Goal: Task Accomplishment & Management: Complete application form

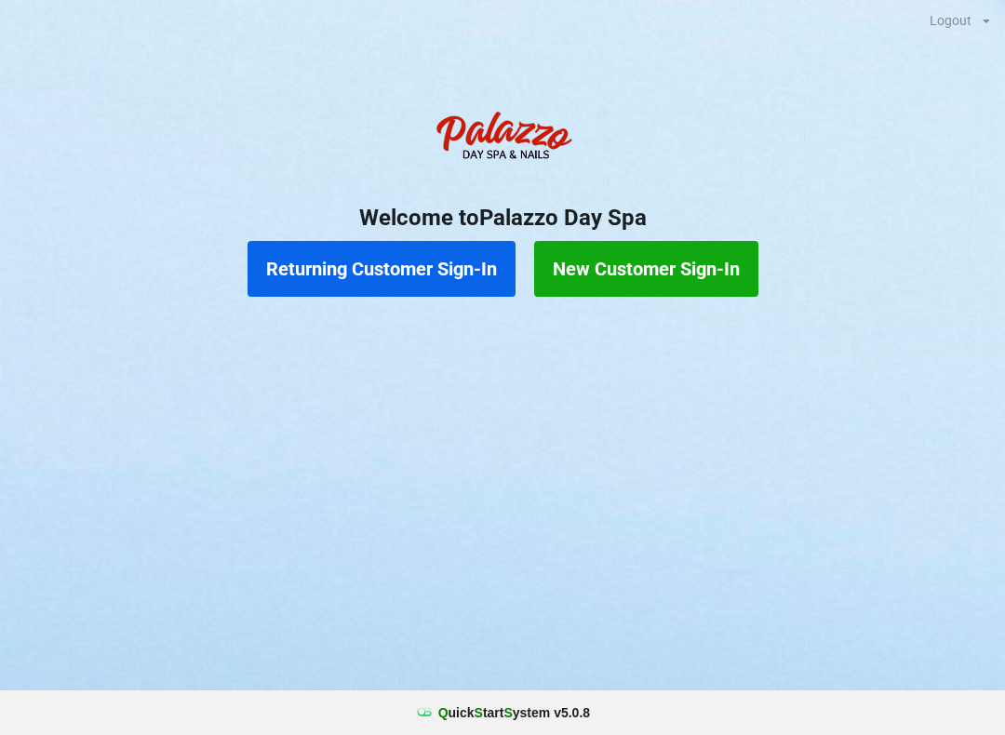
scroll to position [38, 11]
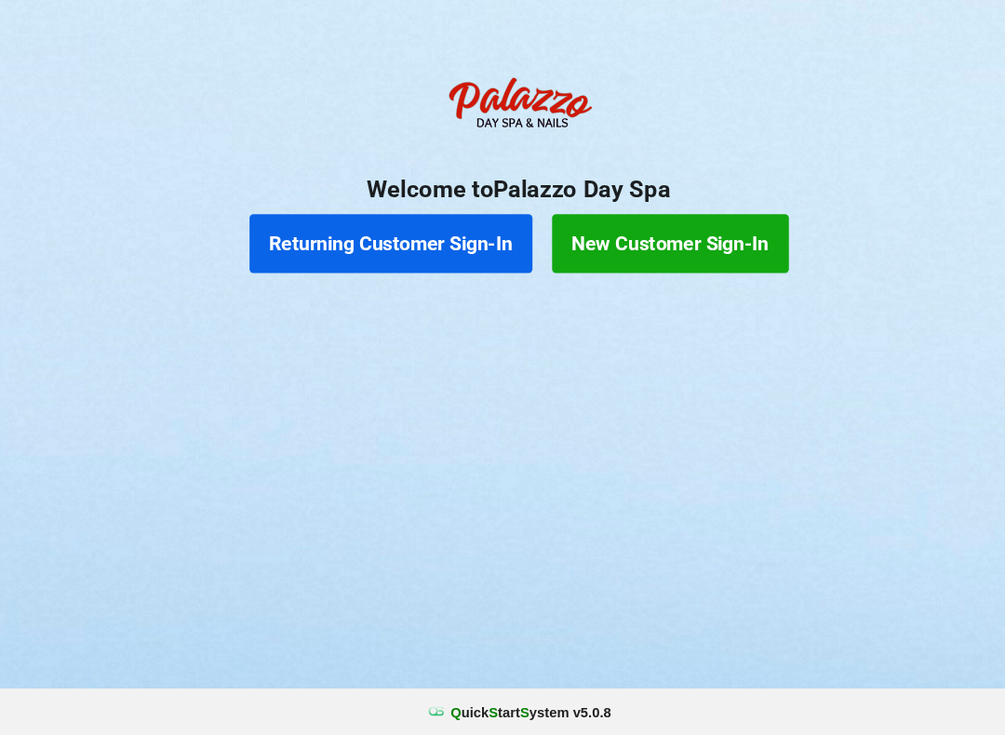
click at [282, 257] on button "Returning Customer Sign-In" at bounding box center [382, 269] width 268 height 56
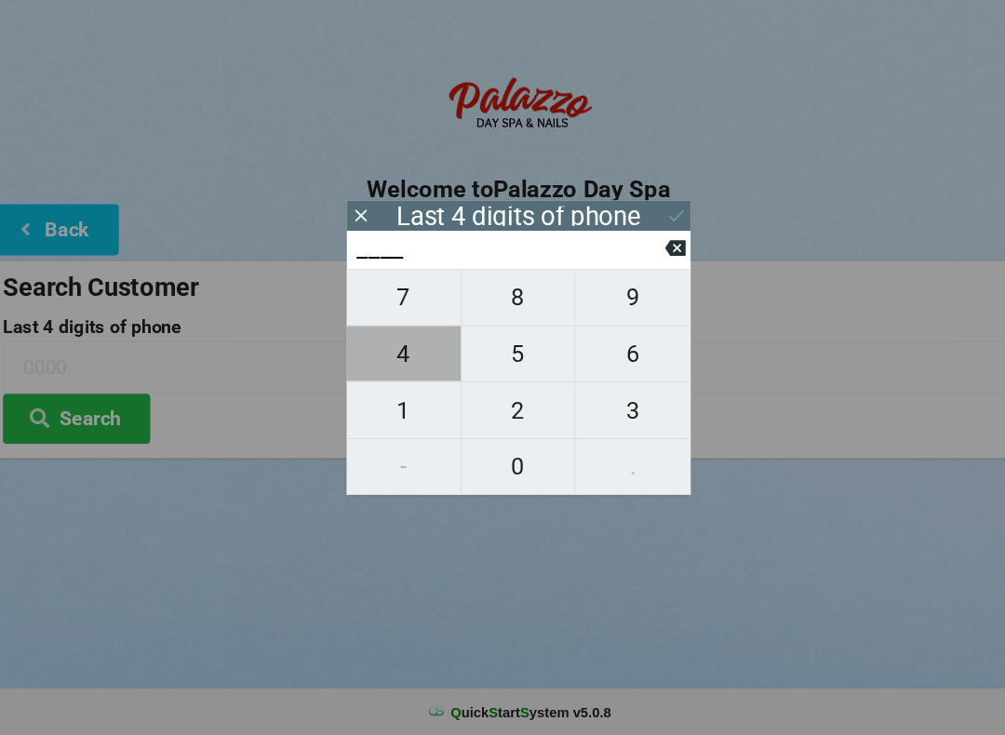
click at [390, 358] on span "4" at bounding box center [394, 373] width 108 height 39
type input "4___"
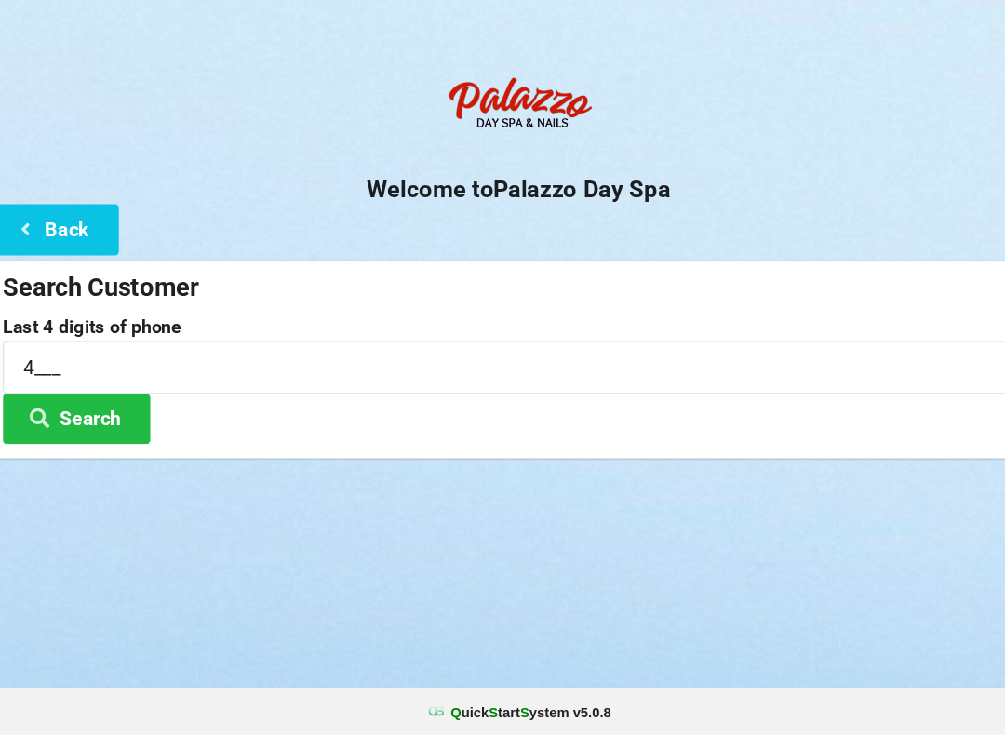
click at [495, 491] on div "Logout Logout Sign-In Welcome to Palazzo Day Spa Back Search Customer Last 4 di…" at bounding box center [502, 367] width 1005 height 735
click at [72, 361] on input "4___" at bounding box center [502, 385] width 977 height 49
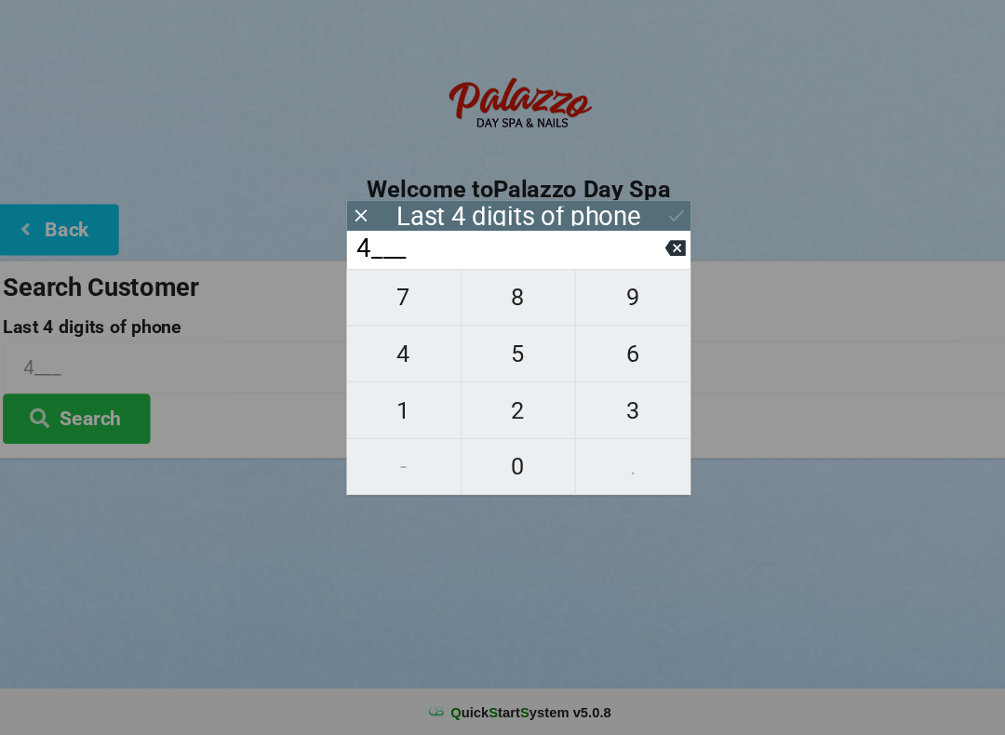
click at [641, 263] on icon at bounding box center [651, 273] width 20 height 20
type input "____"
click at [585, 301] on span "9" at bounding box center [611, 320] width 109 height 39
type input "9___"
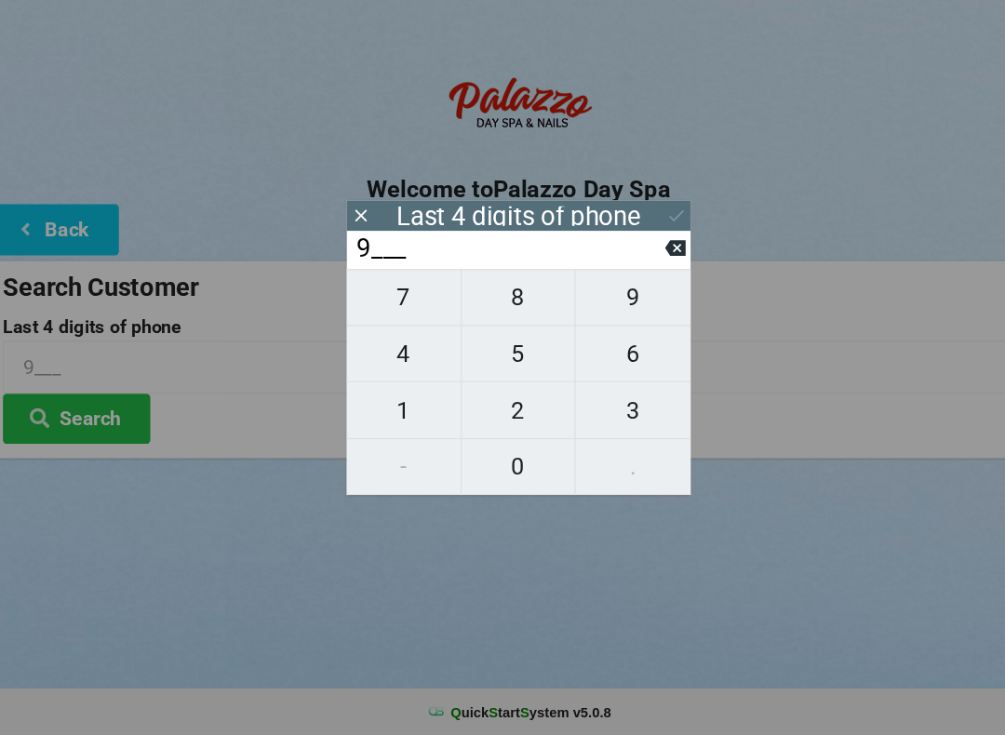
click at [589, 354] on span "6" at bounding box center [611, 373] width 109 height 39
type input "96__"
click at [494, 408] on span "2" at bounding box center [503, 427] width 108 height 39
type input "962_"
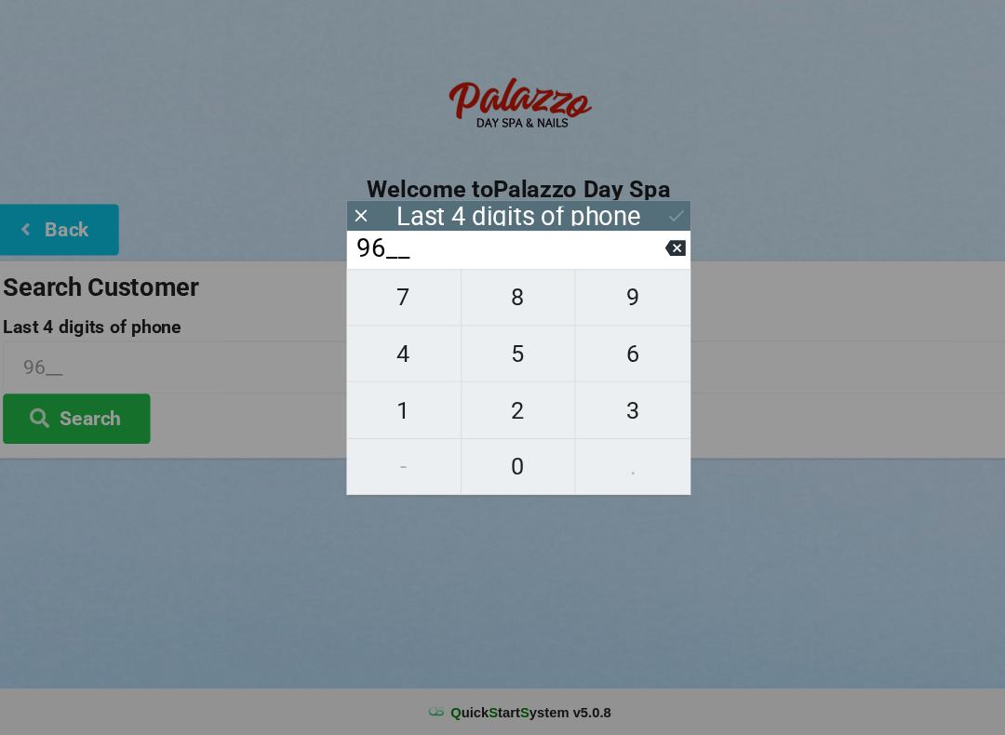
type input "962_"
click at [488, 461] on span "0" at bounding box center [503, 480] width 108 height 39
type input "9620"
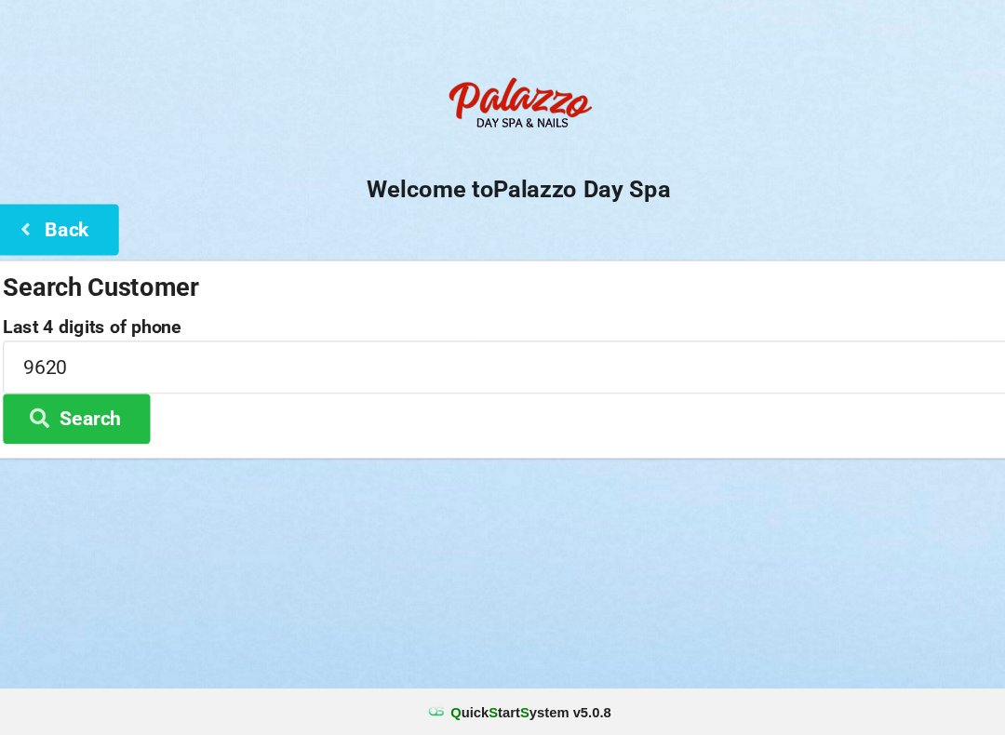
click at [108, 411] on button "Search" at bounding box center [84, 434] width 140 height 47
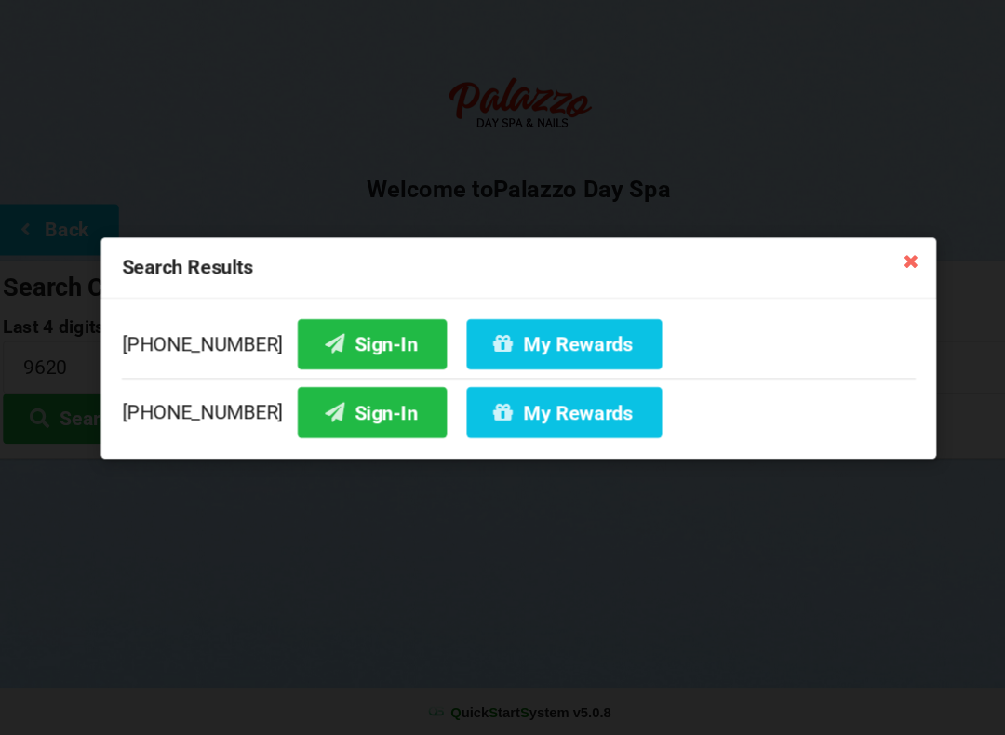
click at [341, 340] on button "Sign-In" at bounding box center [363, 363] width 141 height 47
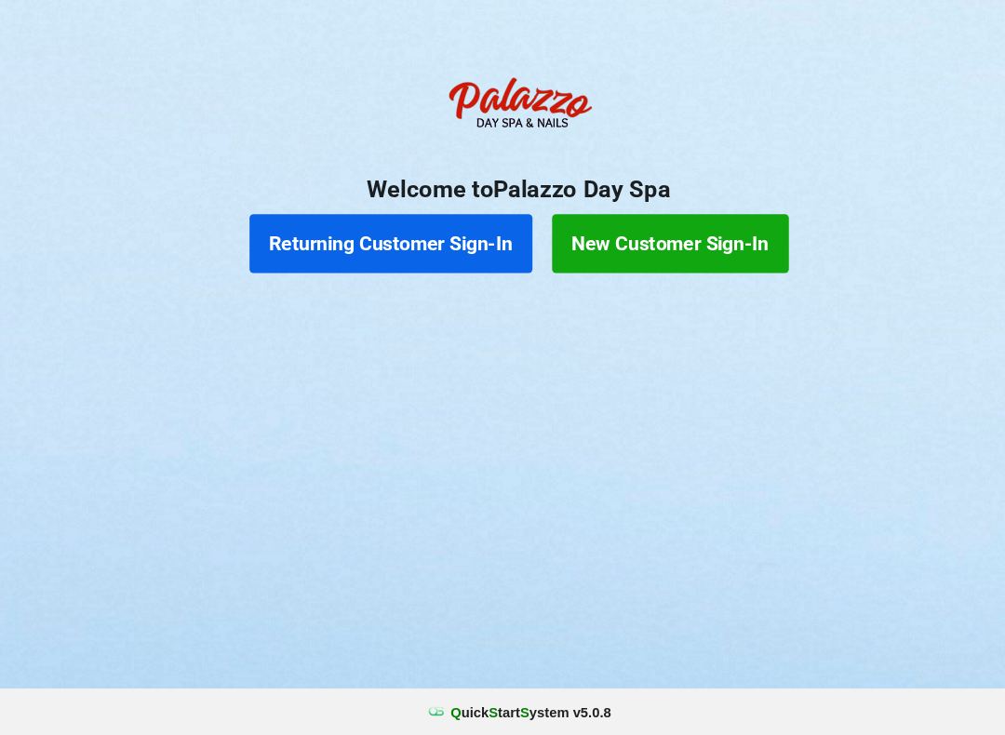
click at [369, 241] on button "Returning Customer Sign-In" at bounding box center [382, 269] width 268 height 56
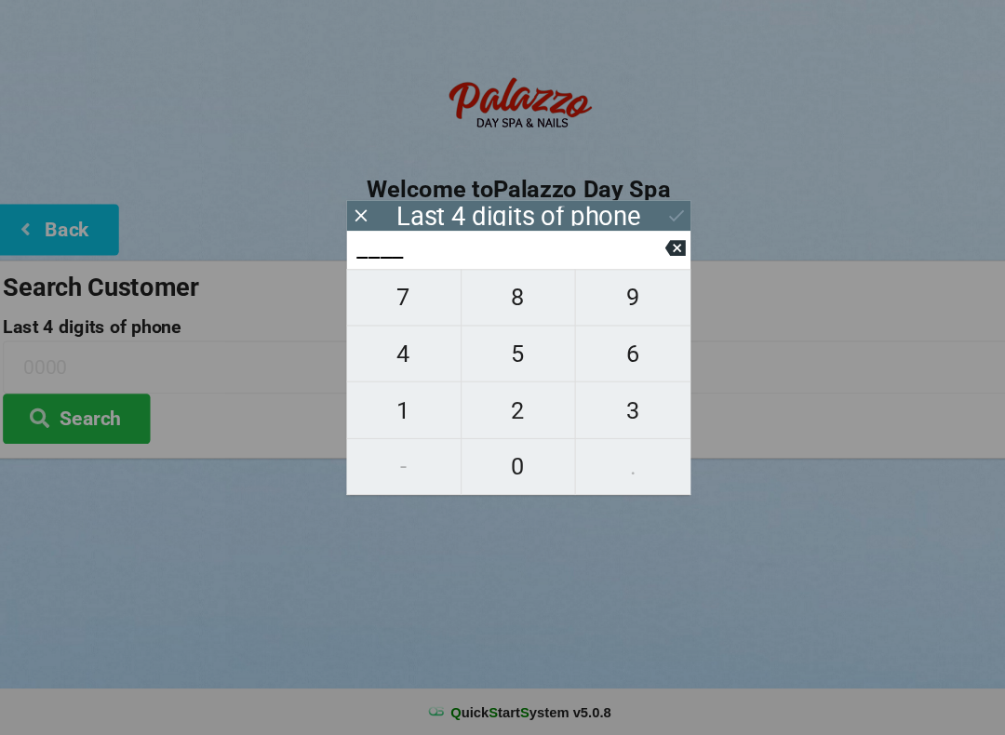
click at [607, 301] on span "9" at bounding box center [611, 320] width 109 height 39
type input "9___"
click at [603, 354] on span "6" at bounding box center [611, 373] width 109 height 39
type input "96__"
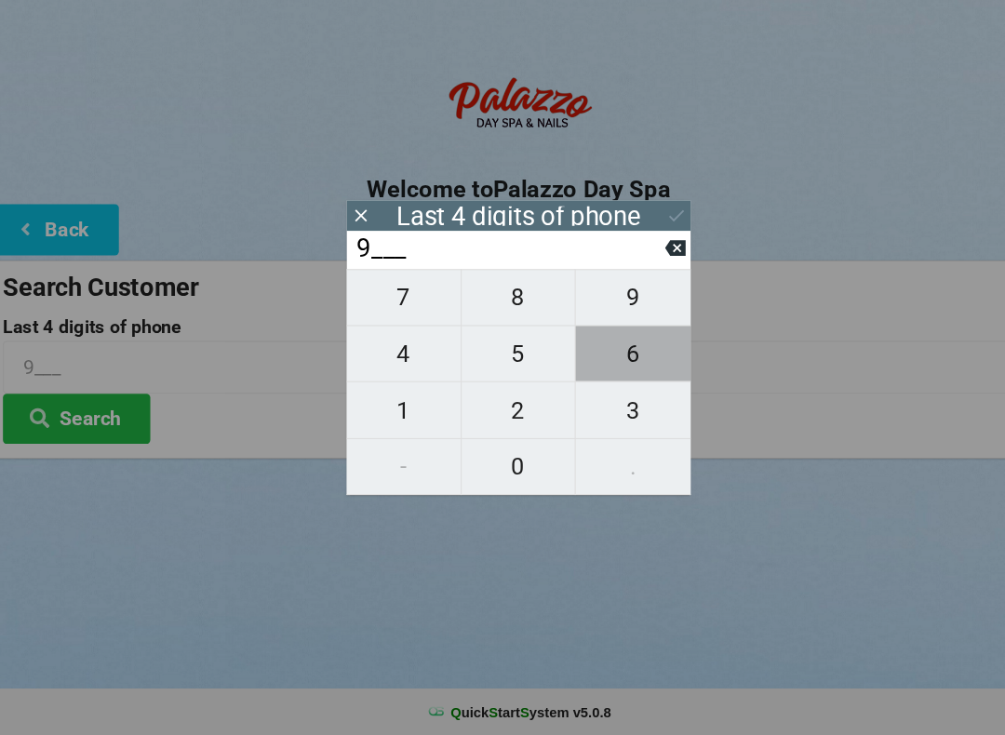
type input "96__"
click at [505, 301] on span "8" at bounding box center [503, 320] width 108 height 39
type input "968_"
click at [641, 266] on icon at bounding box center [651, 273] width 20 height 15
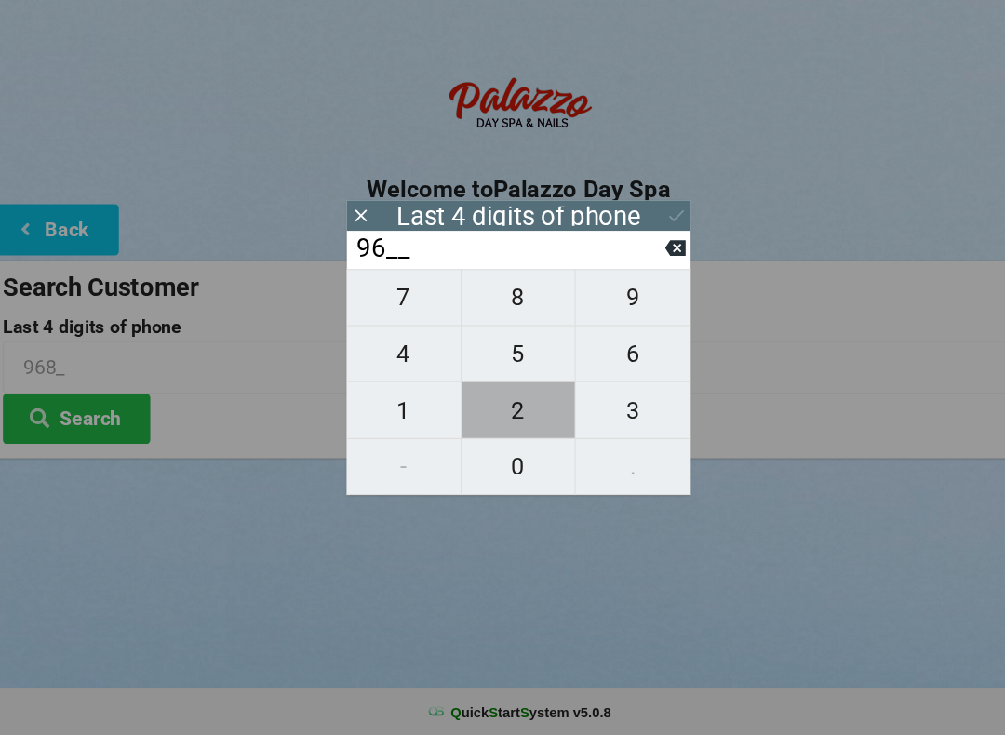
click at [516, 408] on span "2" at bounding box center [503, 427] width 108 height 39
type input "962_"
click at [503, 461] on span "0" at bounding box center [503, 480] width 108 height 39
type input "9620"
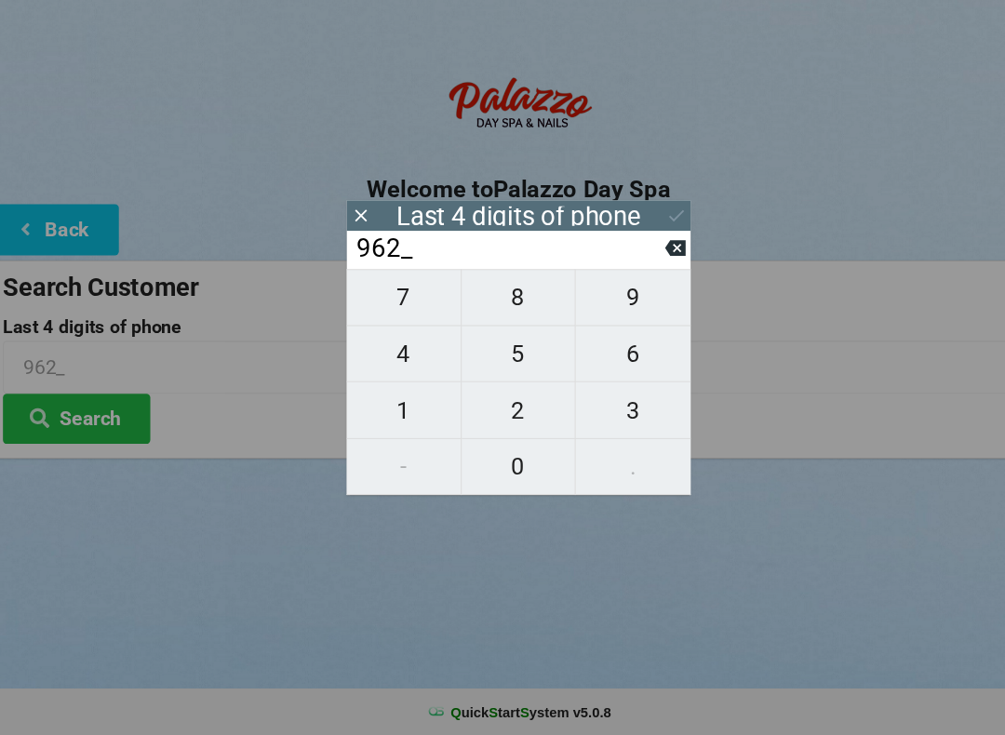
type input "9620"
click at [642, 230] on button at bounding box center [652, 242] width 20 height 25
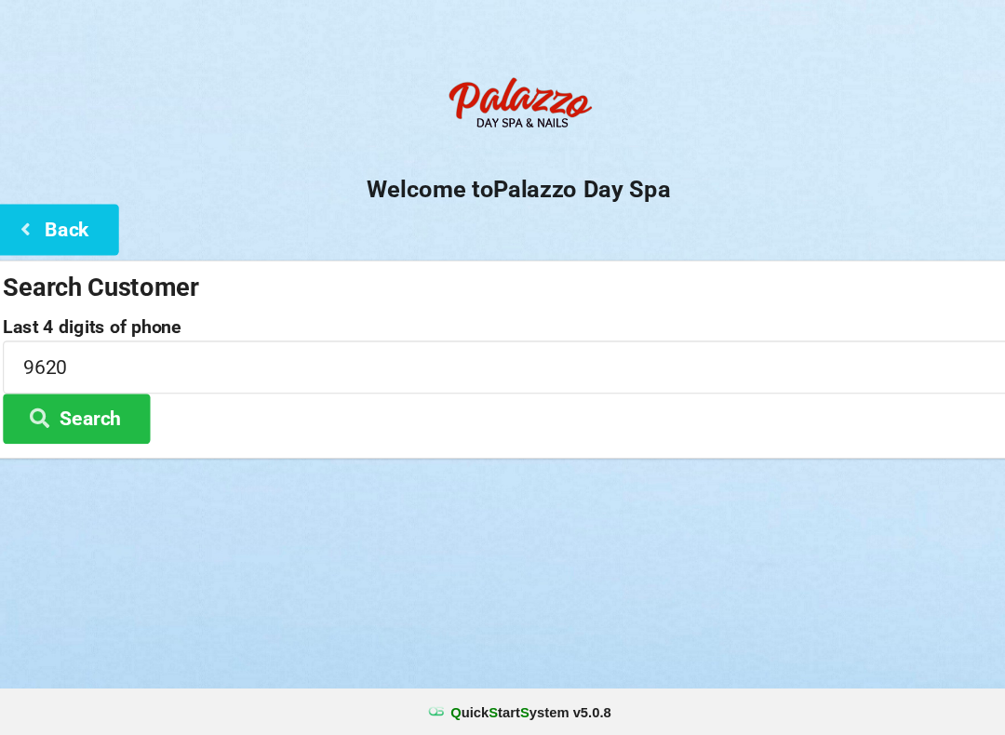
click at [124, 411] on button "Search" at bounding box center [84, 434] width 140 height 47
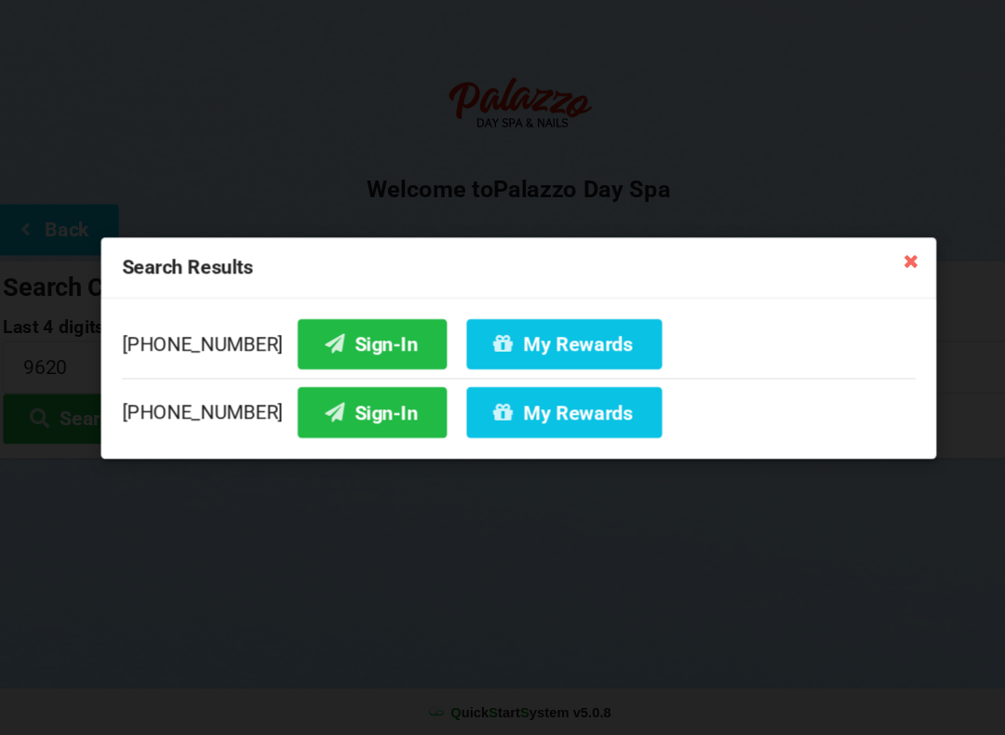
click at [330, 405] on button "Sign-In" at bounding box center [363, 428] width 141 height 47
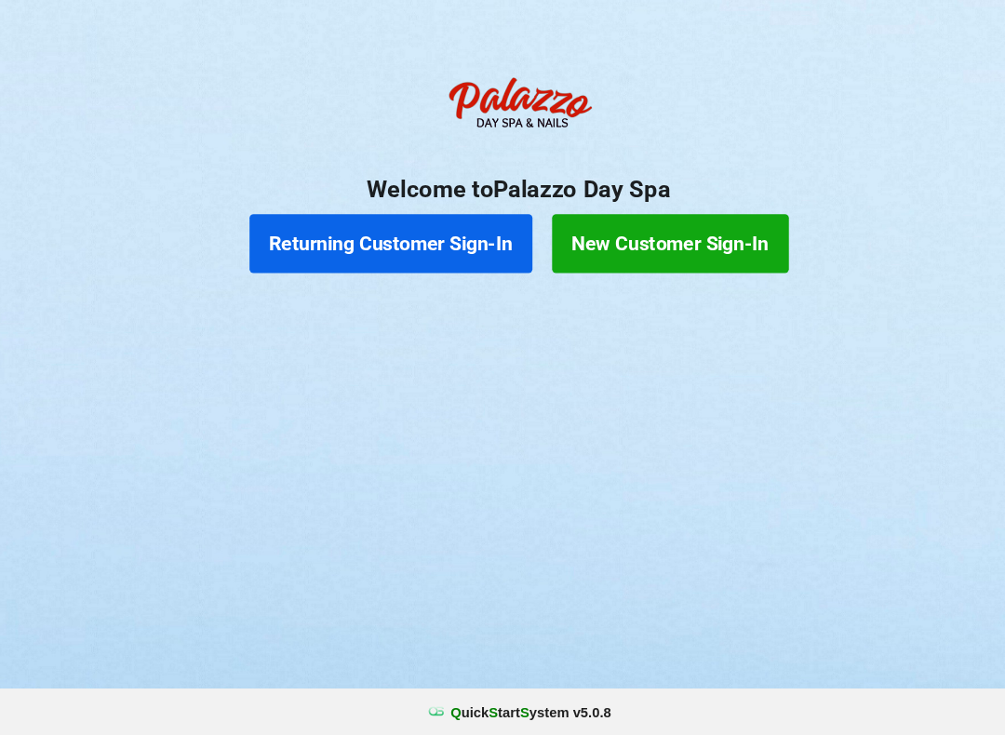
click at [424, 241] on button "Returning Customer Sign-In" at bounding box center [382, 269] width 268 height 56
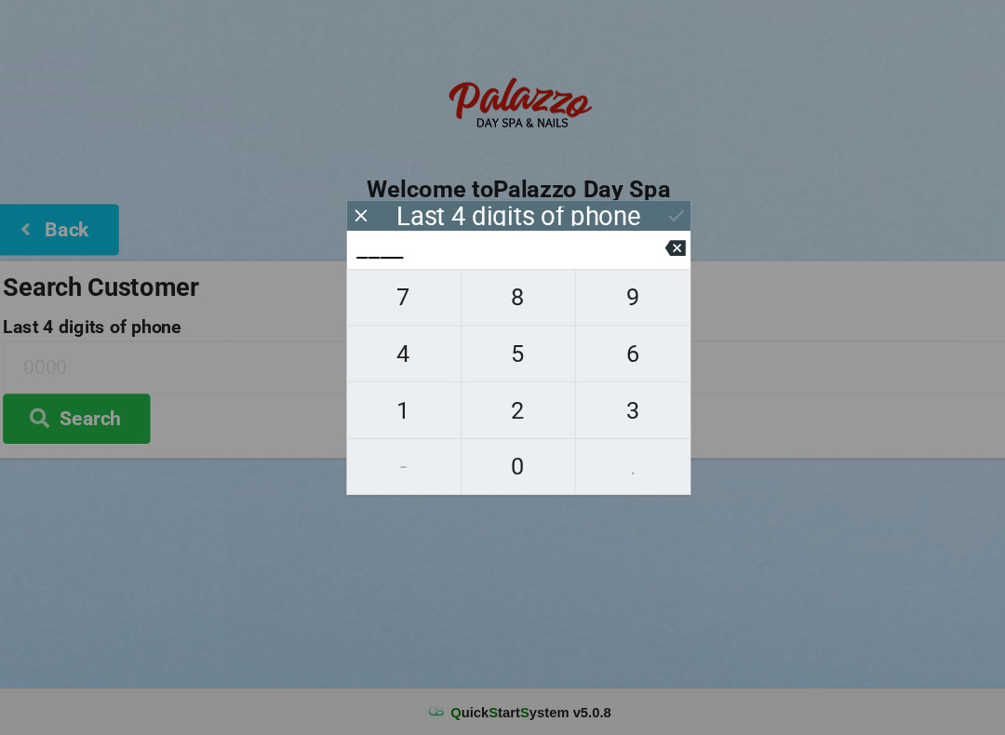
click at [645, 228] on div "Last 4 digits of phone" at bounding box center [503, 242] width 326 height 29
click at [650, 228] on div "Last 4 digits of phone" at bounding box center [503, 242] width 326 height 29
click at [350, 233] on icon at bounding box center [353, 243] width 20 height 20
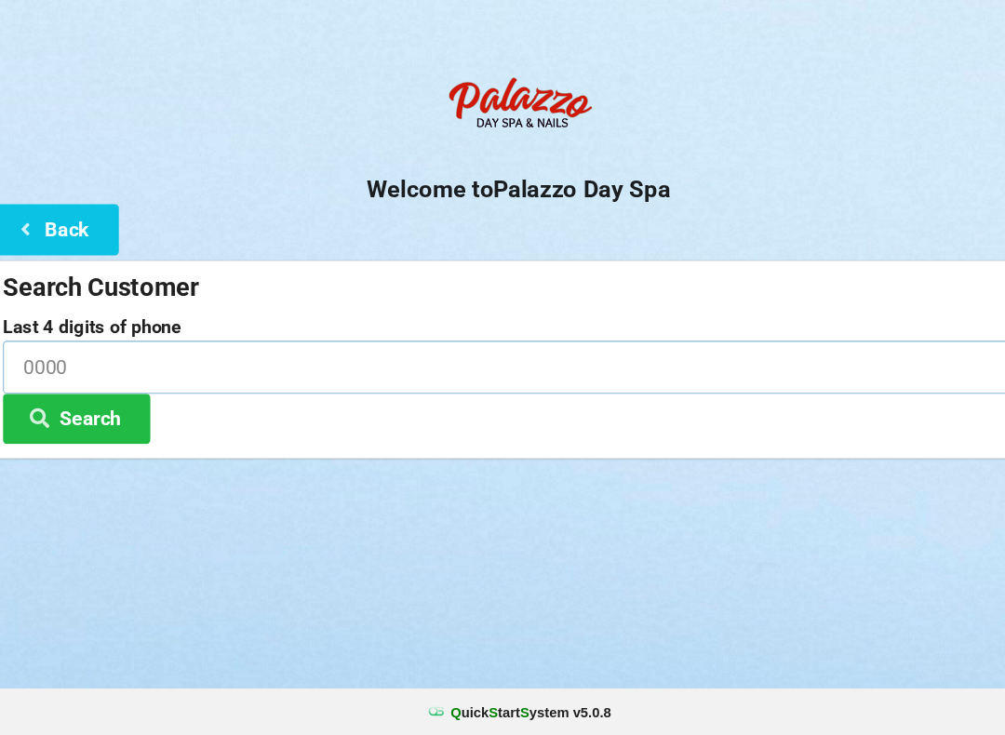
click at [207, 361] on input at bounding box center [502, 385] width 977 height 49
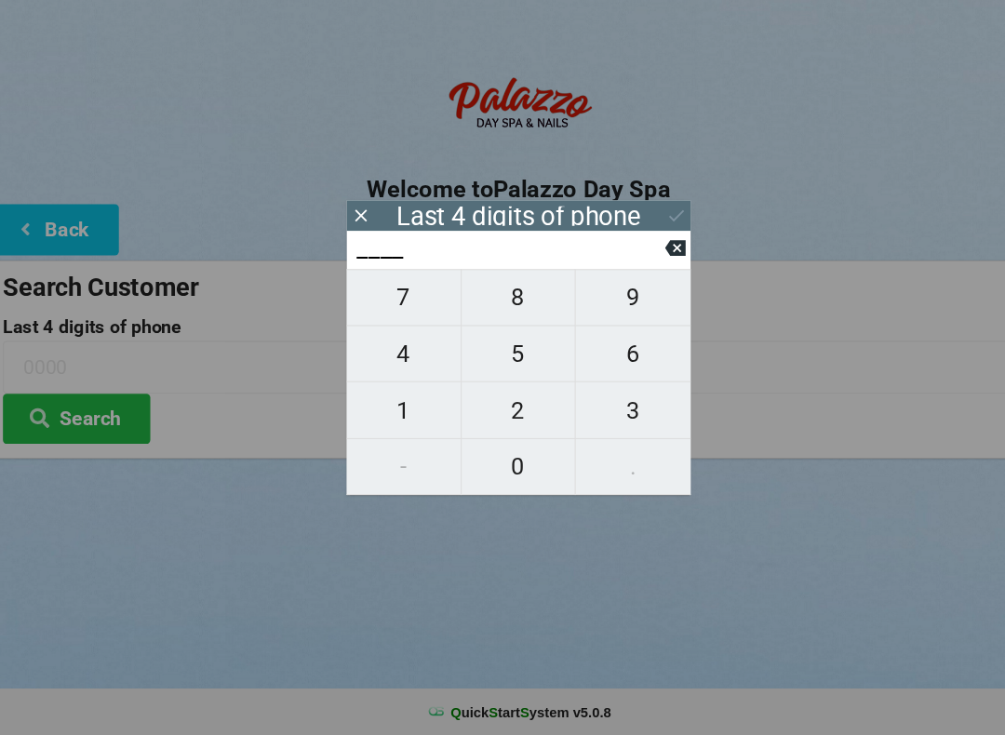
click at [599, 301] on span "9" at bounding box center [611, 320] width 109 height 39
type input "9___"
click at [597, 354] on span "6" at bounding box center [611, 373] width 109 height 39
type input "96__"
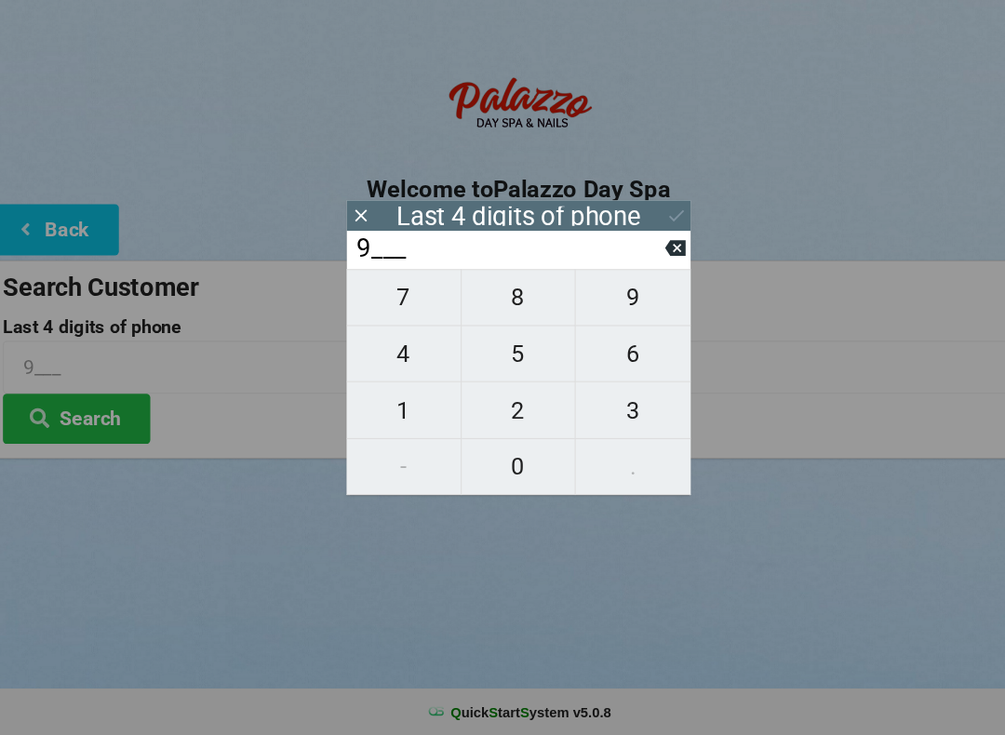
type input "96__"
click at [500, 408] on span "2" at bounding box center [503, 427] width 108 height 39
type input "962_"
click at [492, 461] on span "0" at bounding box center [503, 480] width 108 height 39
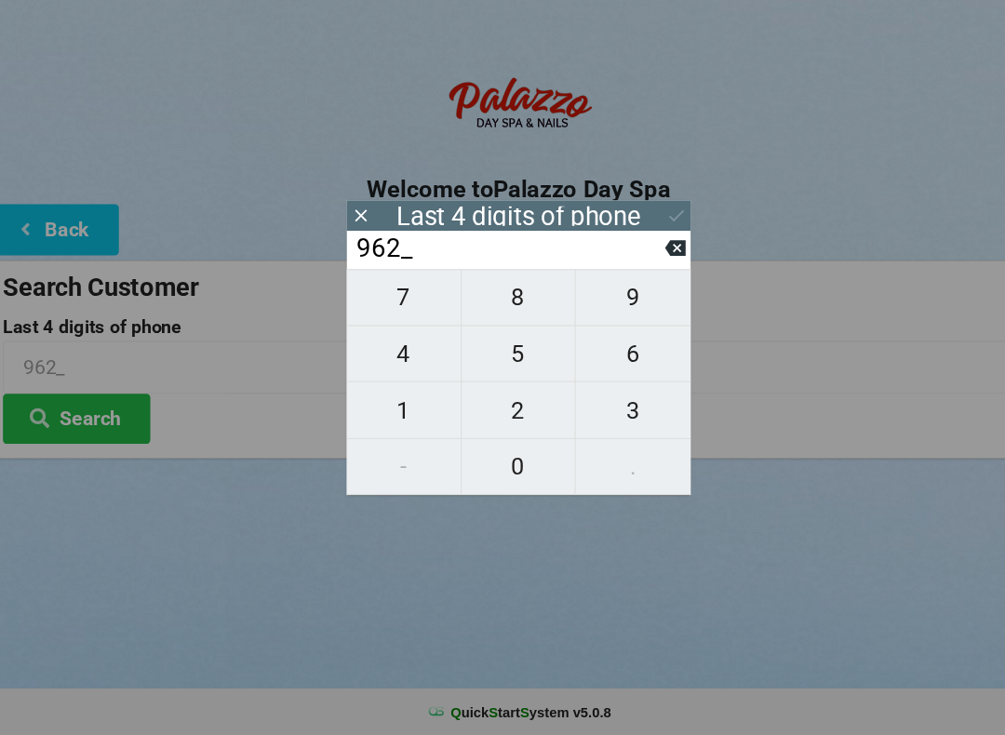
type input "9620"
click at [642, 233] on icon at bounding box center [652, 243] width 20 height 20
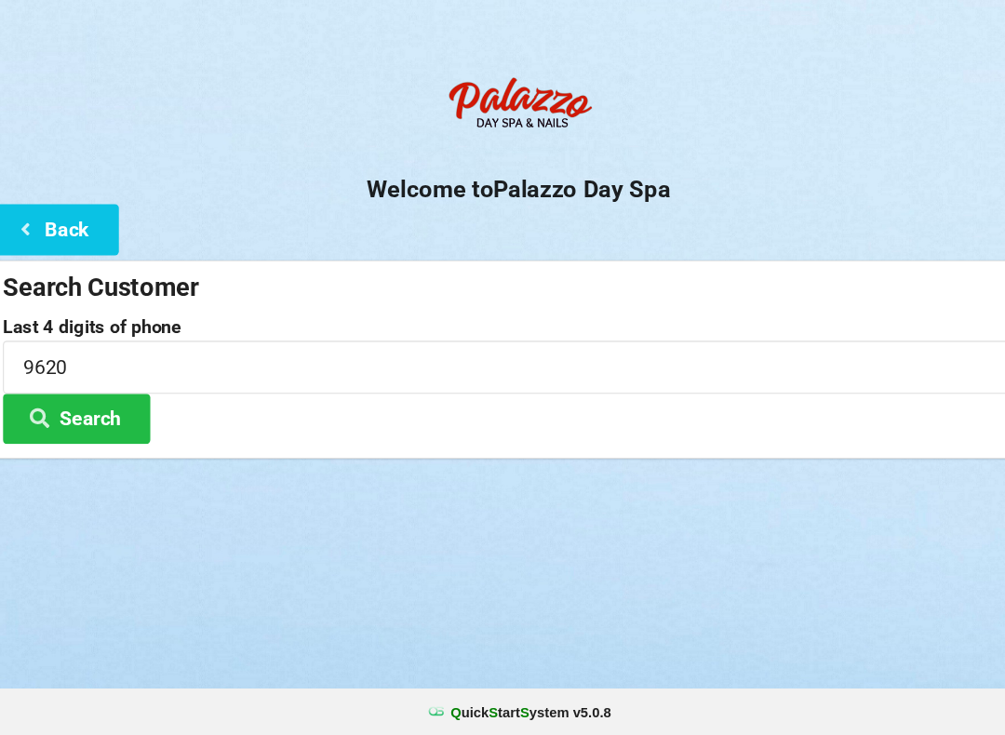
click at [116, 411] on button "Search" at bounding box center [84, 434] width 140 height 47
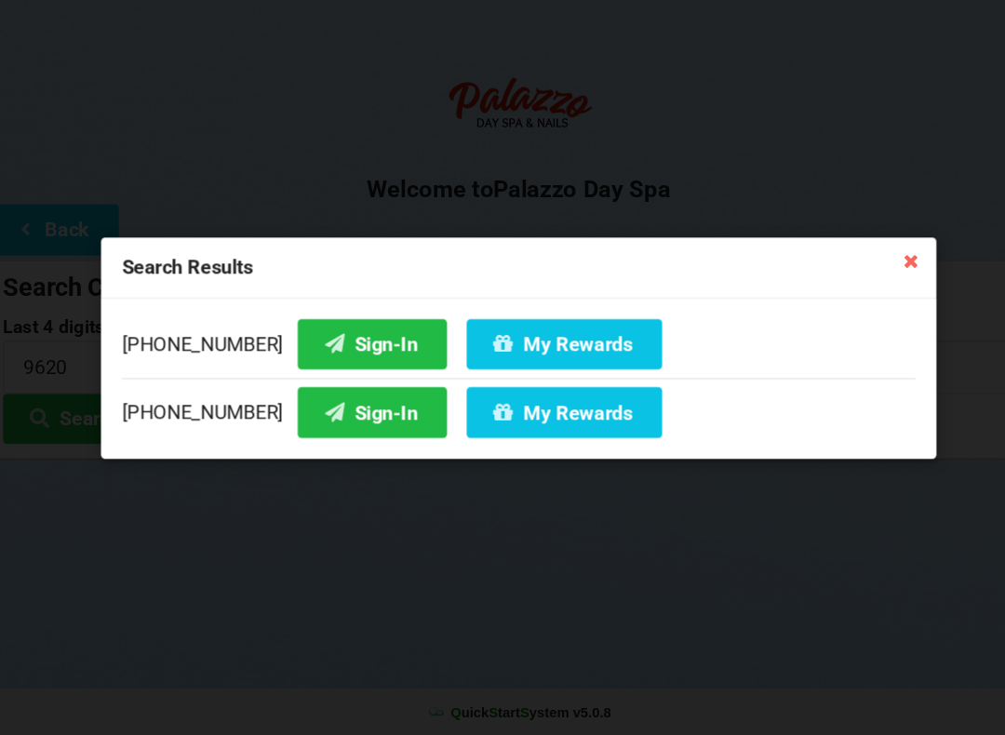
click at [529, 405] on button "My Rewards" at bounding box center [545, 428] width 185 height 47
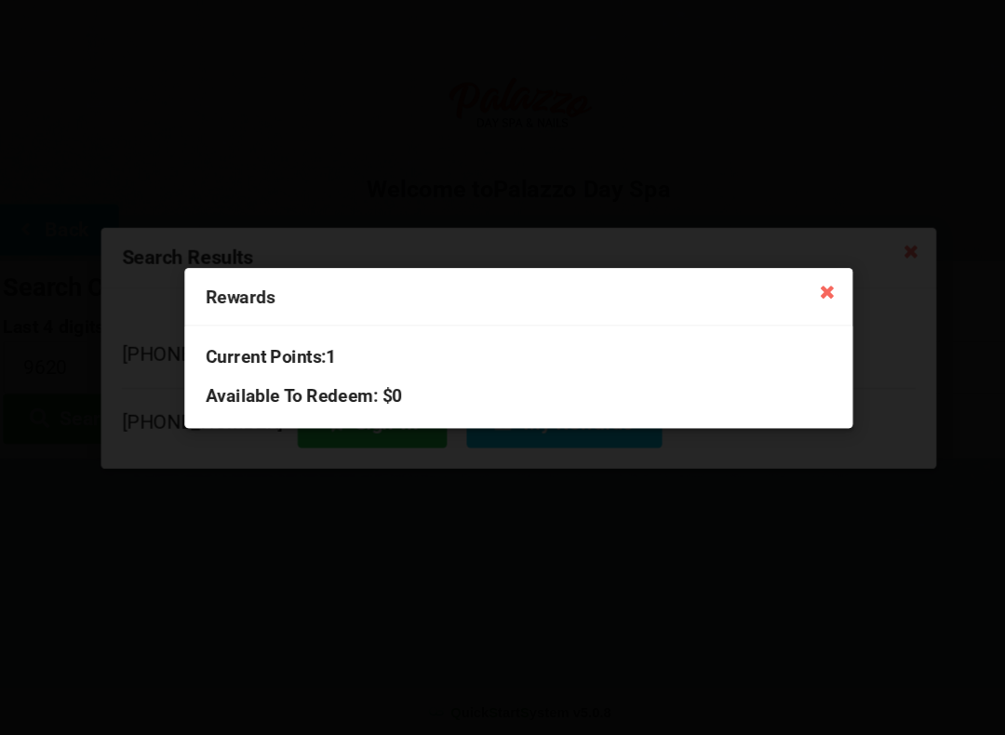
click at [517, 356] on div "Current Points: 1 Available To Redeem : $0" at bounding box center [502, 395] width 633 height 96
click at [783, 299] on icon at bounding box center [795, 314] width 30 height 30
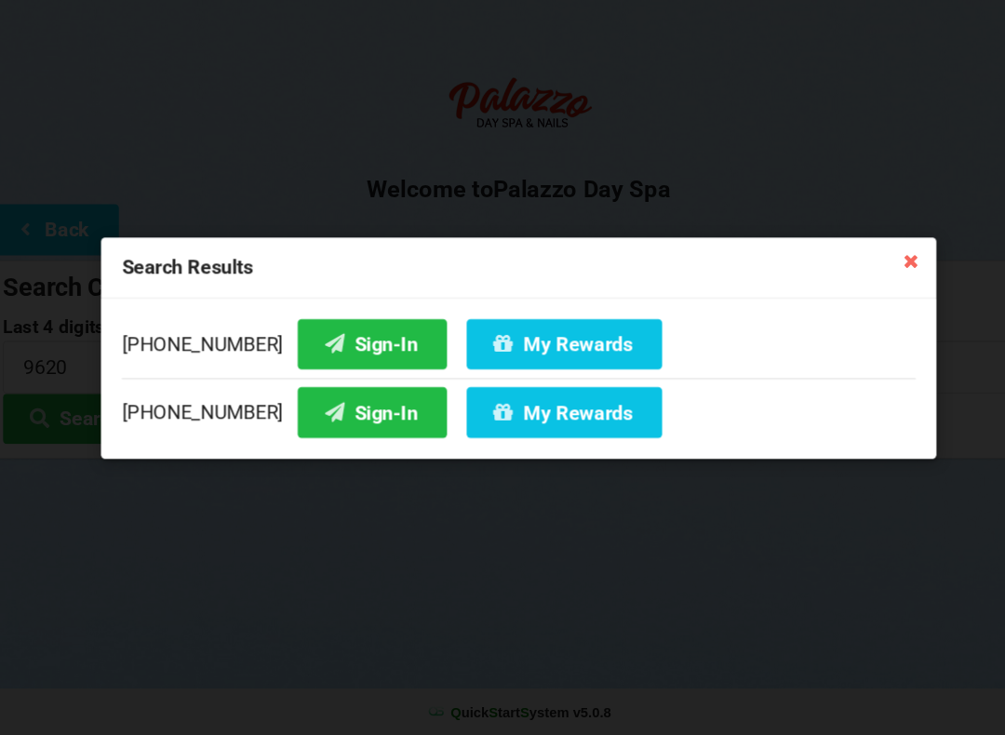
click at [339, 405] on button "Sign-In" at bounding box center [363, 428] width 141 height 47
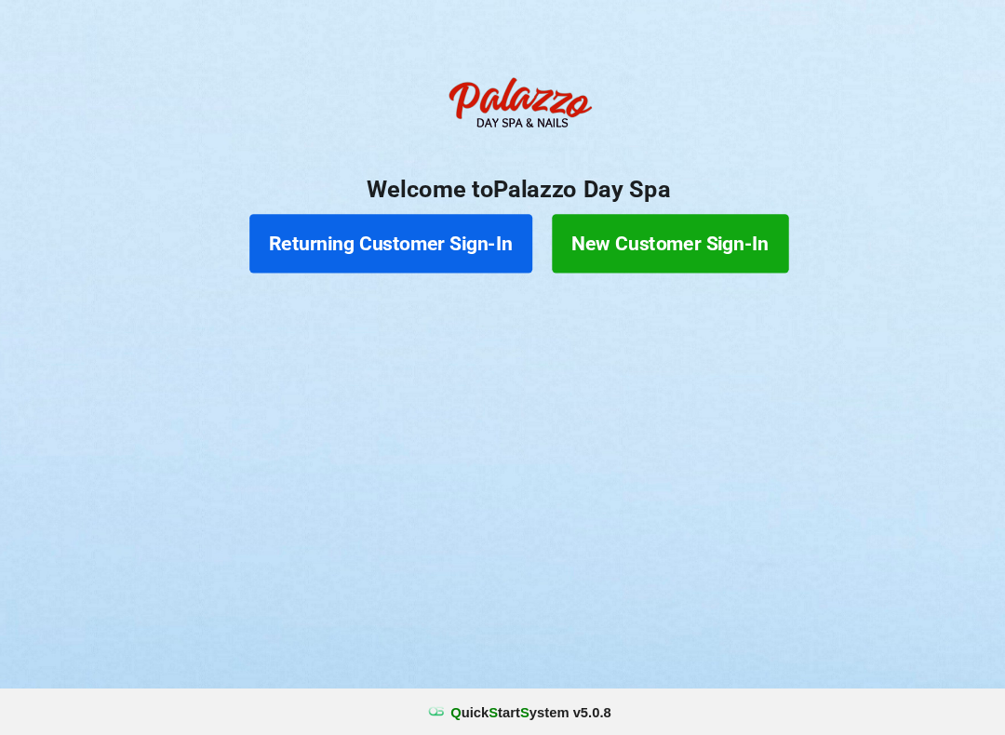
click at [371, 247] on button "Returning Customer Sign-In" at bounding box center [382, 269] width 268 height 56
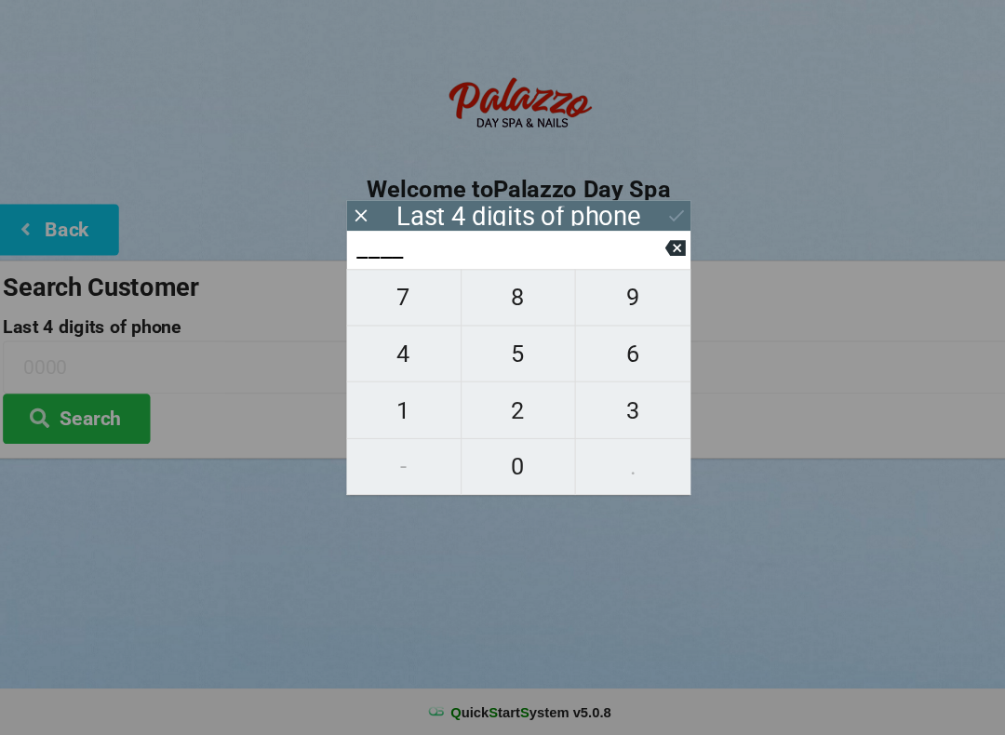
click at [500, 302] on span "8" at bounding box center [503, 320] width 108 height 39
type input "8___"
click at [395, 354] on span "4" at bounding box center [394, 373] width 108 height 39
type input "84__"
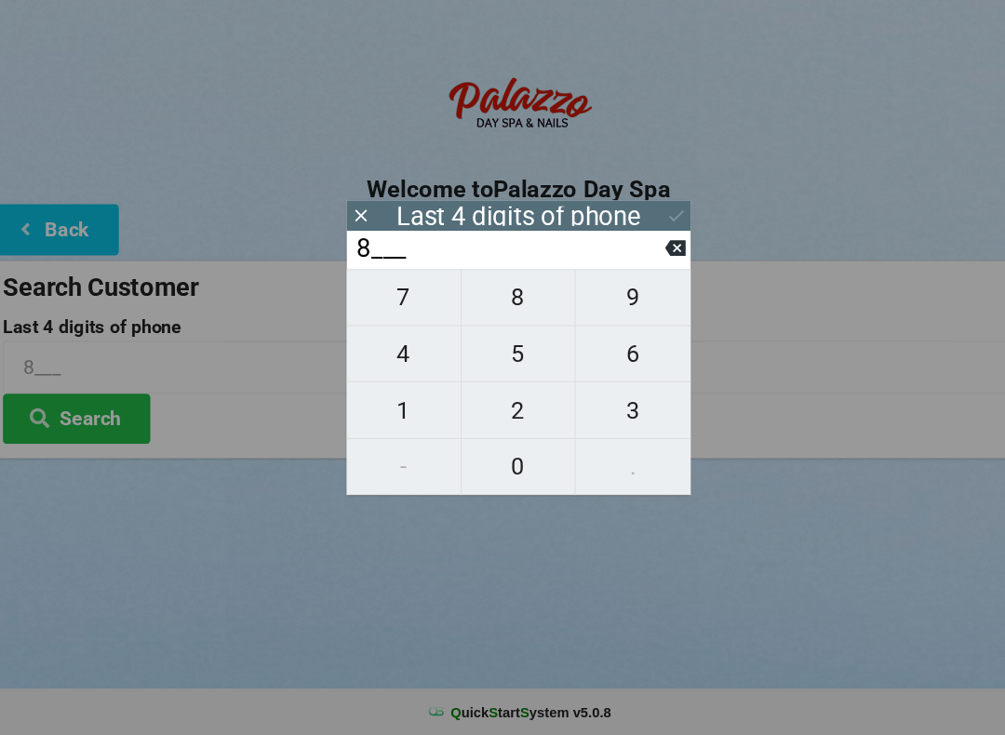
type input "84__"
click at [375, 354] on span "4" at bounding box center [394, 373] width 108 height 39
type input "844_"
click at [387, 408] on span "1" at bounding box center [394, 427] width 108 height 39
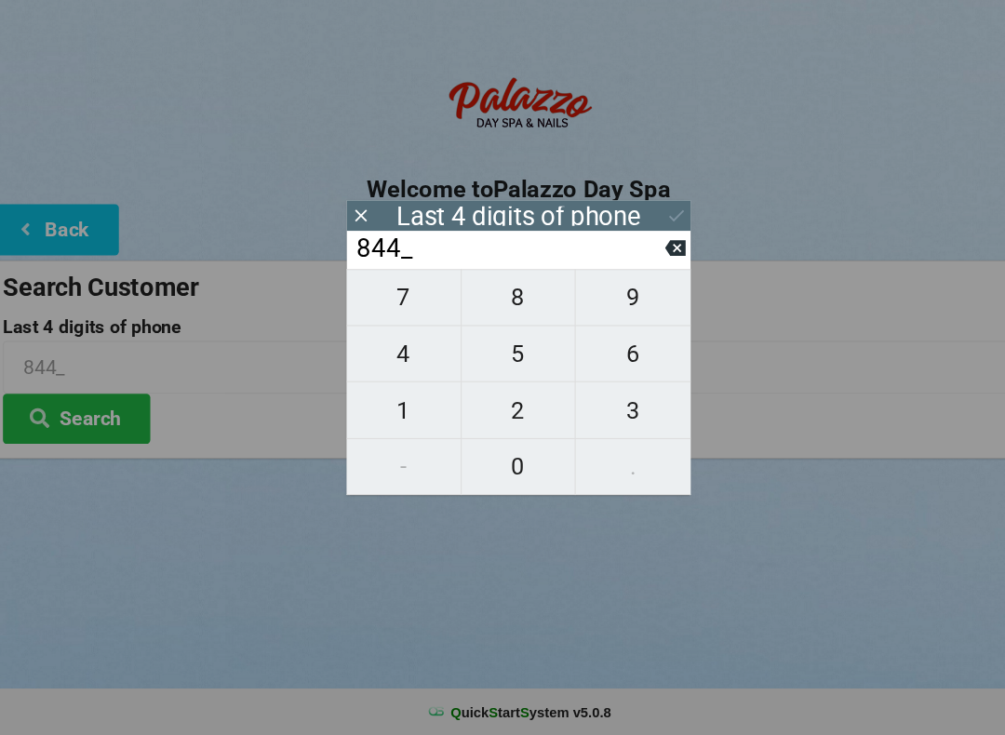
type input "8441"
click at [511, 228] on div "Last 4 digits of phone" at bounding box center [503, 242] width 326 height 29
click at [494, 234] on div "Last 4 digits of phone" at bounding box center [503, 243] width 232 height 19
click at [365, 228] on div "Last 4 digits of phone" at bounding box center [503, 242] width 326 height 29
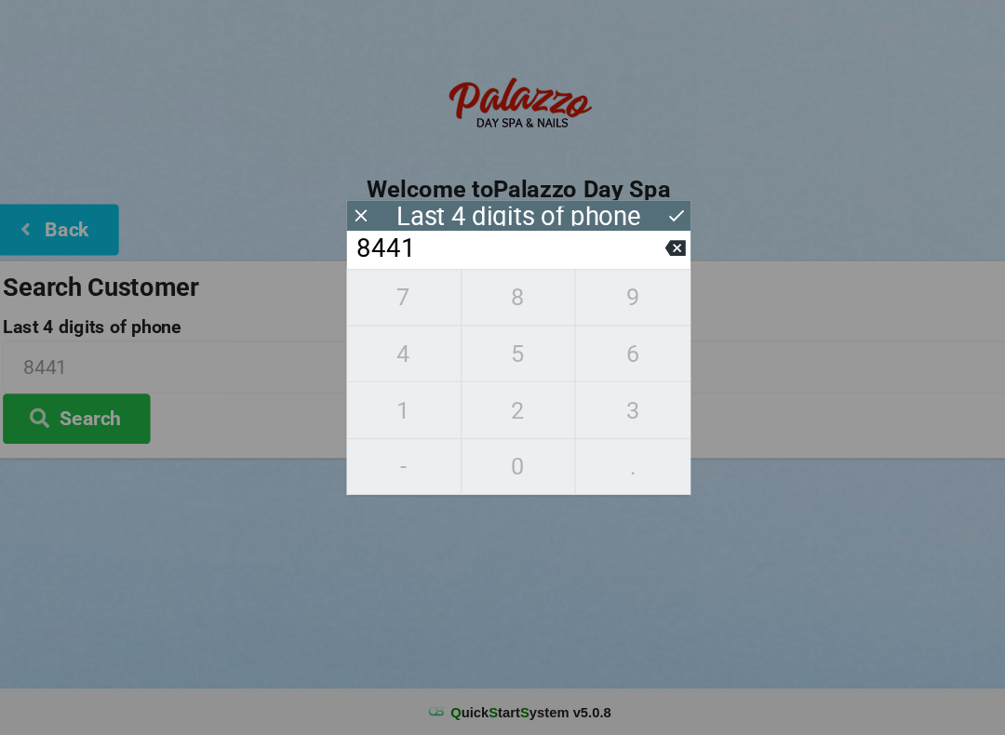
click at [363, 259] on input "8441" at bounding box center [494, 274] width 294 height 30
click at [350, 230] on button at bounding box center [353, 242] width 20 height 25
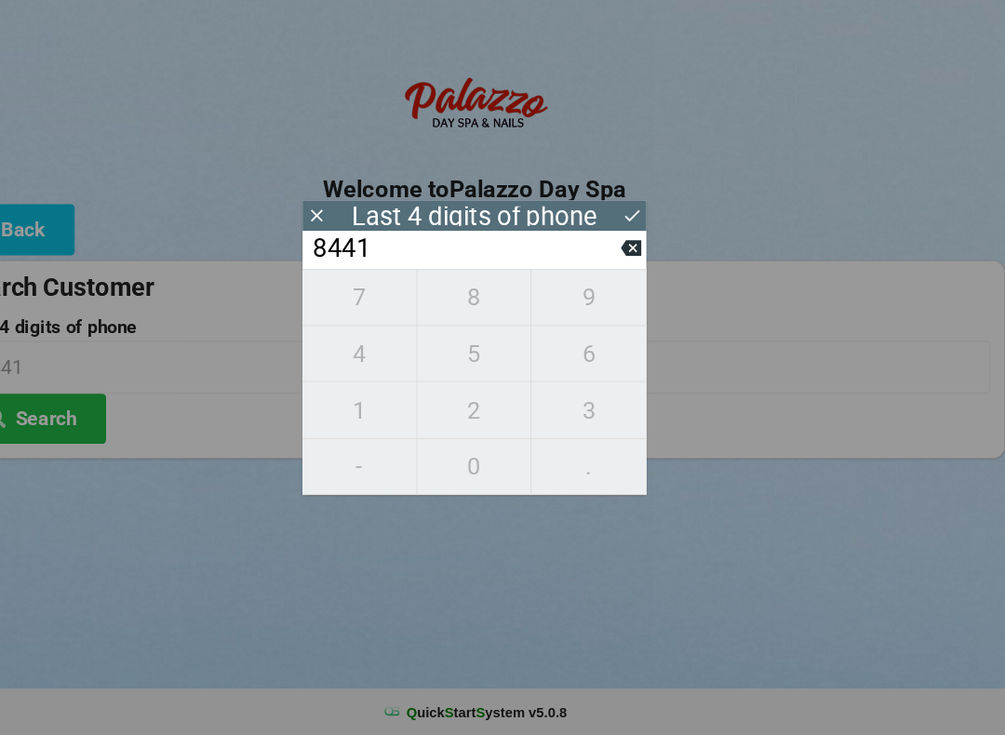
click at [347, 236] on icon at bounding box center [352, 241] width 11 height 11
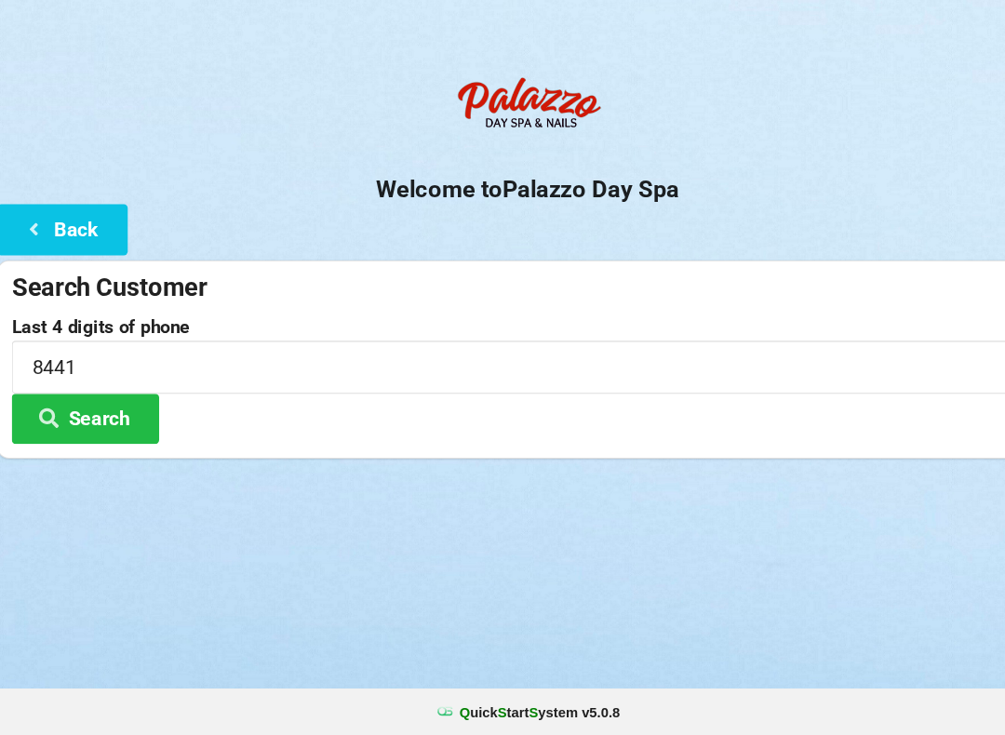
click at [114, 411] on button "Search" at bounding box center [84, 434] width 140 height 47
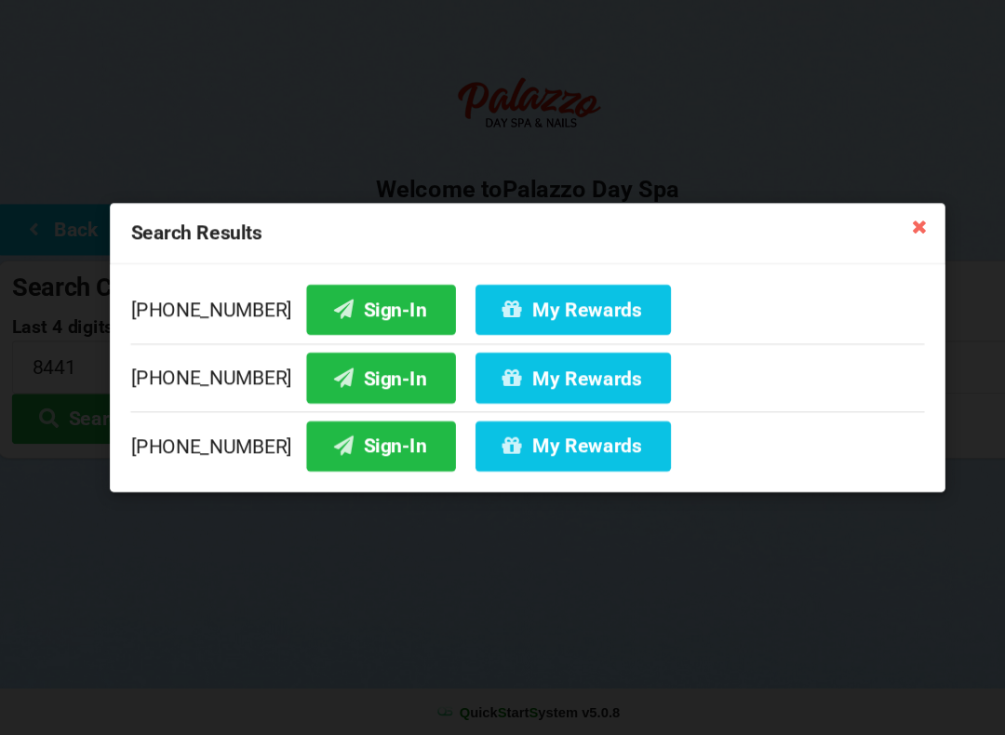
click at [344, 437] on button "Sign-In" at bounding box center [363, 460] width 141 height 47
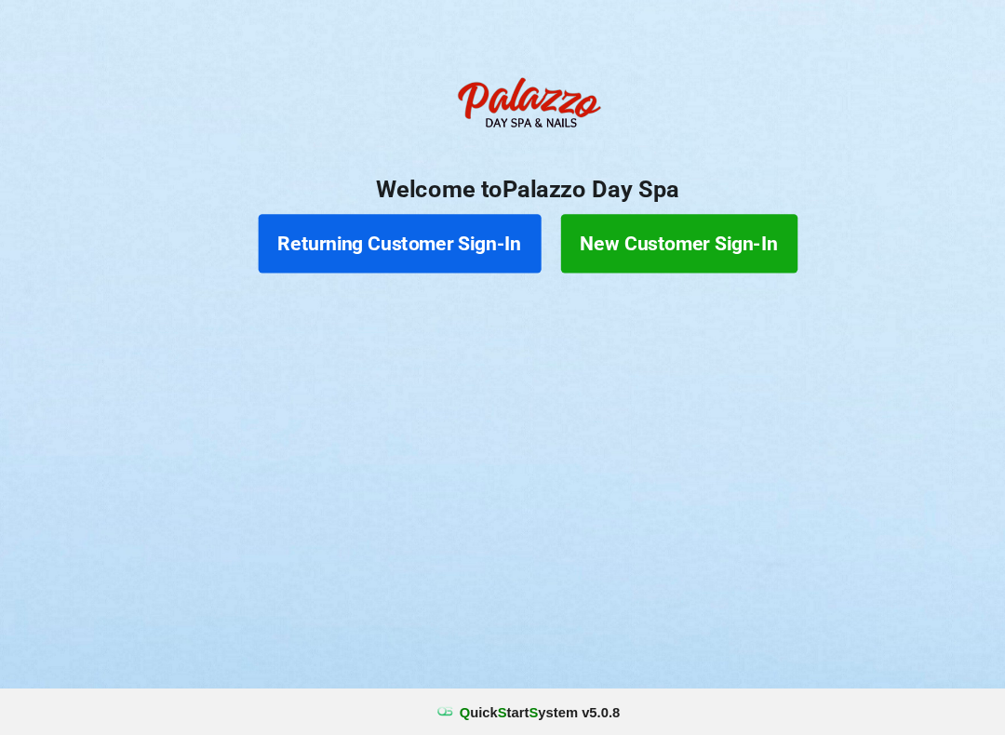
click at [458, 241] on button "Returning Customer Sign-In" at bounding box center [382, 269] width 268 height 56
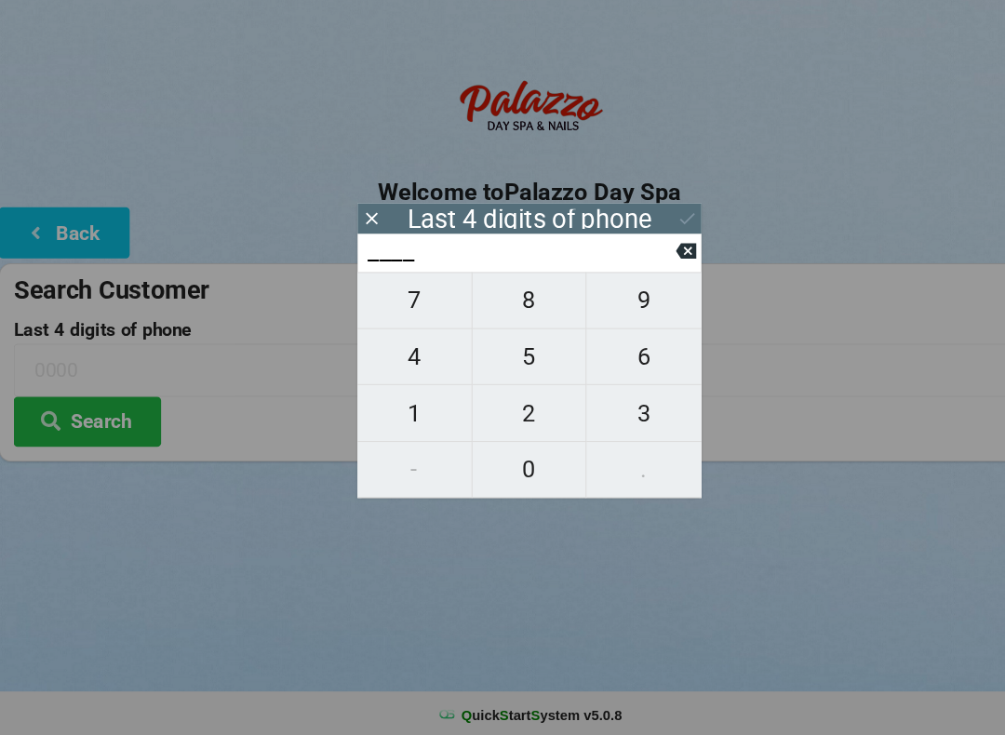
click at [516, 354] on span "5" at bounding box center [503, 373] width 108 height 39
type input "5___"
click at [657, 266] on icon at bounding box center [651, 273] width 20 height 15
click at [505, 461] on span "0" at bounding box center [503, 480] width 108 height 39
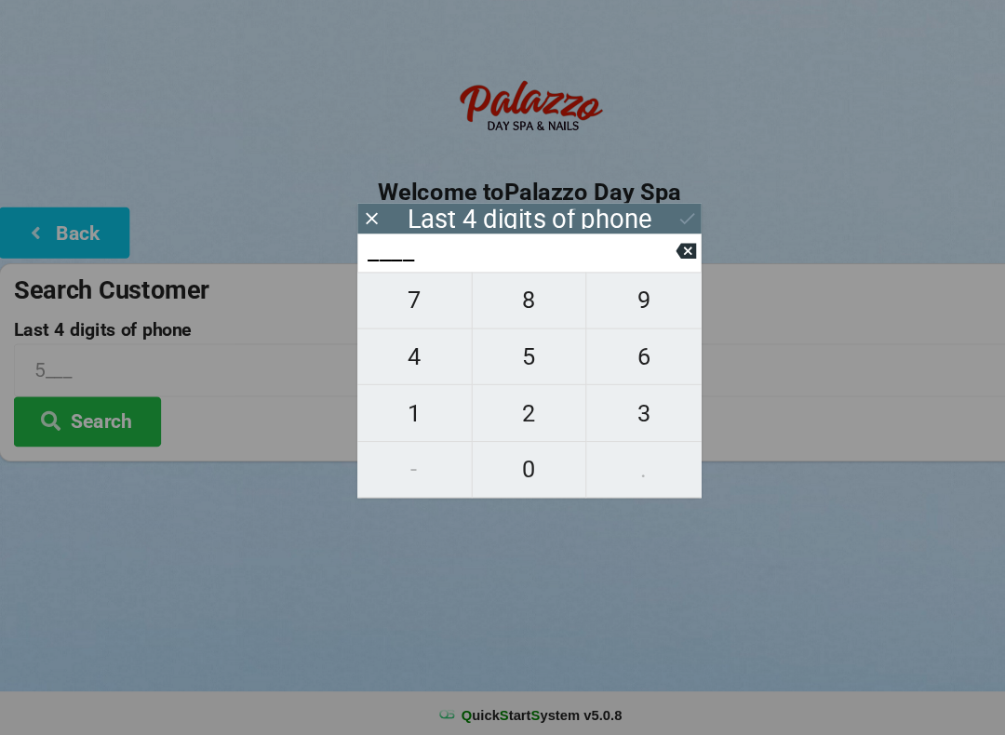
type input "0___"
click at [503, 354] on span "5" at bounding box center [503, 373] width 108 height 39
type input "05__"
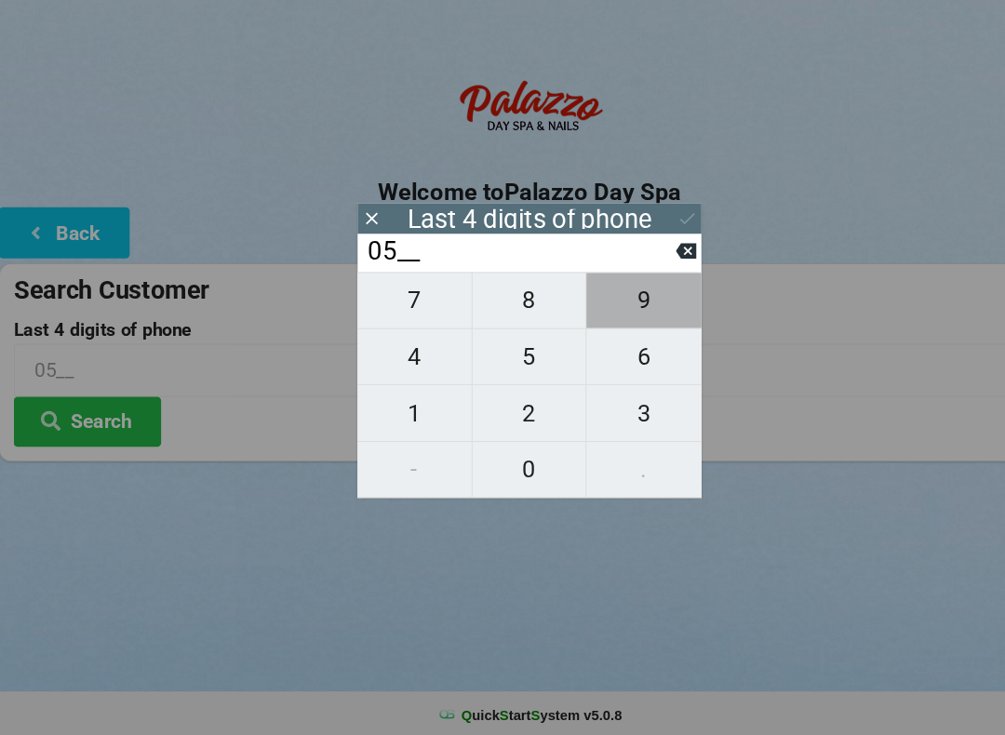
click at [605, 301] on span "9" at bounding box center [611, 320] width 109 height 39
type input "059_"
click at [611, 301] on span "9" at bounding box center [611, 320] width 109 height 39
type input "0599"
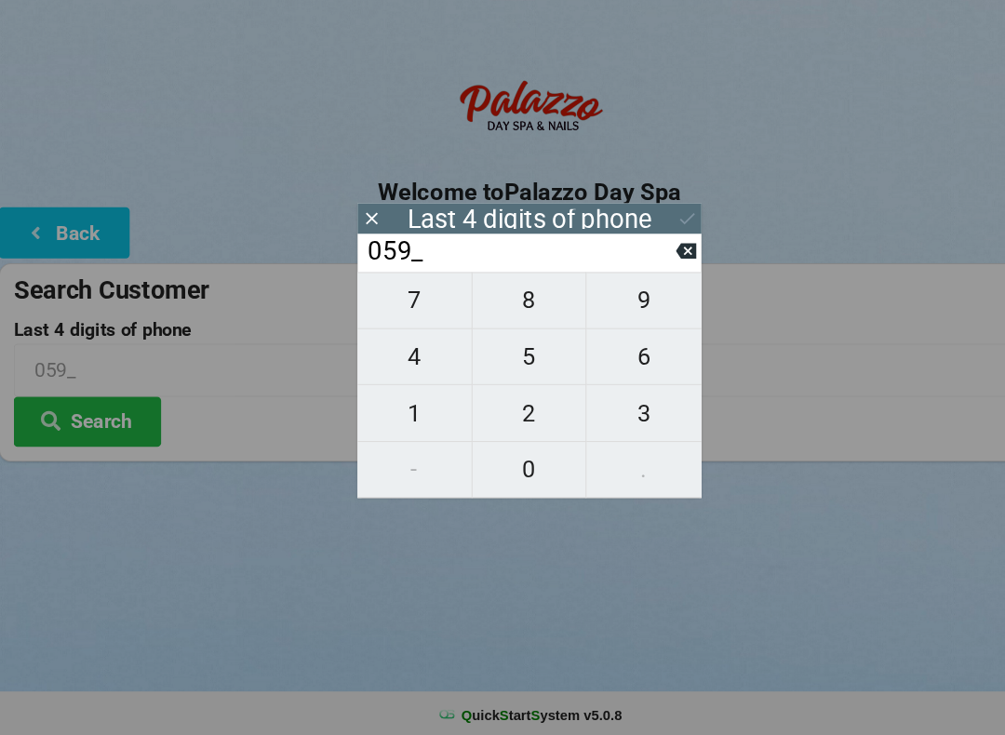
type input "0599"
click at [643, 230] on button at bounding box center [652, 242] width 20 height 25
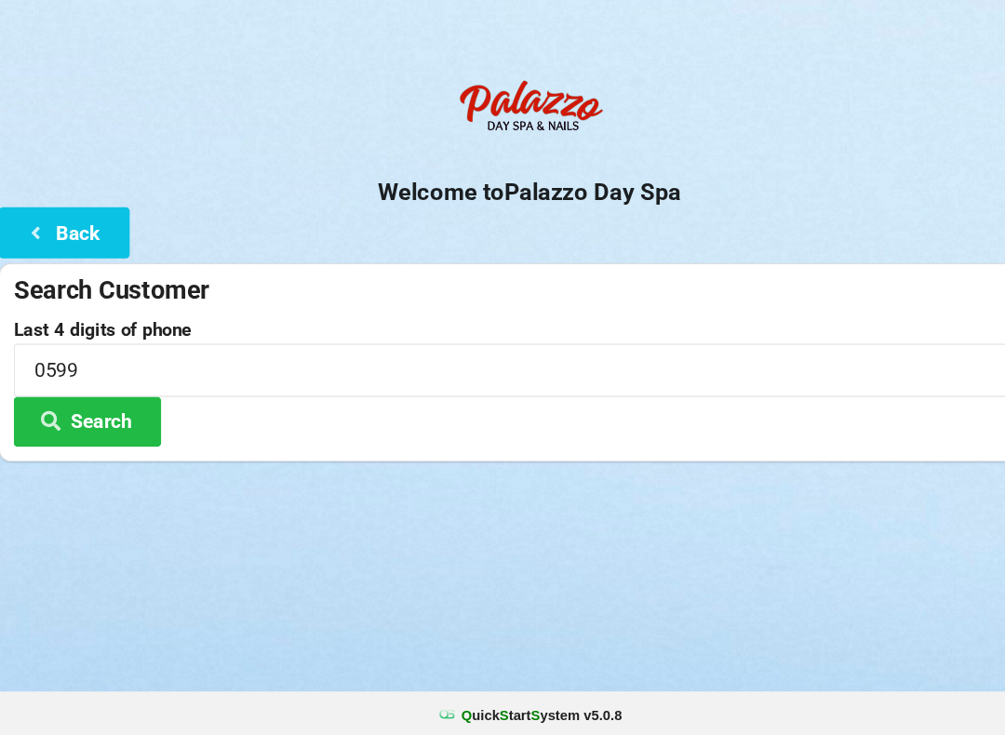
click at [120, 413] on button "Search" at bounding box center [84, 434] width 140 height 47
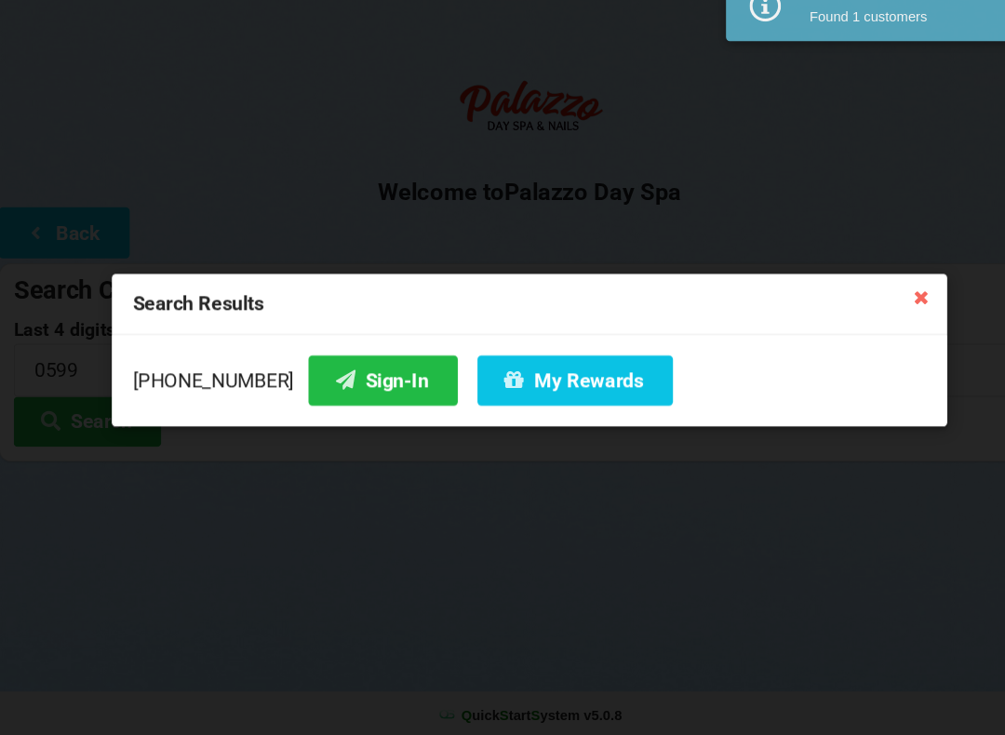
click at [346, 372] on button "Sign-In" at bounding box center [363, 395] width 141 height 47
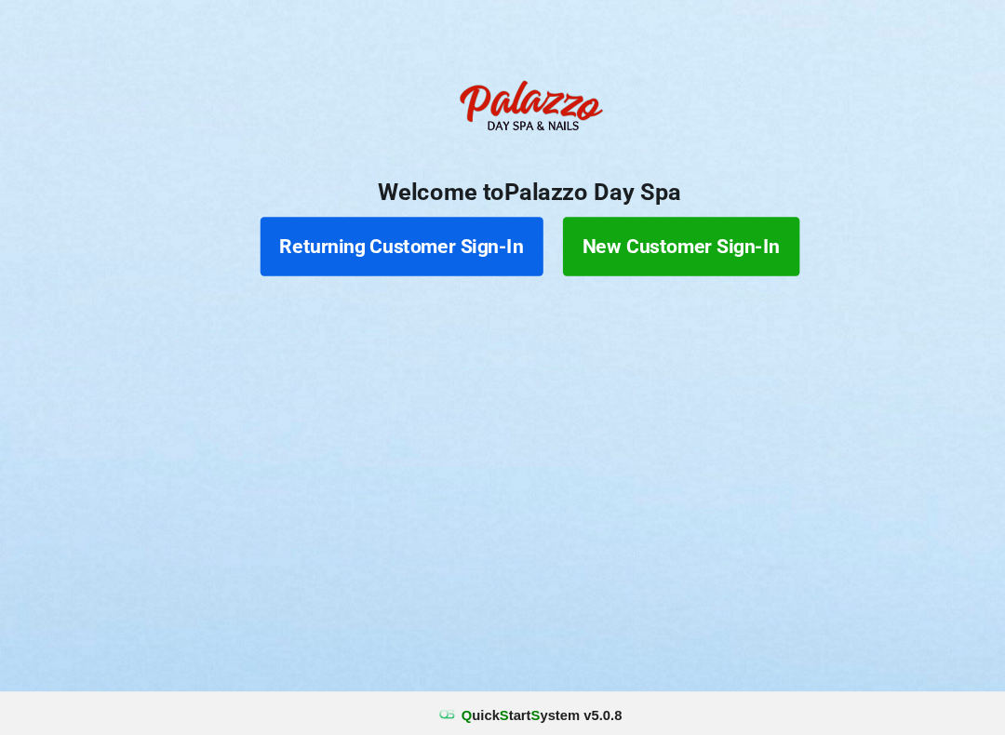
click at [418, 436] on div "Logout Logout Sign-In Welcome to Palazzo Day Spa Returning Customer Sign-In New…" at bounding box center [502, 367] width 1005 height 735
click at [391, 241] on button "Returning Customer Sign-In" at bounding box center [382, 269] width 268 height 56
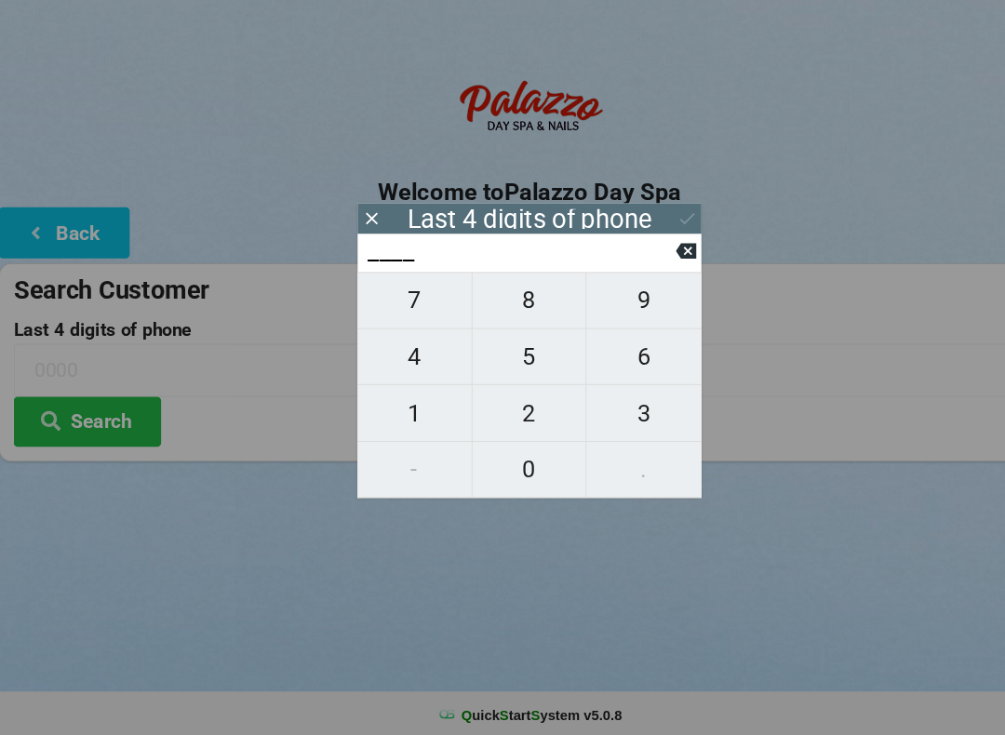
click at [502, 461] on span "0" at bounding box center [503, 480] width 108 height 39
type input "0___"
click at [628, 408] on span "3" at bounding box center [611, 427] width 109 height 39
type input "03__"
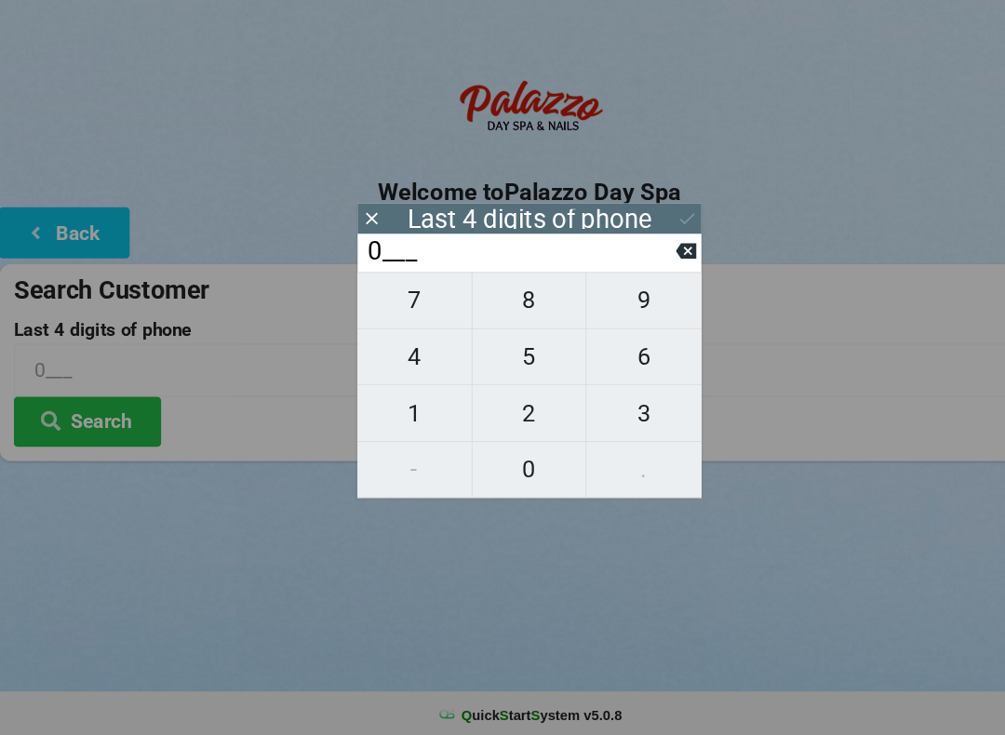
type input "03__"
click at [396, 356] on span "4" at bounding box center [394, 373] width 108 height 39
type input "034_"
click at [396, 354] on span "4" at bounding box center [394, 373] width 108 height 39
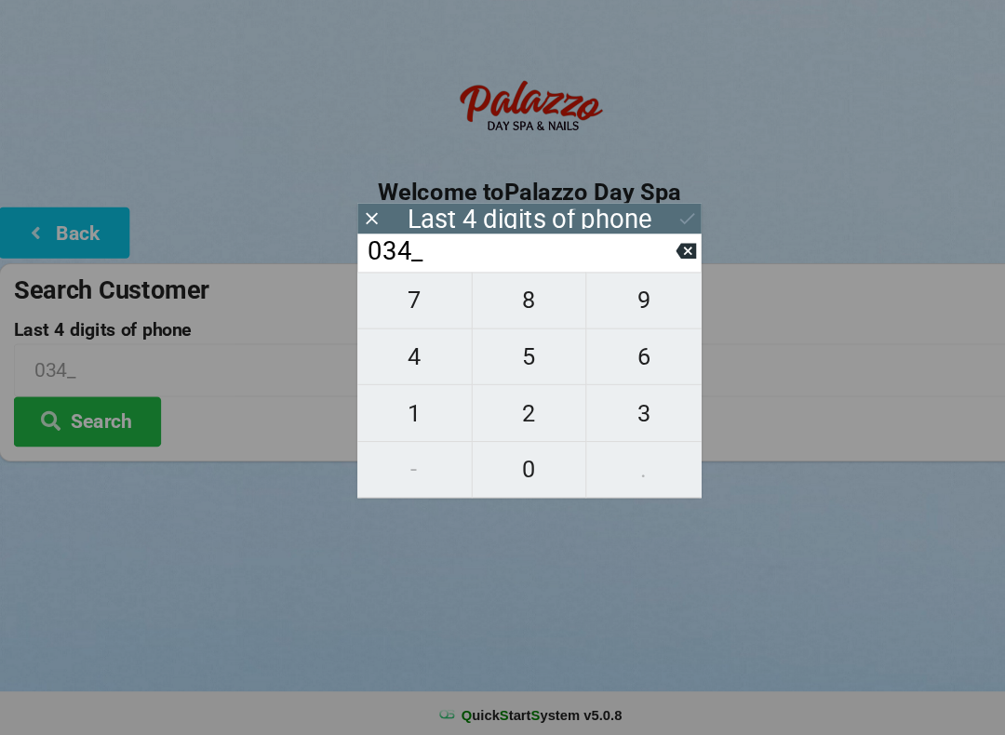
type input "0344"
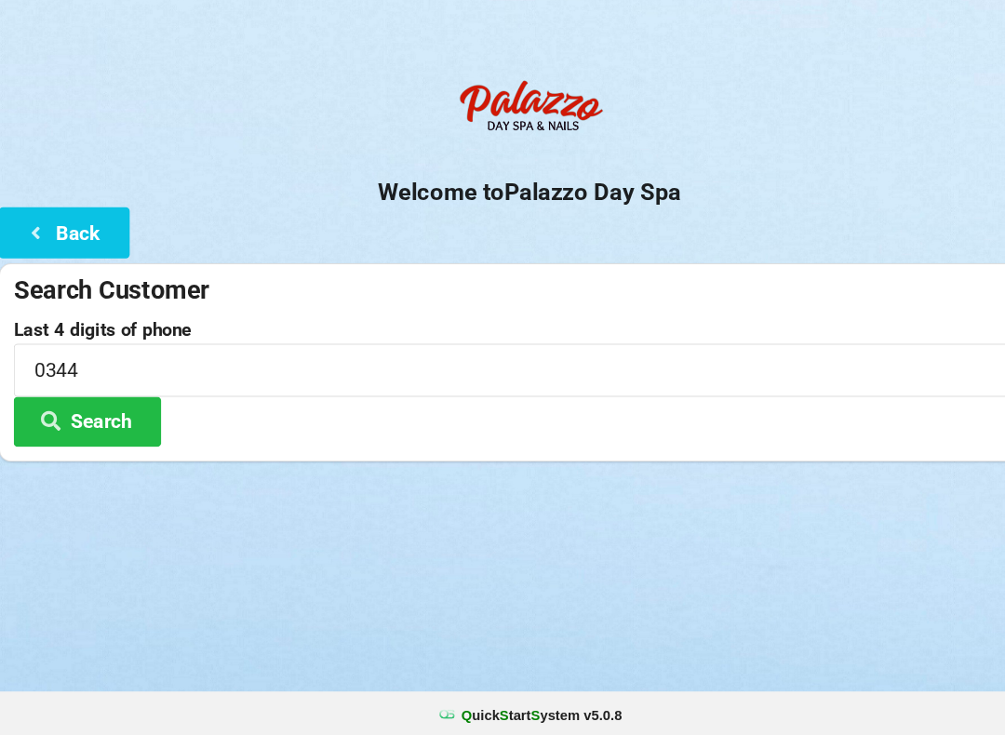
click at [737, 473] on div at bounding box center [502, 496] width 1005 height 47
click at [106, 415] on button "Search" at bounding box center [84, 434] width 140 height 47
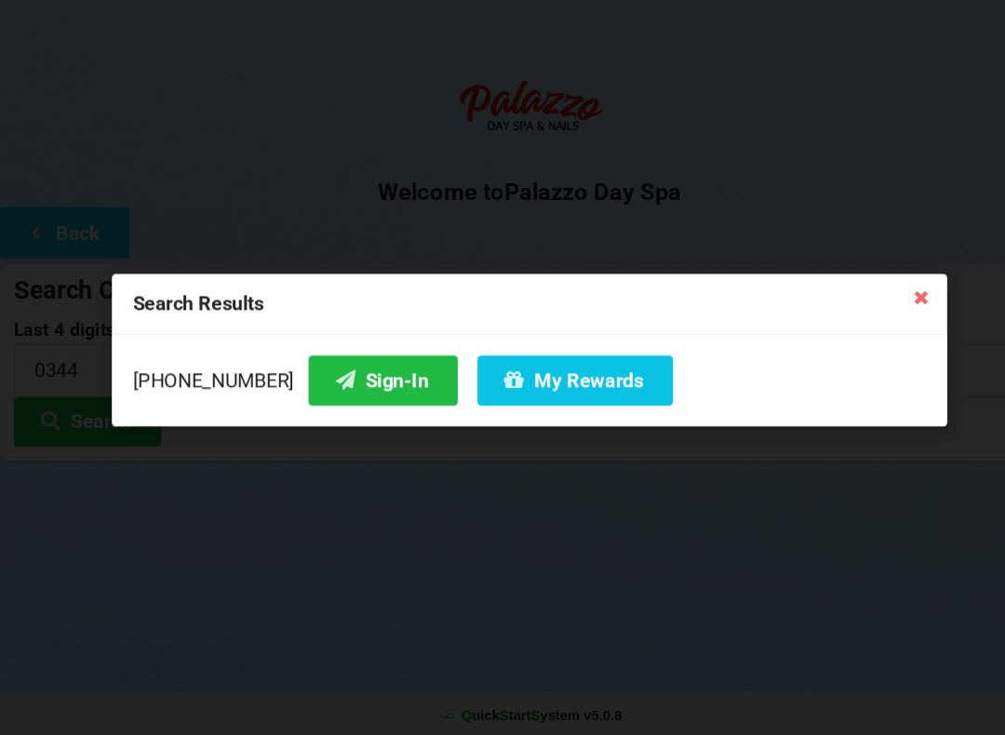
click at [332, 372] on button "Sign-In" at bounding box center [363, 395] width 141 height 47
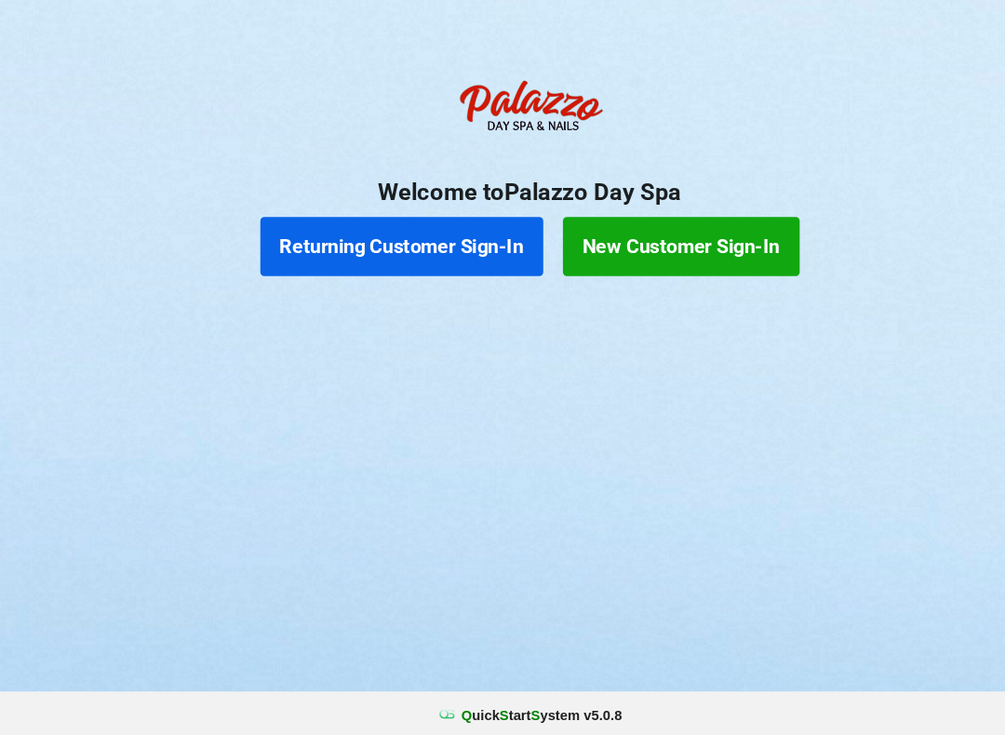
click at [341, 241] on button "Returning Customer Sign-In" at bounding box center [382, 269] width 268 height 56
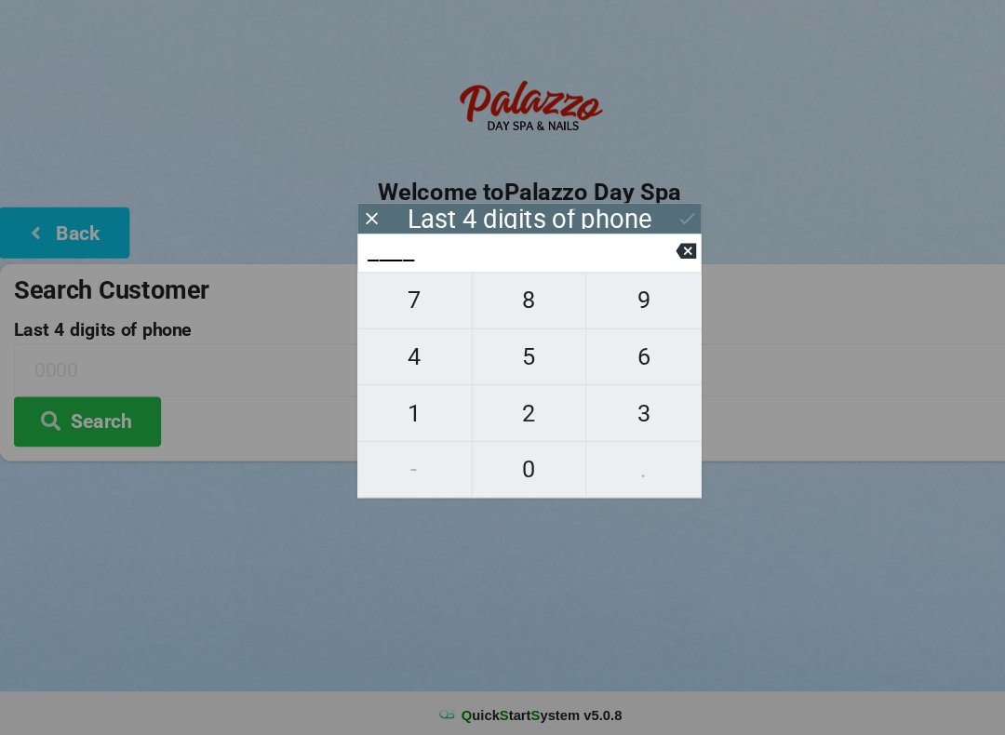
click at [385, 409] on span "1" at bounding box center [394, 427] width 108 height 39
type input "1___"
click at [504, 354] on span "5" at bounding box center [503, 373] width 108 height 39
type input "15__"
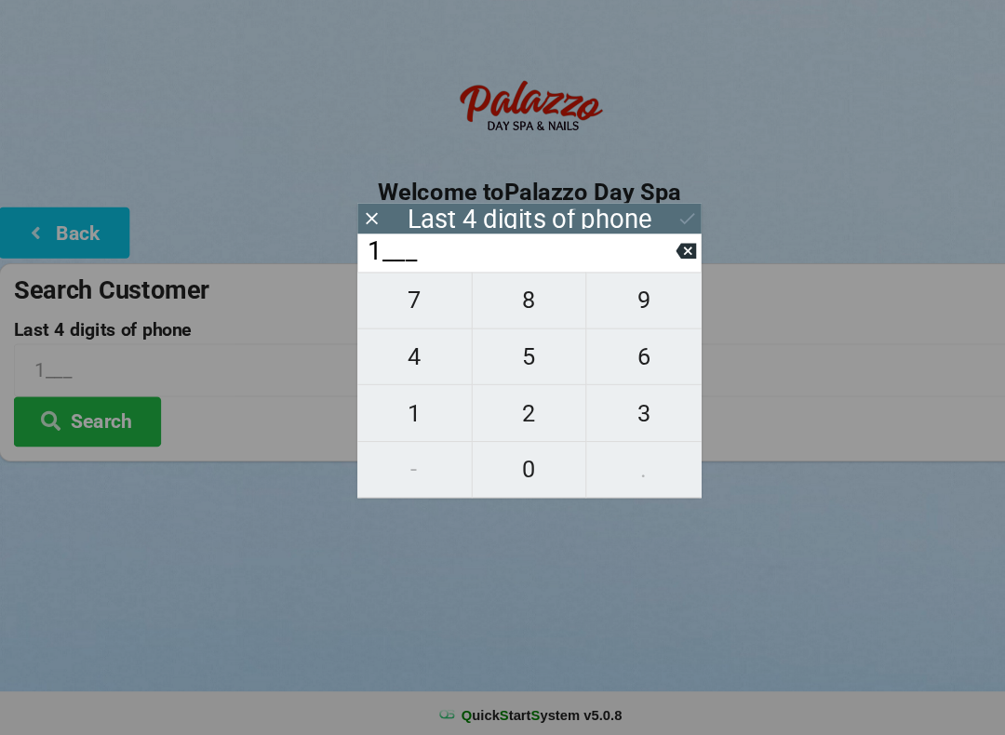
type input "15__"
click at [629, 408] on span "3" at bounding box center [611, 427] width 109 height 39
type input "153_"
click at [379, 354] on span "4" at bounding box center [394, 373] width 108 height 39
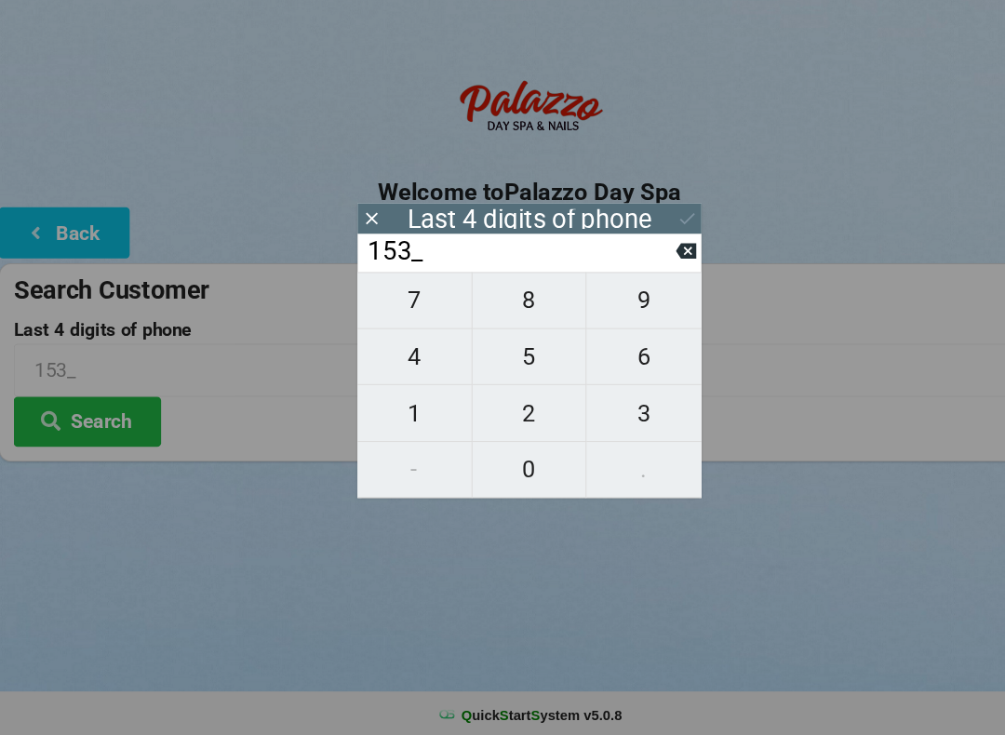
type input "1534"
click at [649, 233] on icon at bounding box center [652, 243] width 20 height 20
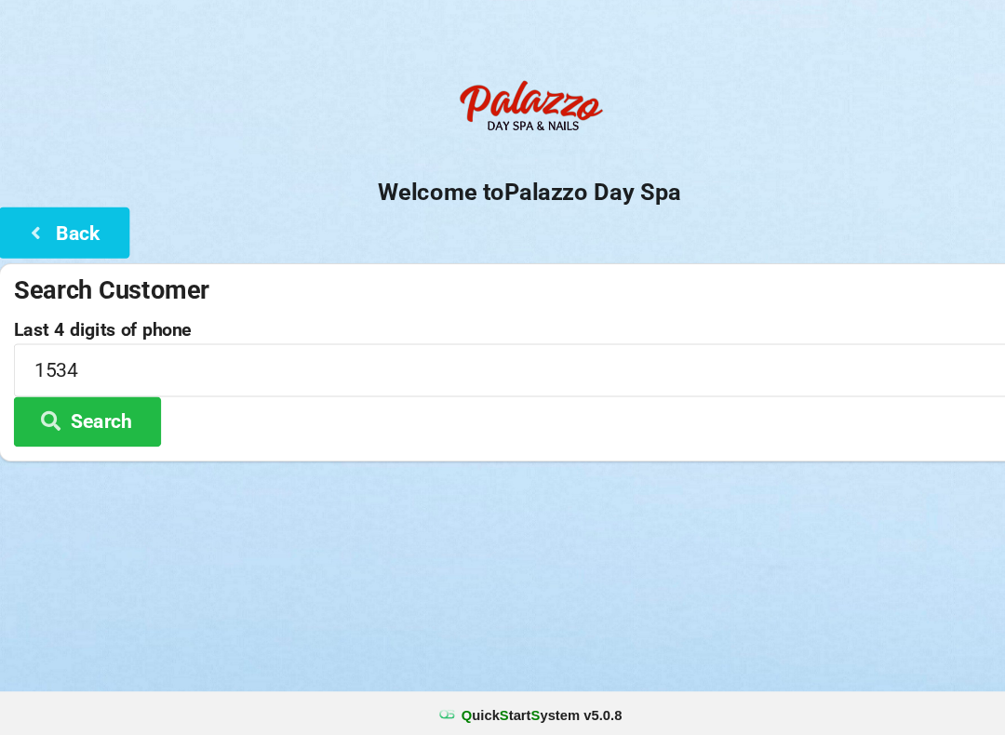
click at [72, 411] on button "Search" at bounding box center [84, 434] width 140 height 47
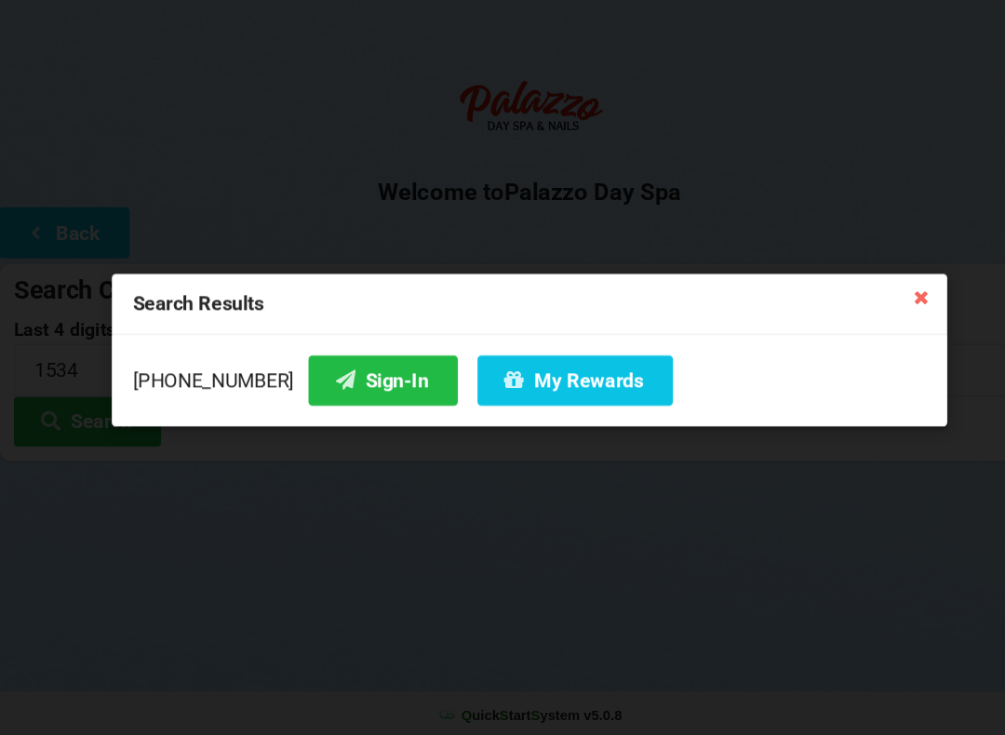
click at [317, 387] on icon at bounding box center [328, 395] width 22 height 16
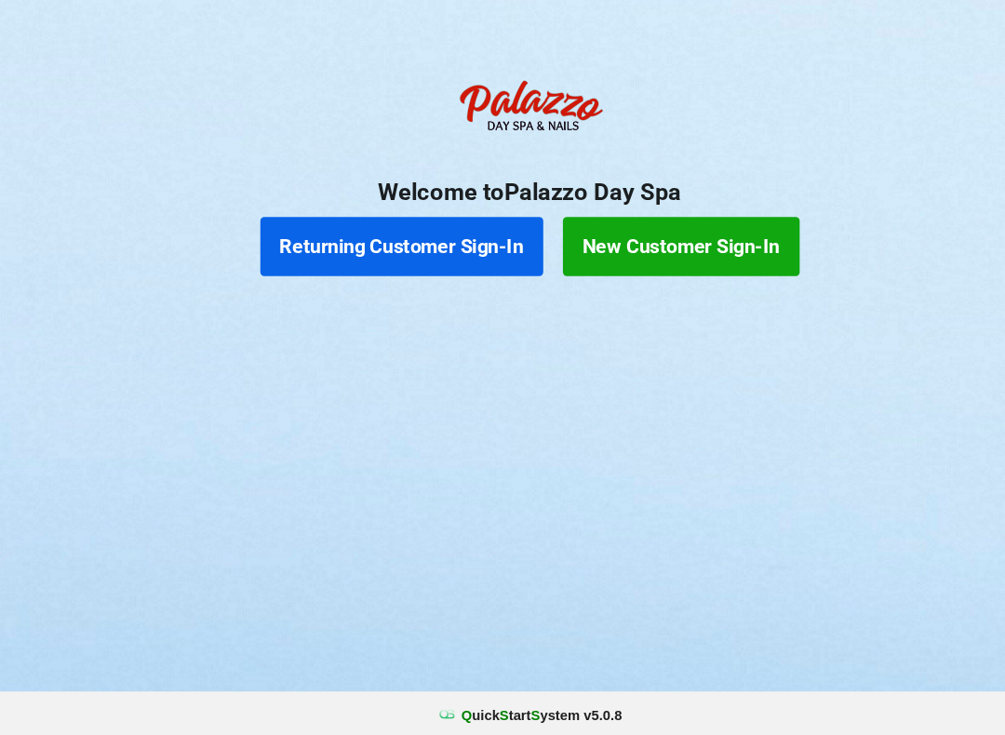
click at [443, 241] on button "Returning Customer Sign-In" at bounding box center [382, 269] width 268 height 56
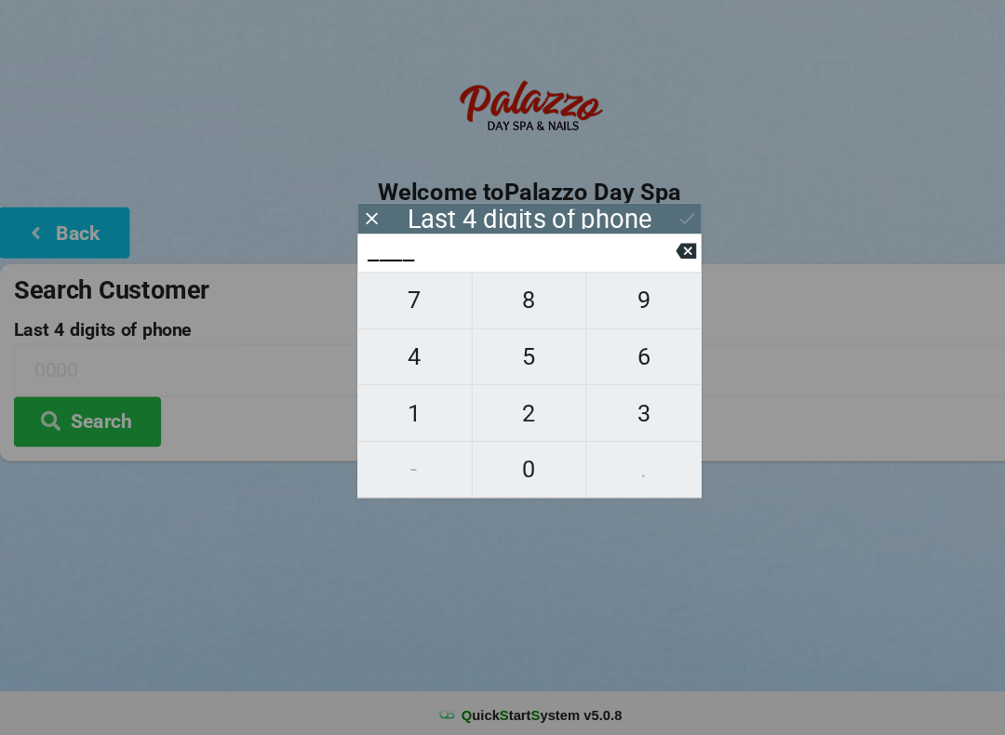
click at [609, 301] on span "9" at bounding box center [611, 320] width 109 height 39
type input "9___"
click at [408, 356] on span "4" at bounding box center [394, 373] width 108 height 39
type input "94__"
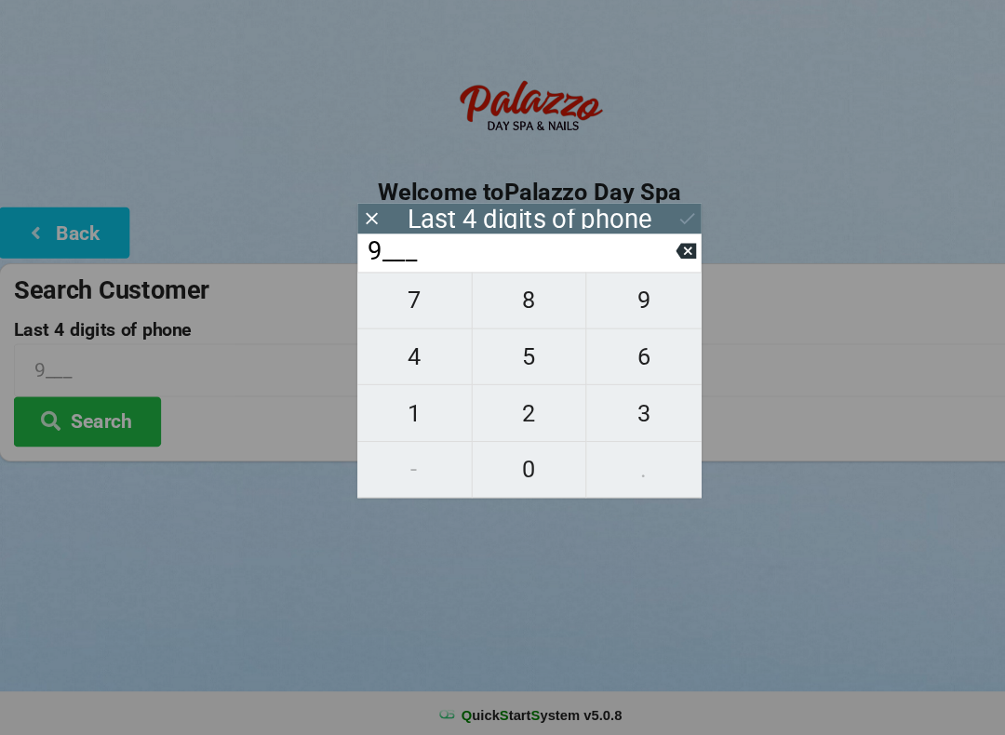
type input "94__"
click at [615, 408] on span "3" at bounding box center [611, 427] width 109 height 39
type input "943_"
click at [520, 301] on span "8" at bounding box center [503, 320] width 108 height 39
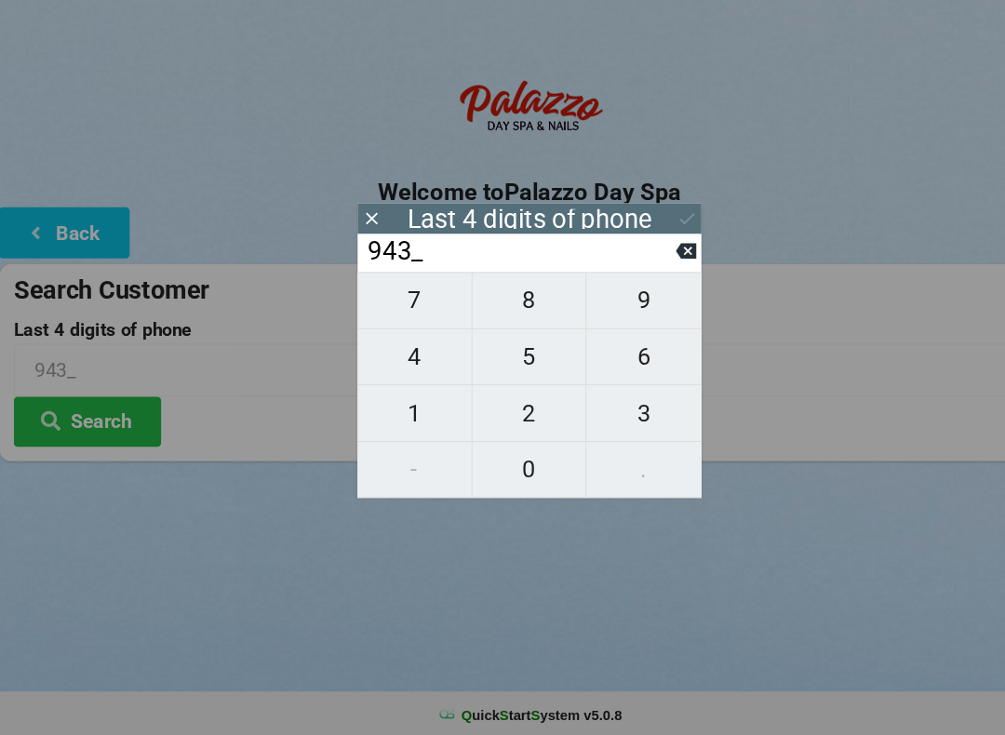
type input "9438"
click at [651, 233] on icon at bounding box center [652, 243] width 20 height 20
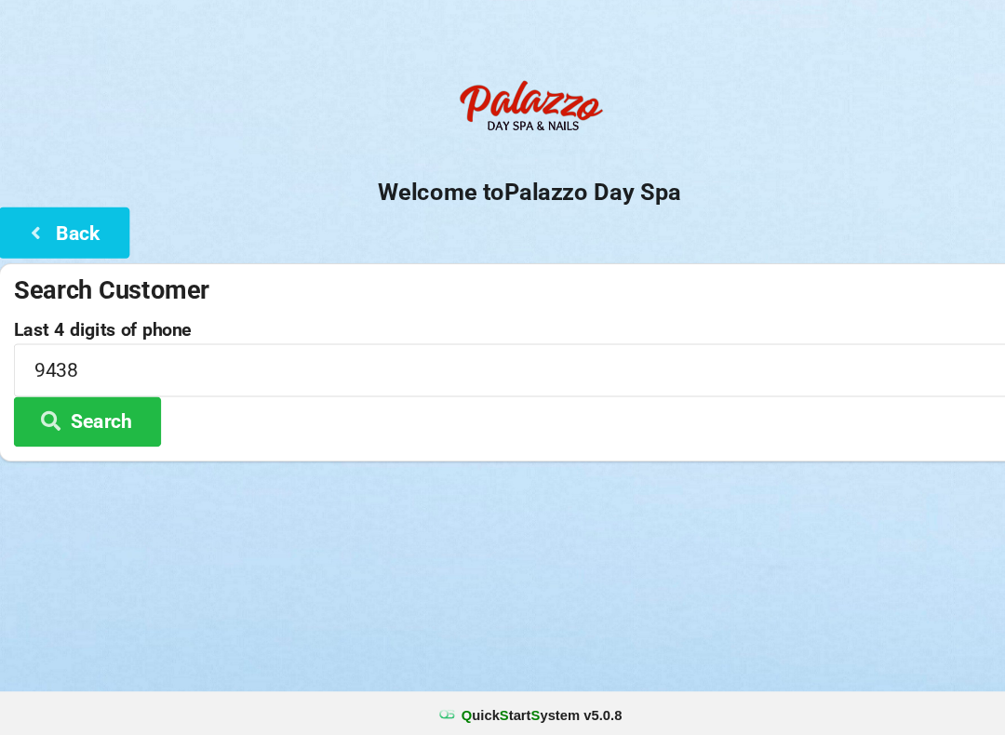
click at [125, 411] on button "Search" at bounding box center [84, 434] width 140 height 47
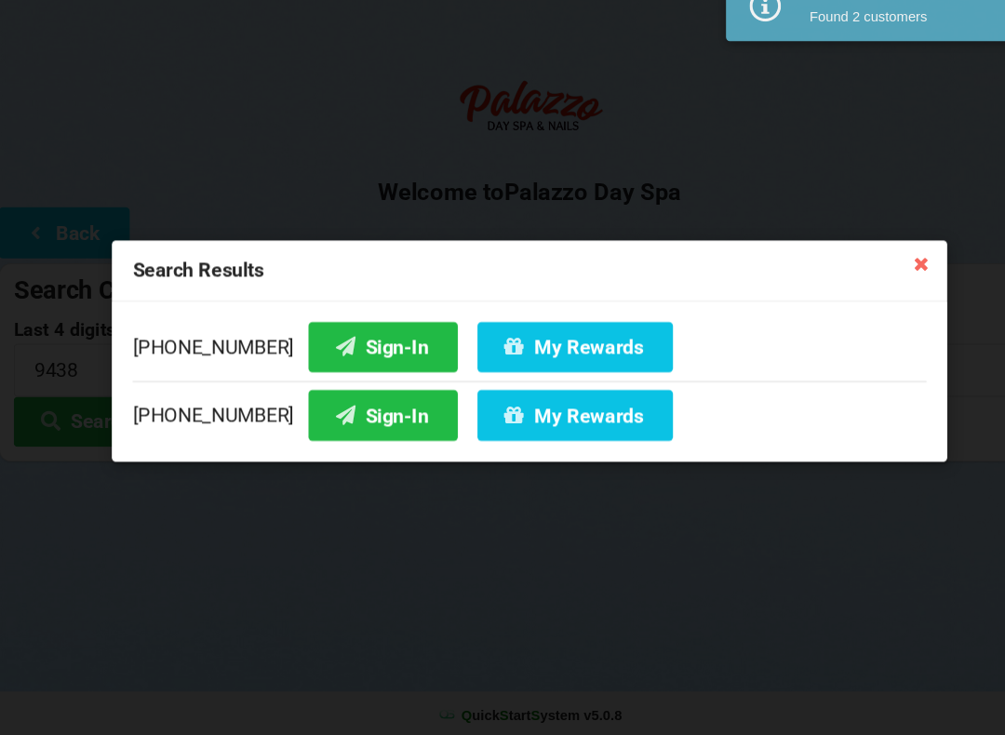
click at [366, 340] on button "Sign-In" at bounding box center [363, 363] width 141 height 47
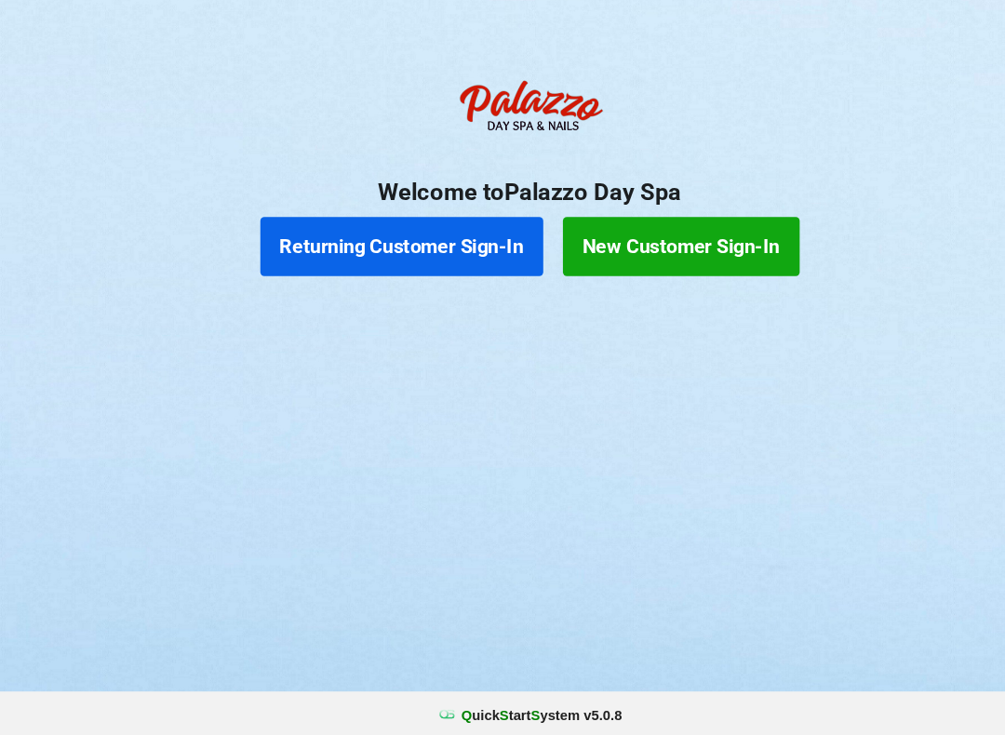
click at [659, 241] on button "New Customer Sign-In" at bounding box center [646, 269] width 224 height 56
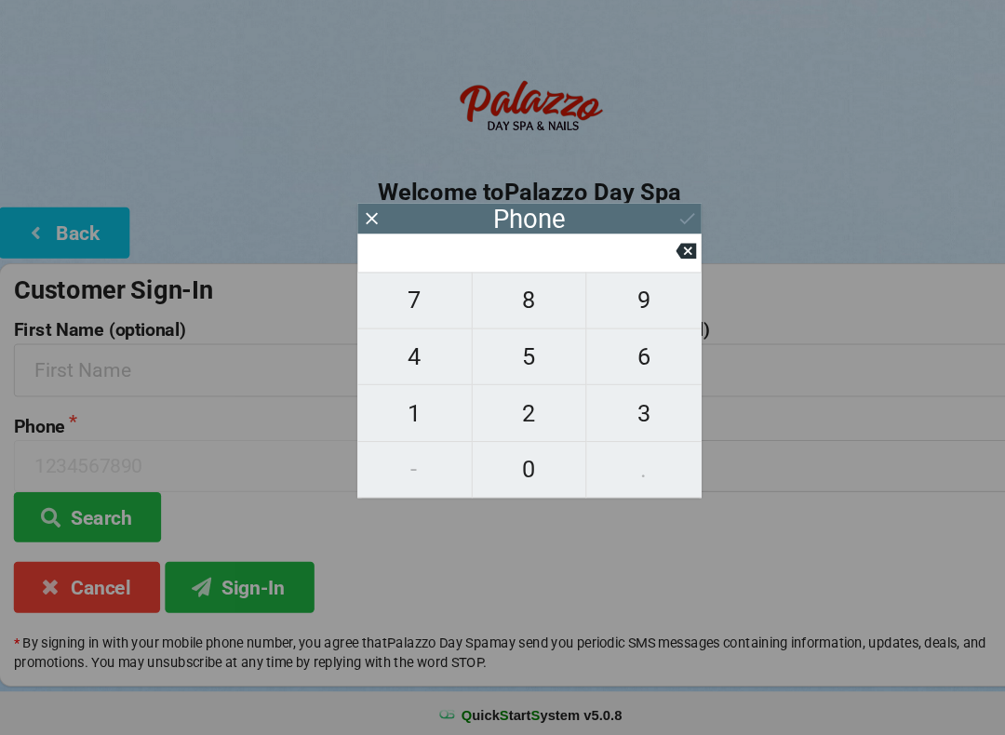
click at [397, 314] on span "7" at bounding box center [394, 320] width 108 height 39
type input "7"
click at [619, 370] on button "6" at bounding box center [611, 373] width 109 height 53
type input "76"
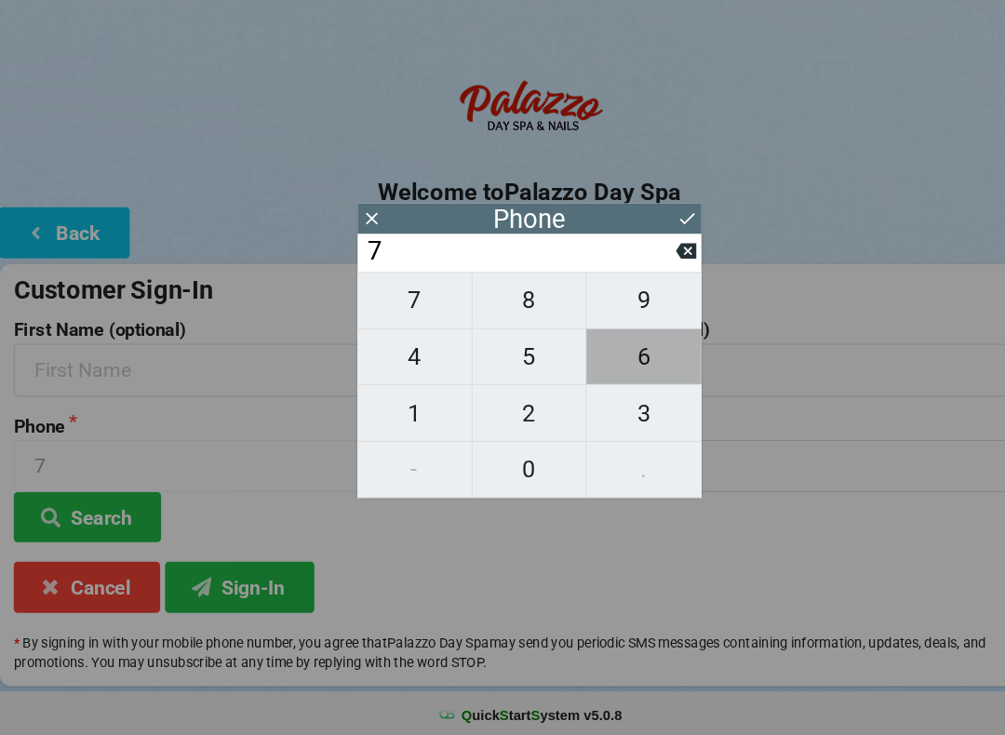
type input "76"
click at [620, 301] on span "9" at bounding box center [611, 320] width 109 height 39
type input "769"
click at [603, 302] on span "9" at bounding box center [611, 320] width 109 height 39
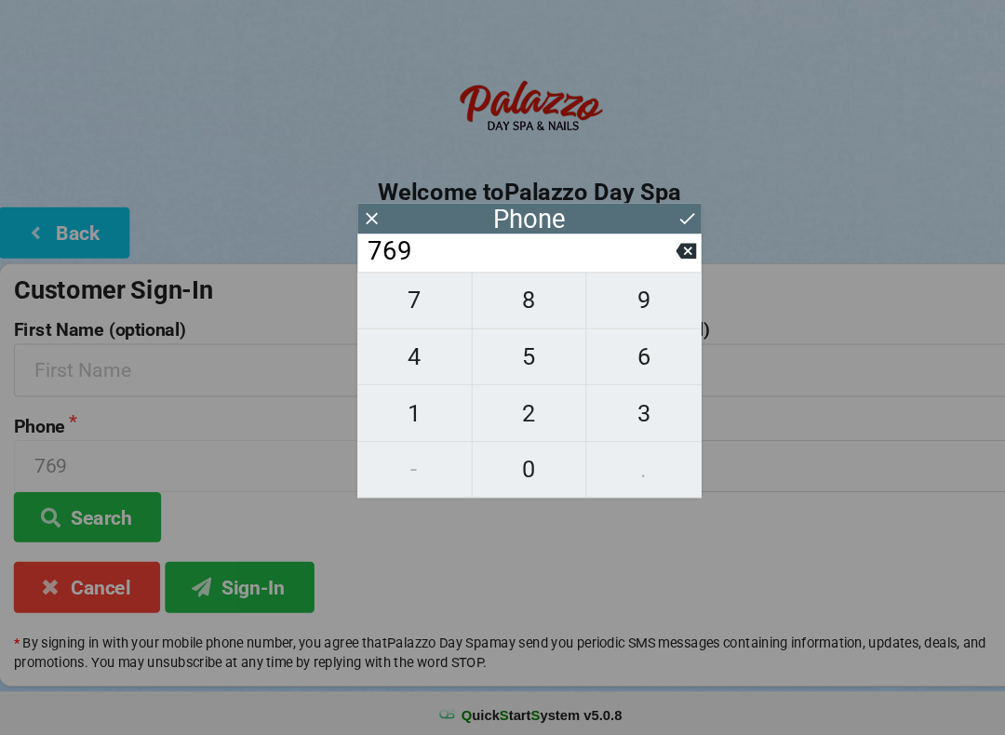
type input "7699"
click at [653, 263] on icon at bounding box center [651, 273] width 20 height 20
click at [628, 304] on span "9" at bounding box center [611, 320] width 109 height 39
type input "7699"
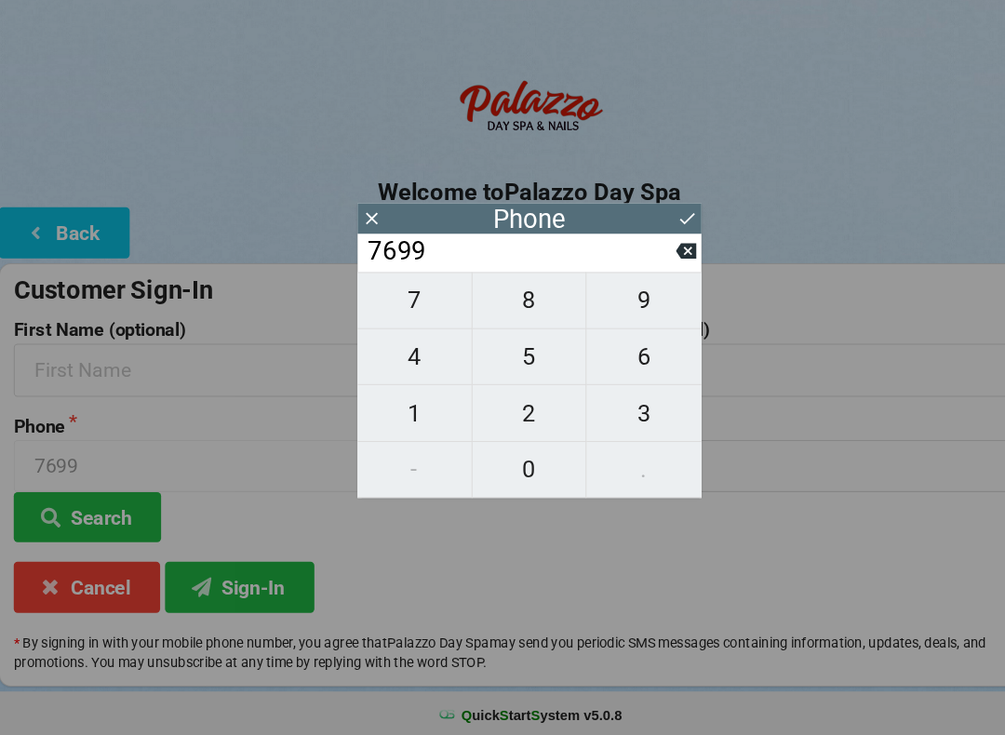
click at [652, 233] on icon at bounding box center [652, 243] width 20 height 20
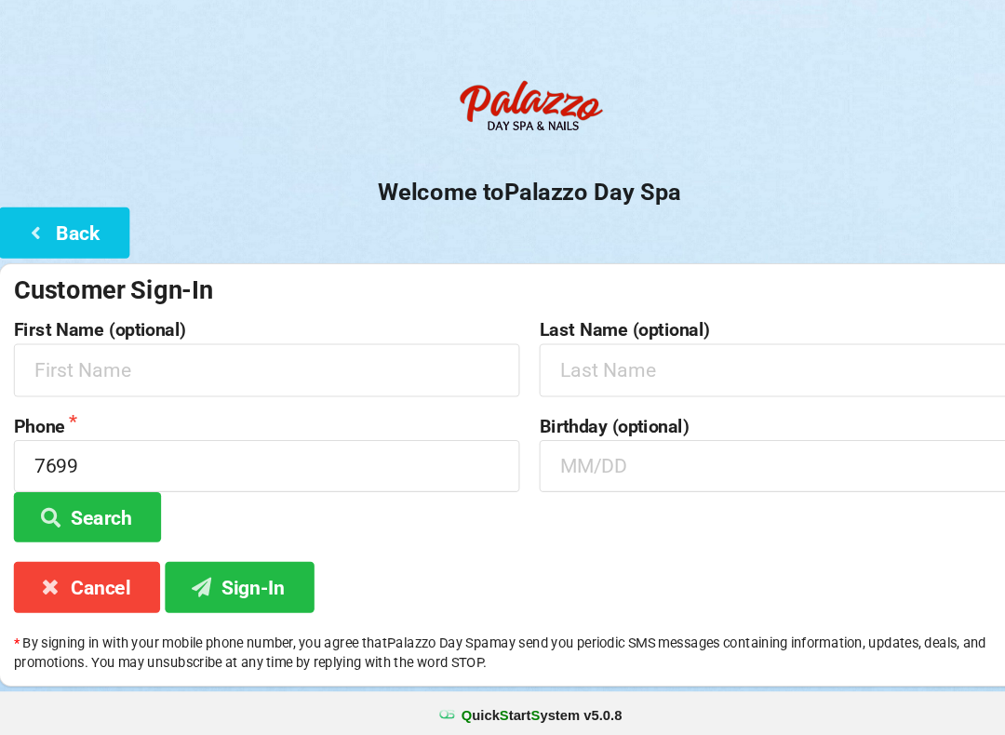
click at [79, 568] on button "Cancel" at bounding box center [83, 591] width 139 height 47
click at [87, 568] on button "Cancel" at bounding box center [83, 591] width 139 height 47
click at [83, 568] on button "Cancel" at bounding box center [83, 591] width 139 height 47
click at [73, 568] on button "Cancel" at bounding box center [83, 591] width 139 height 47
click at [87, 568] on button "Cancel" at bounding box center [83, 591] width 139 height 47
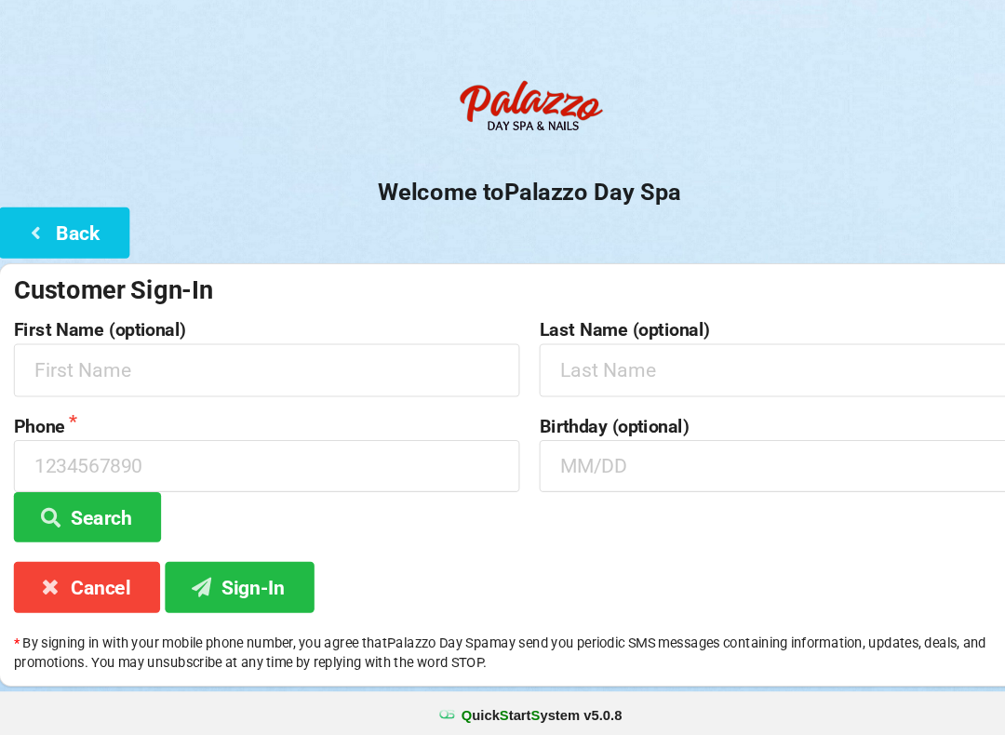
click at [82, 232] on button "Back" at bounding box center [62, 255] width 124 height 47
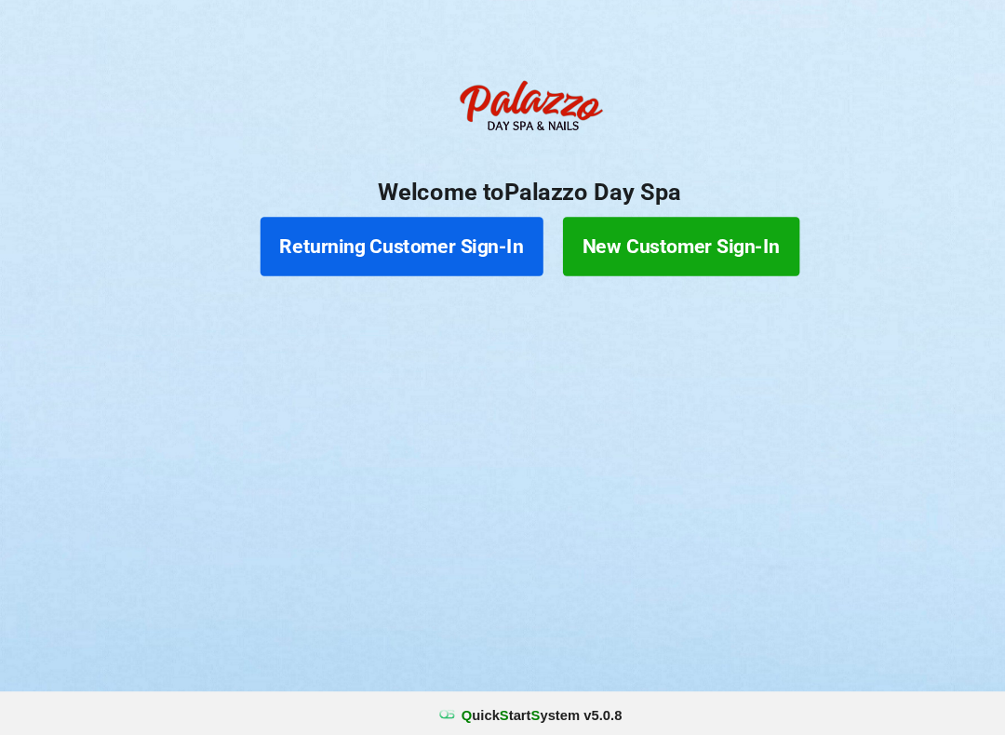
click at [415, 246] on button "Returning Customer Sign-In" at bounding box center [382, 269] width 268 height 56
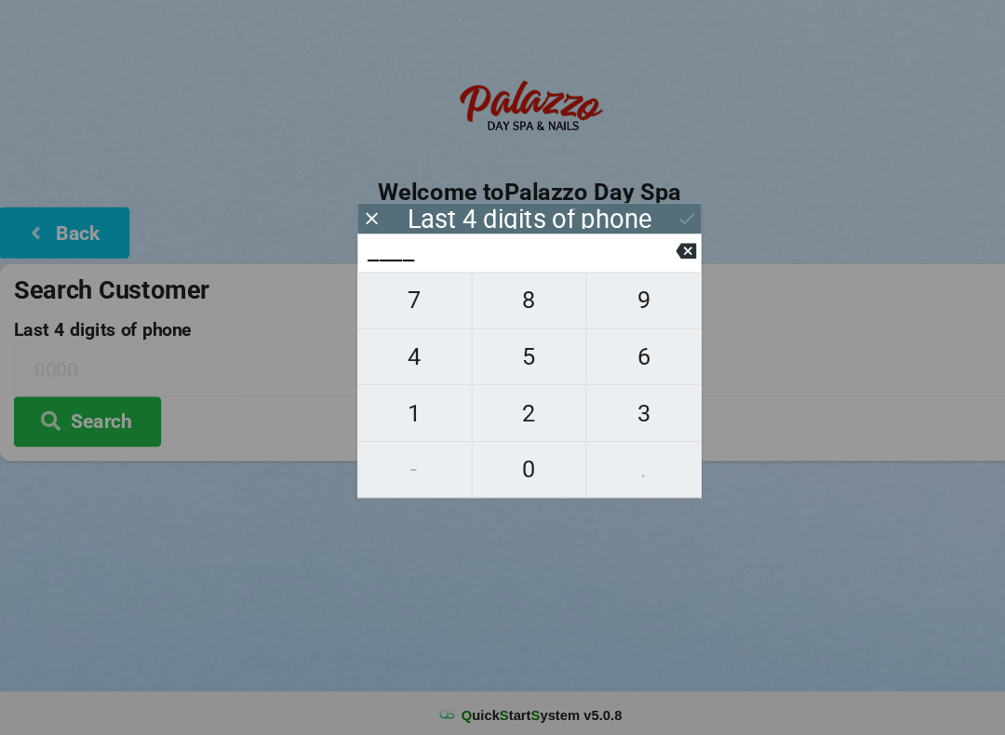
click at [401, 302] on span "7" at bounding box center [394, 320] width 108 height 39
type input "7___"
click at [619, 357] on span "6" at bounding box center [611, 373] width 109 height 39
type input "76__"
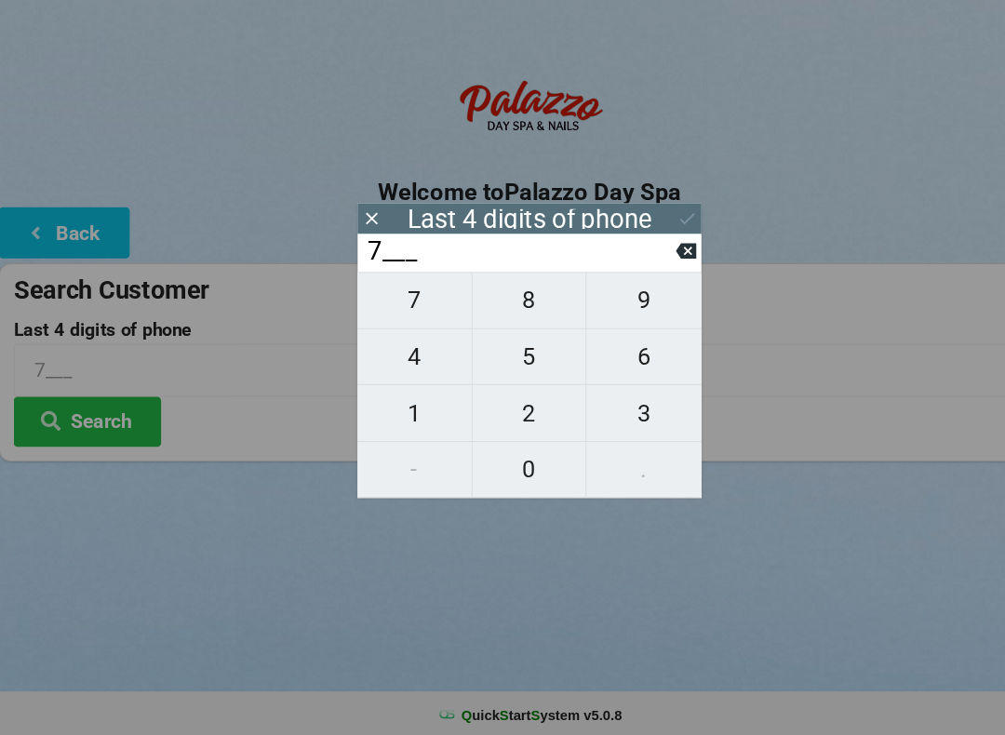
type input "76__"
click at [626, 302] on span "9" at bounding box center [611, 320] width 109 height 39
type input "769_"
click at [611, 301] on span "9" at bounding box center [611, 320] width 109 height 39
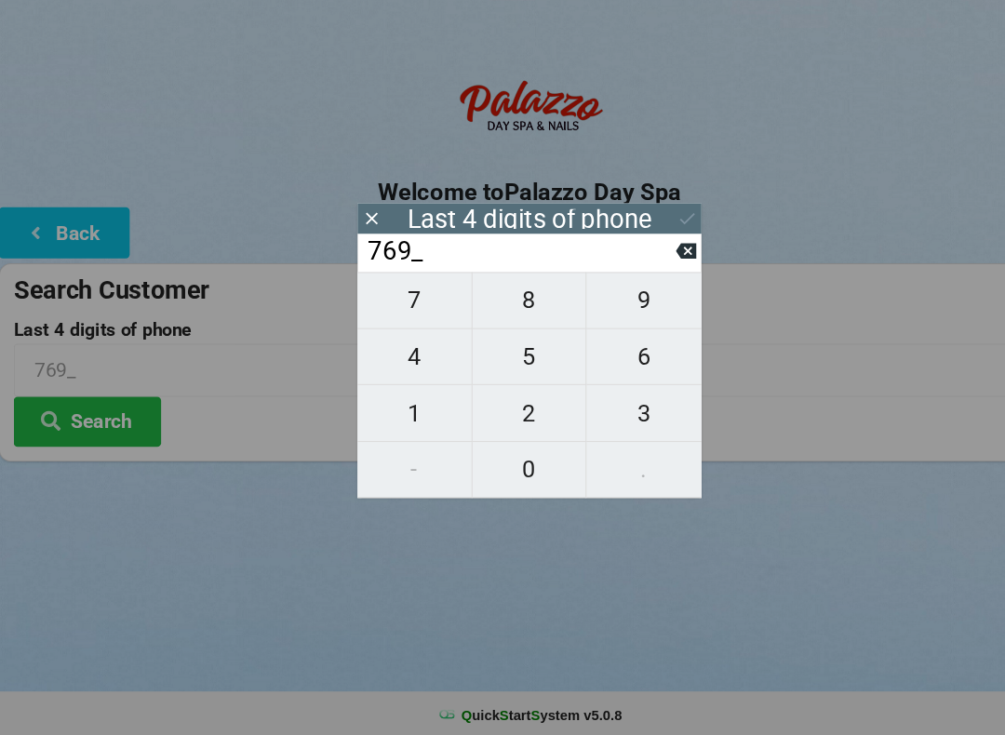
type input "7699"
click at [647, 233] on icon at bounding box center [652, 243] width 20 height 20
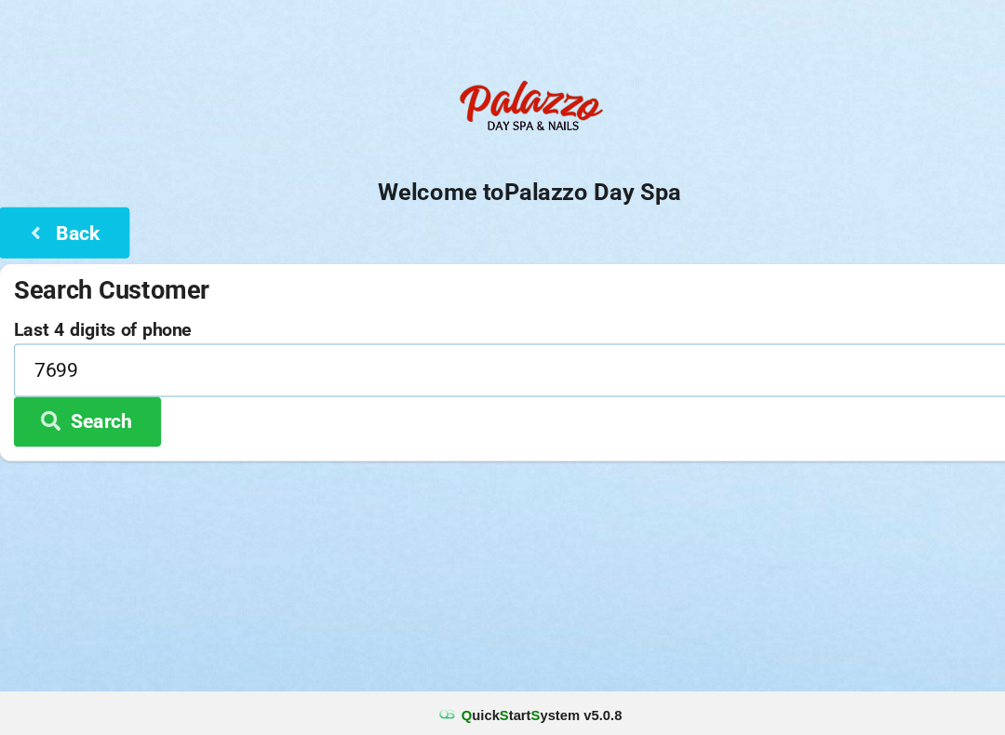
click at [89, 361] on input "7699" at bounding box center [502, 385] width 977 height 49
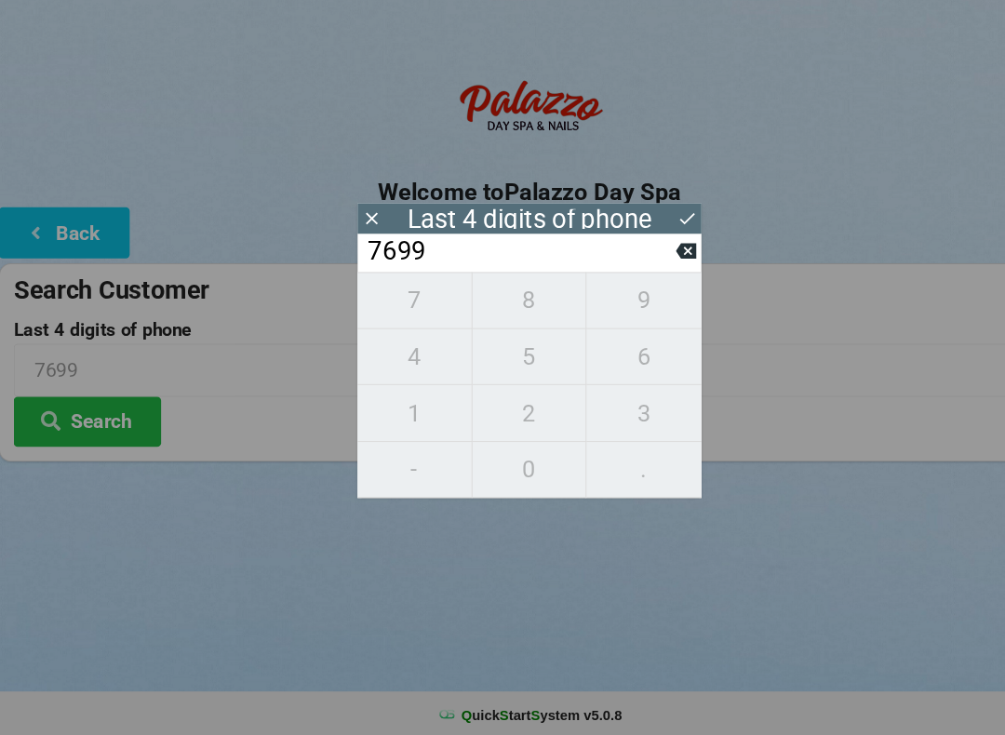
click at [650, 233] on icon at bounding box center [652, 243] width 20 height 20
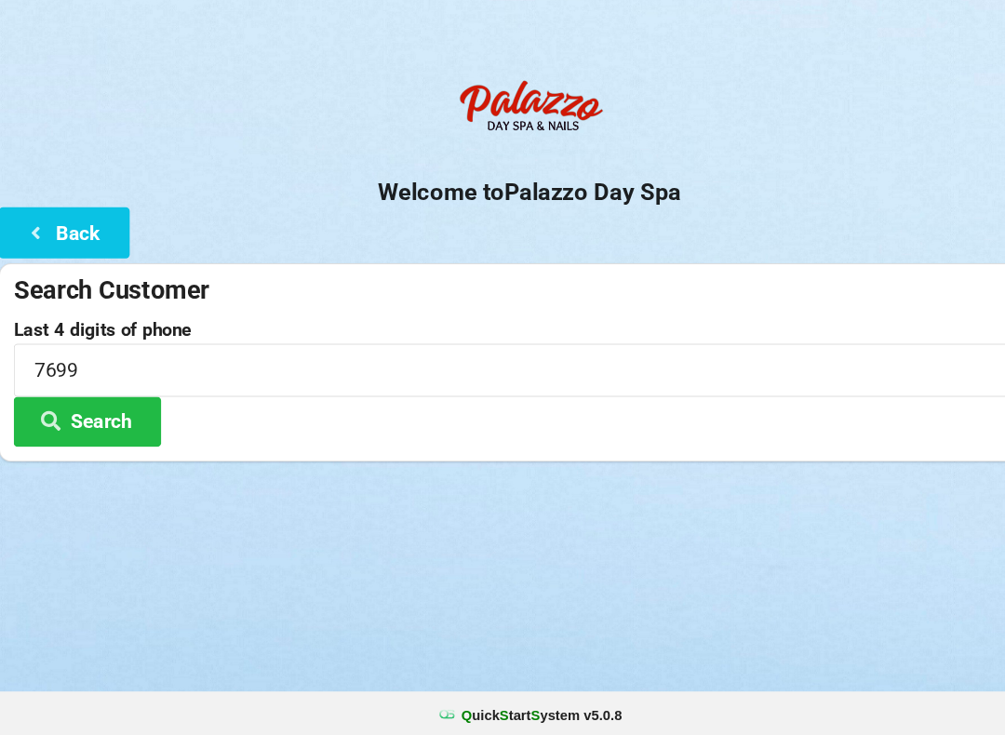
click at [114, 411] on button "Search" at bounding box center [84, 434] width 140 height 47
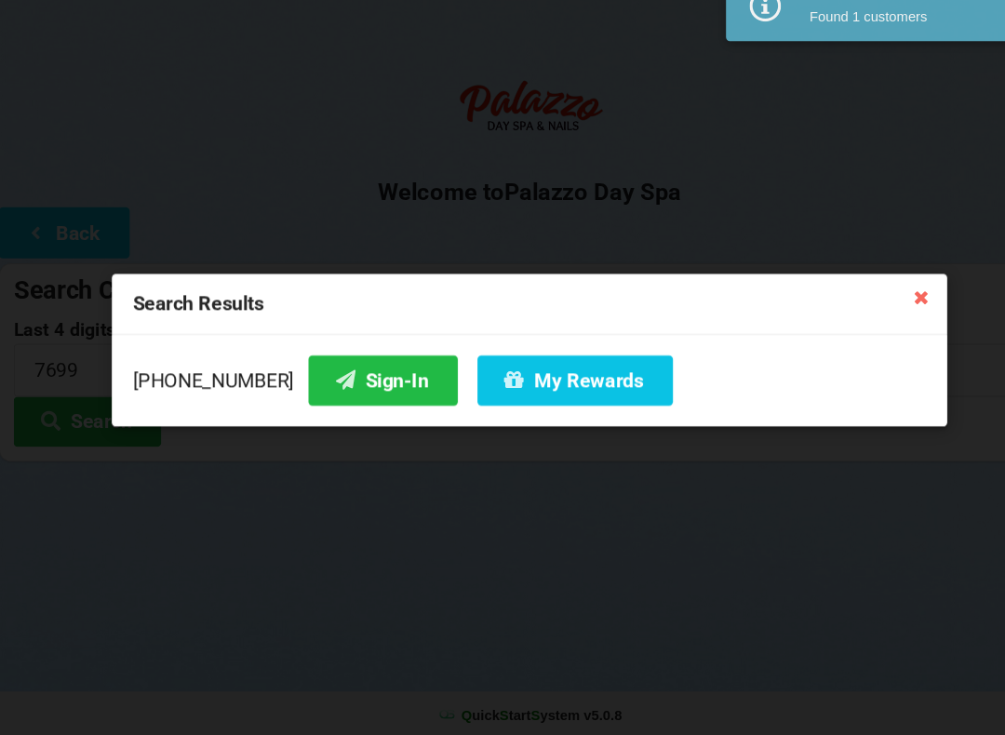
click at [342, 372] on button "Sign-In" at bounding box center [363, 395] width 141 height 47
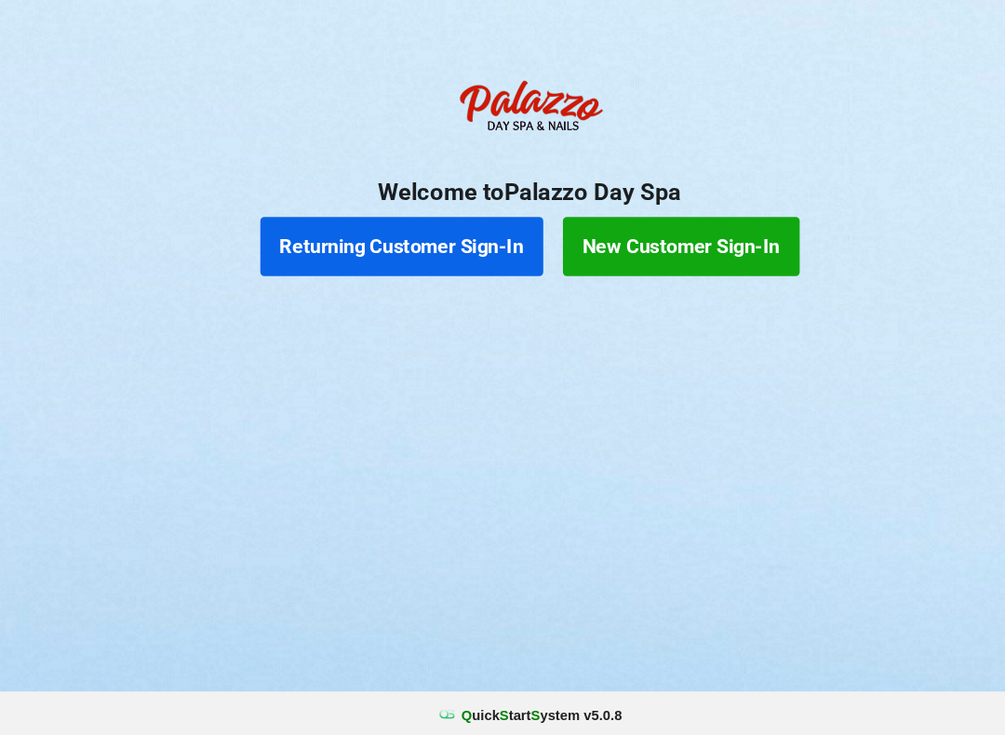
click at [454, 241] on button "Returning Customer Sign-In" at bounding box center [382, 269] width 268 height 56
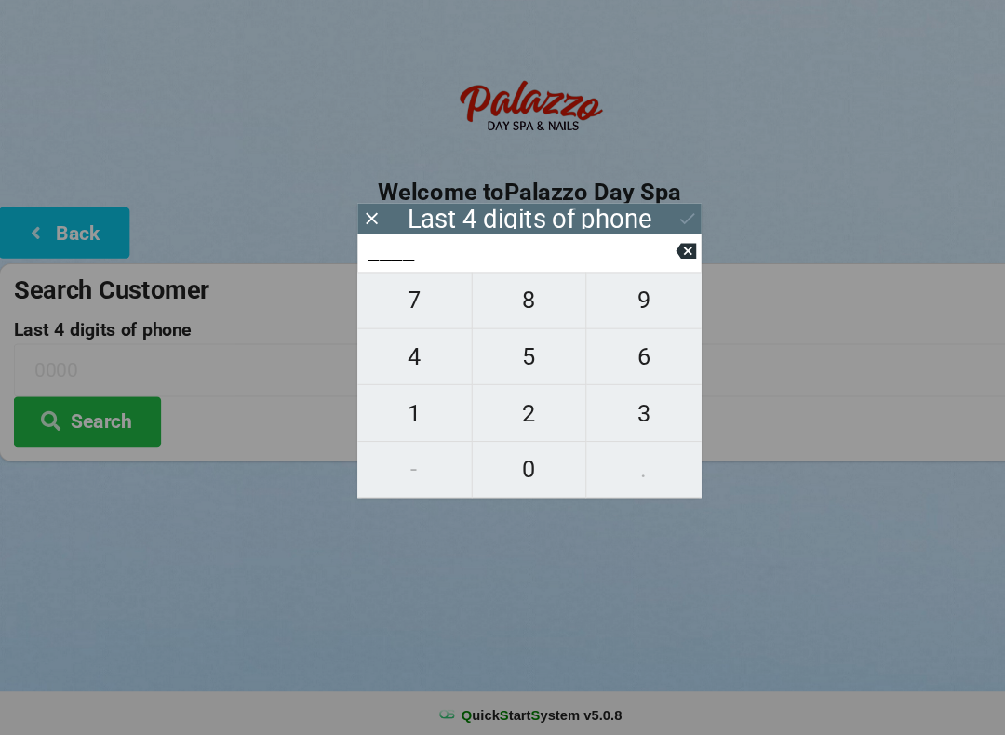
click at [404, 410] on span "1" at bounding box center [394, 427] width 108 height 39
type input "1___"
click at [476, 354] on span "5" at bounding box center [503, 373] width 108 height 39
type input "15__"
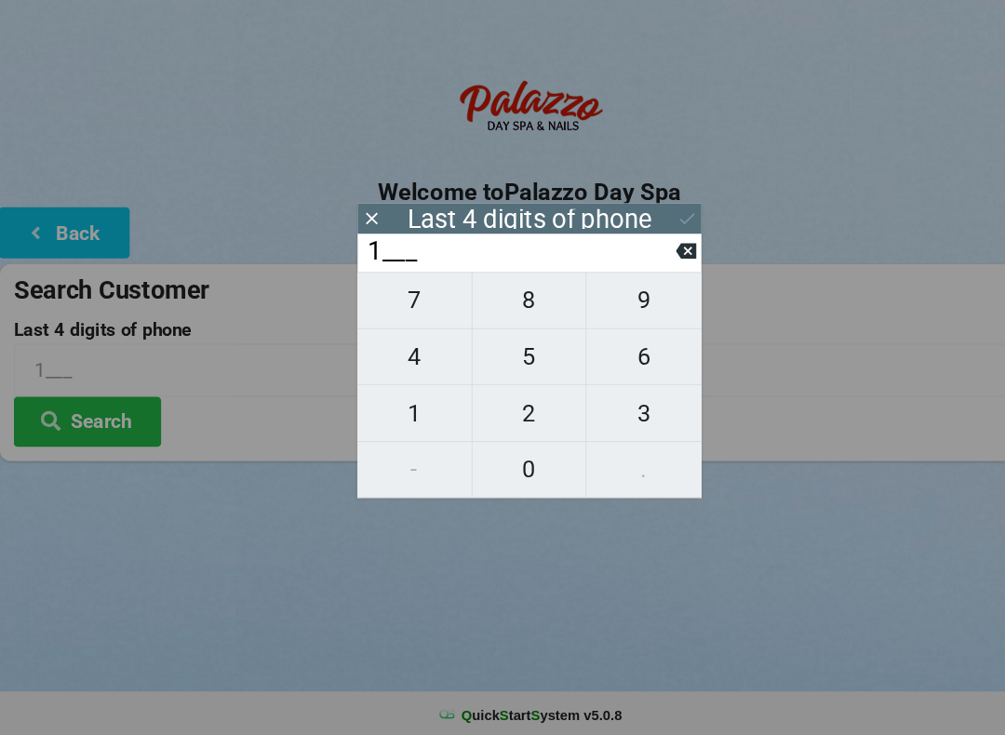
type input "15__"
click at [493, 301] on span "8" at bounding box center [503, 320] width 108 height 39
type input "158_"
click at [517, 461] on span "0" at bounding box center [503, 480] width 108 height 39
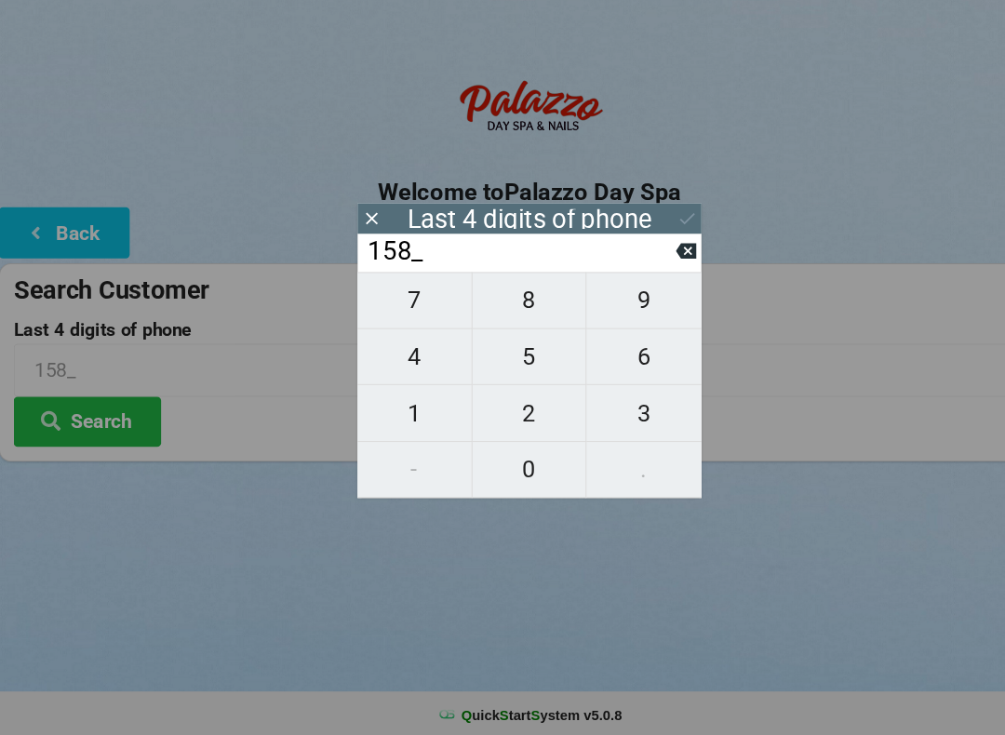
type input "1580"
click at [651, 233] on icon at bounding box center [652, 243] width 20 height 20
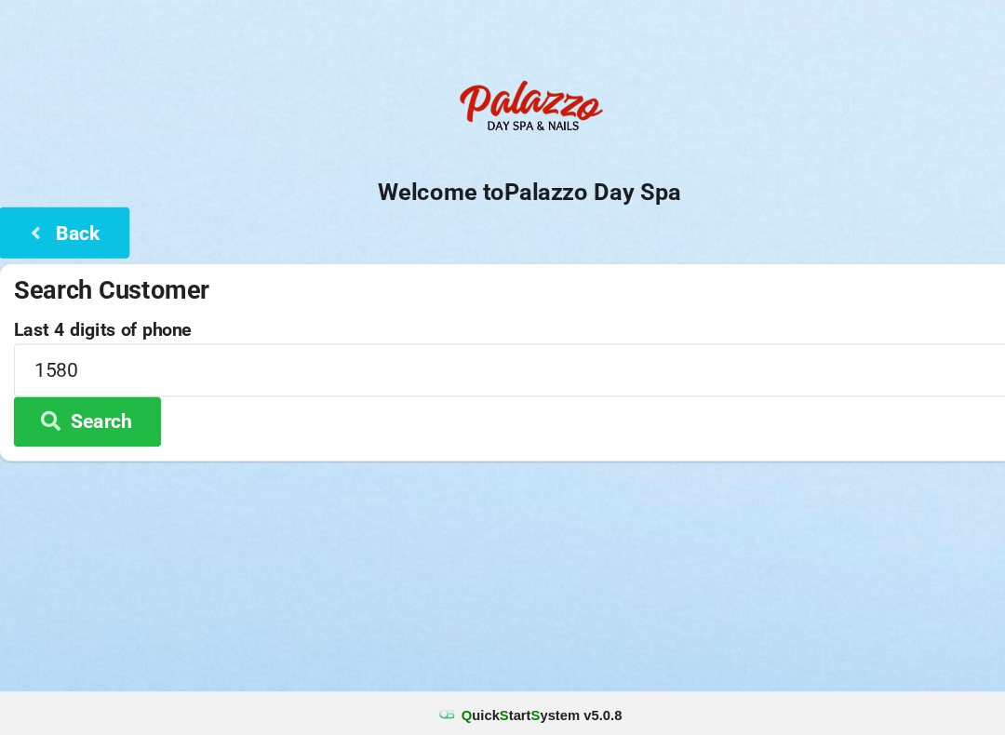
click at [100, 411] on button "Search" at bounding box center [84, 434] width 140 height 47
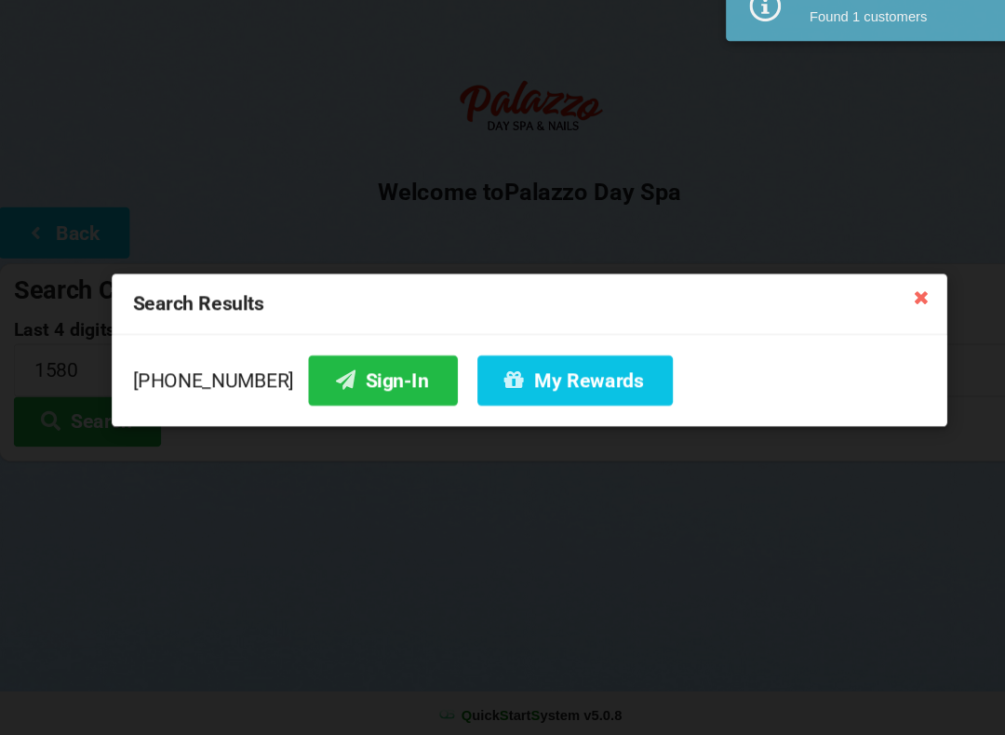
click at [350, 372] on button "Sign-In" at bounding box center [363, 395] width 141 height 47
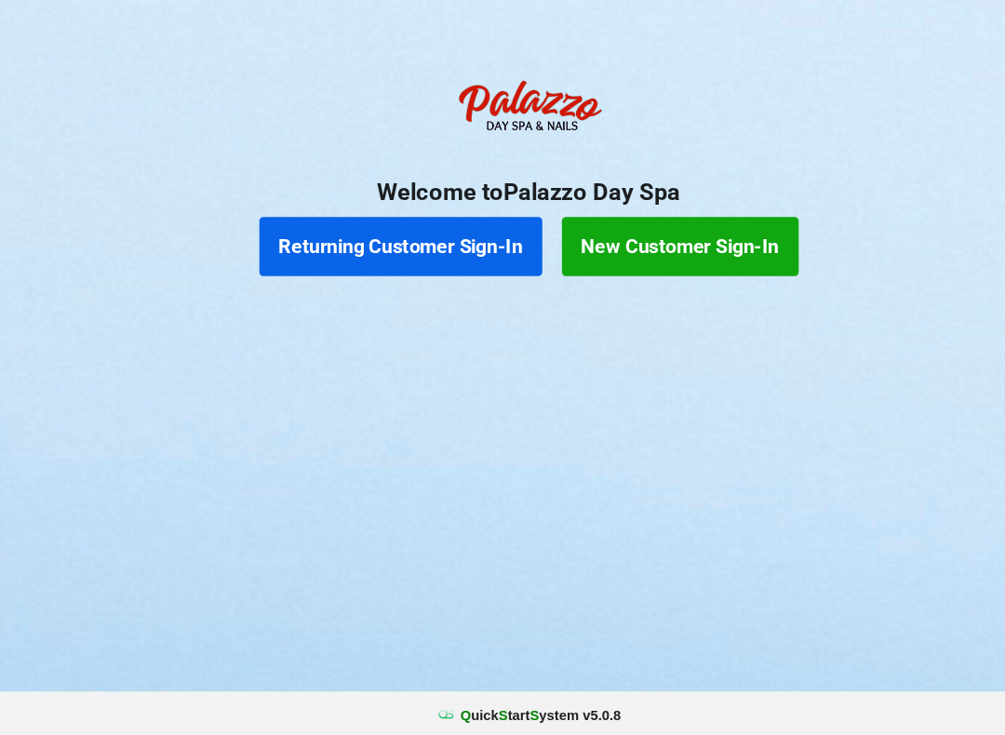
click at [409, 241] on button "Returning Customer Sign-In" at bounding box center [382, 269] width 268 height 56
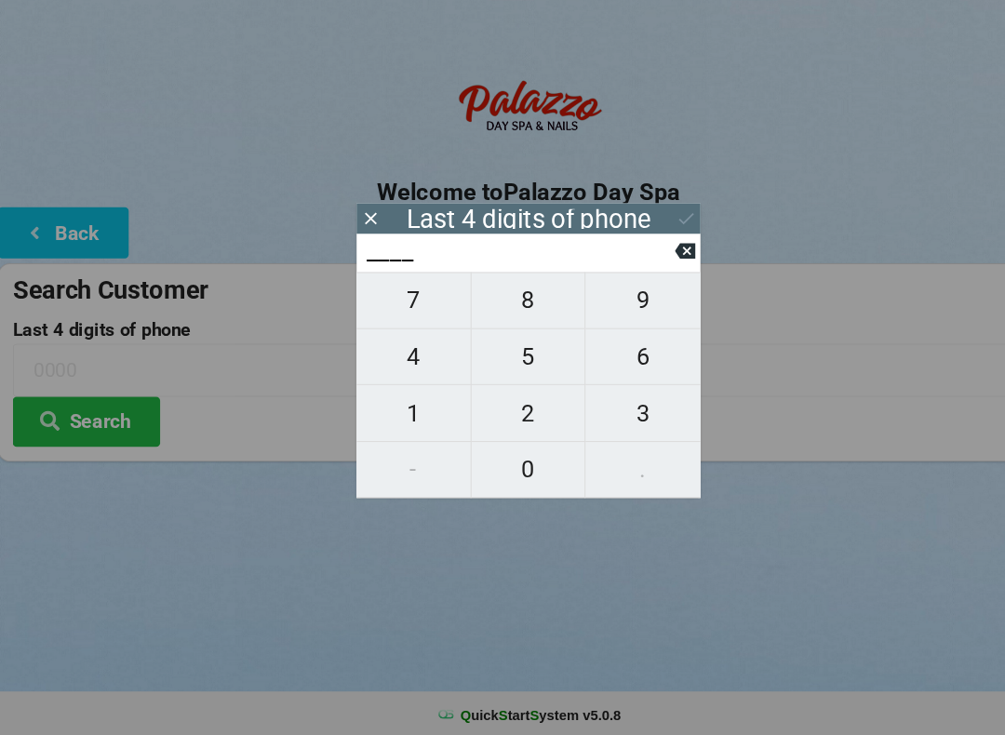
click at [413, 354] on span "4" at bounding box center [394, 373] width 108 height 39
type input "4___"
click at [647, 266] on icon at bounding box center [651, 273] width 20 height 15
click at [410, 301] on span "7" at bounding box center [394, 320] width 108 height 39
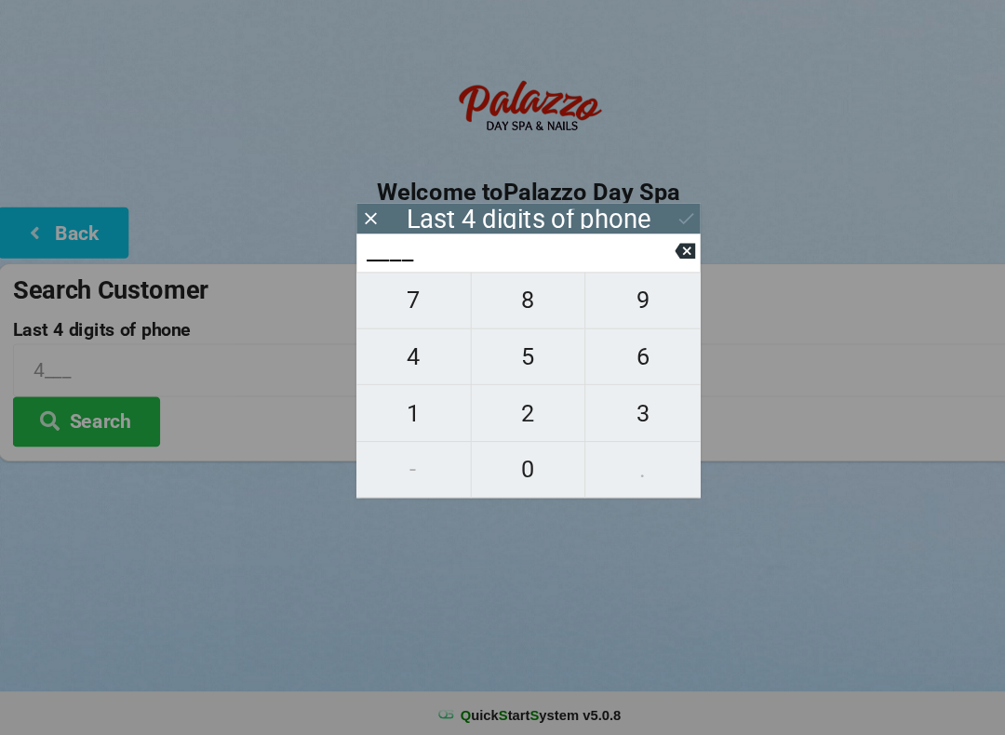
type input "7___"
click at [502, 408] on span "2" at bounding box center [503, 427] width 108 height 39
type input "72__"
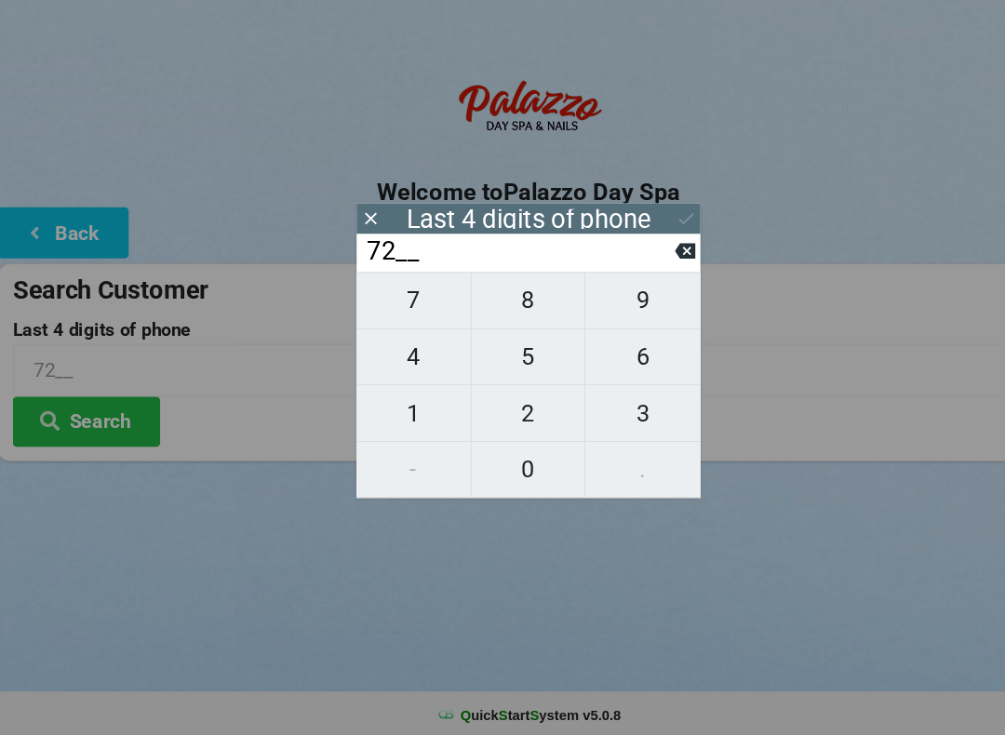
click at [610, 301] on span "9" at bounding box center [611, 320] width 109 height 39
type input "729_"
click at [399, 408] on span "1" at bounding box center [394, 427] width 108 height 39
type input "7291"
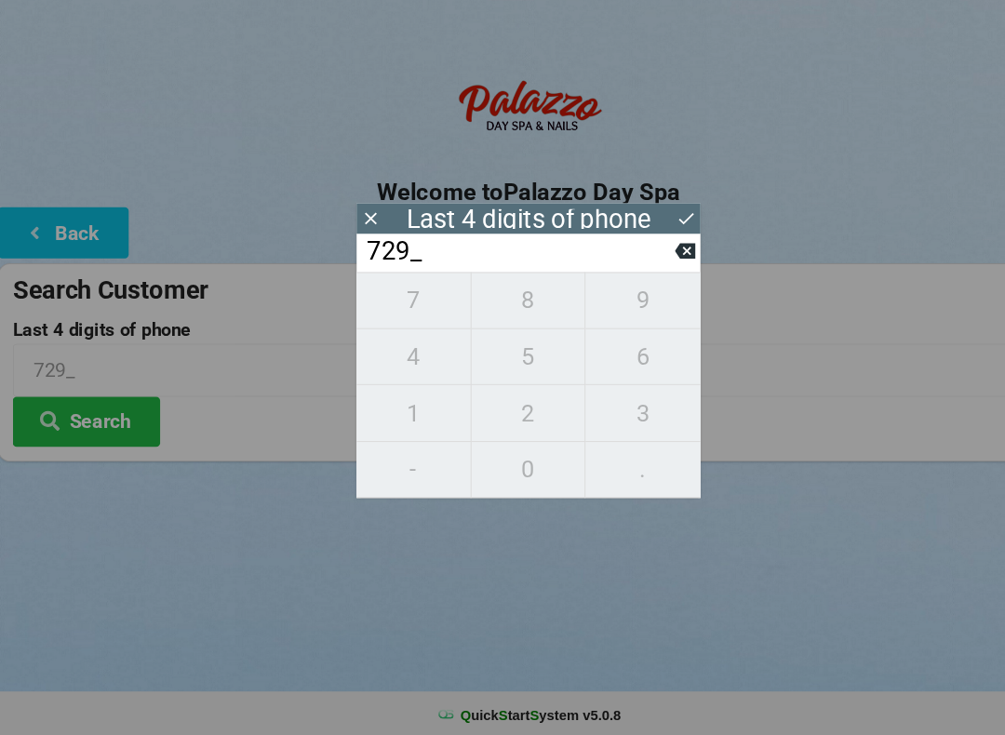
type input "7291"
click at [112, 411] on button "Search" at bounding box center [84, 434] width 140 height 47
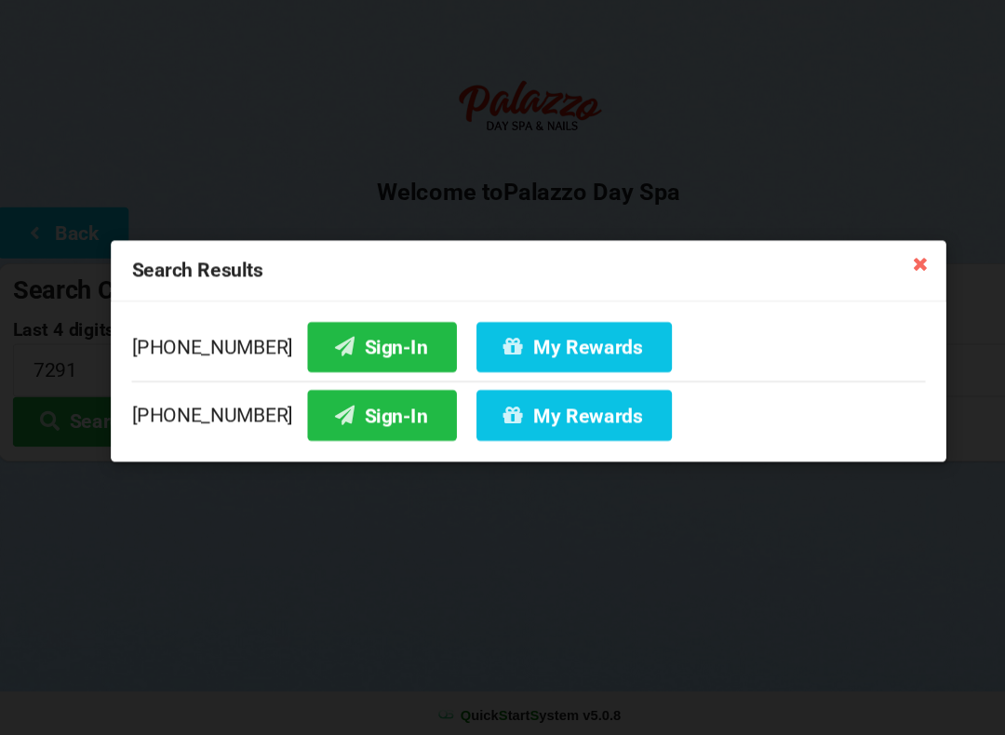
click at [356, 405] on button "Sign-In" at bounding box center [363, 428] width 141 height 47
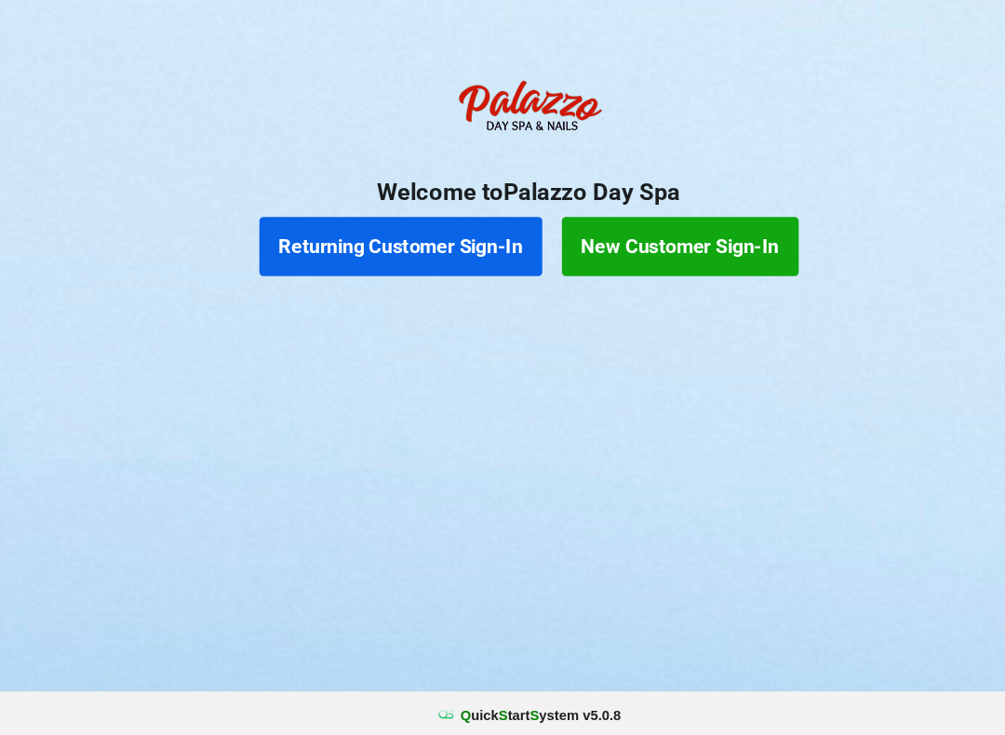
click at [626, 242] on button "New Customer Sign-In" at bounding box center [646, 269] width 224 height 56
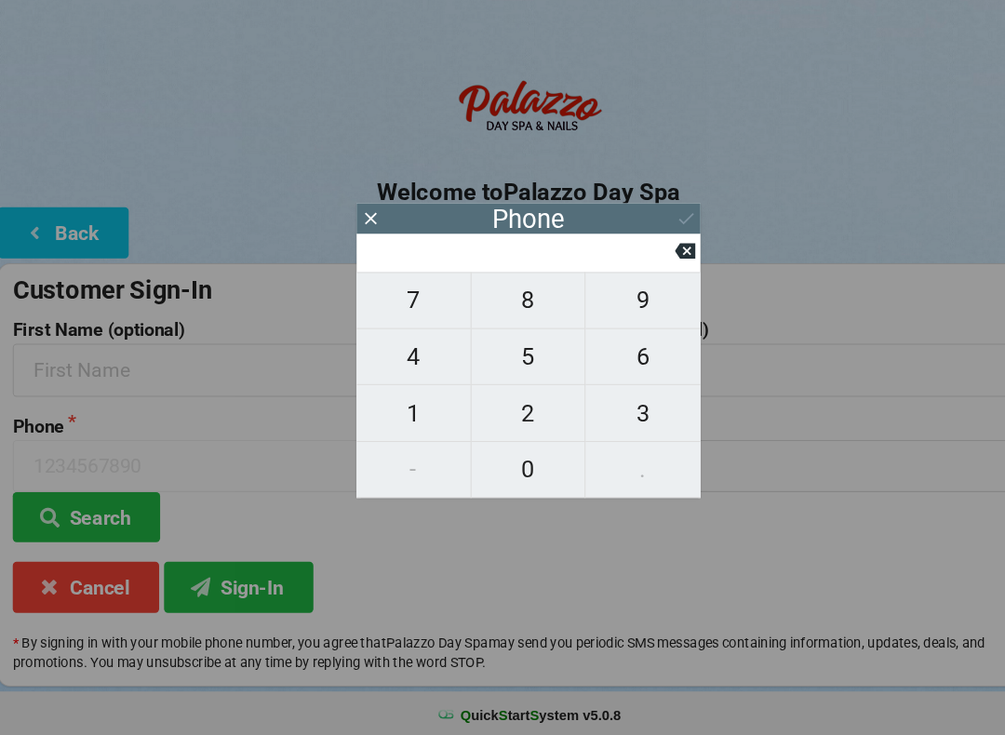
click at [624, 408] on span "3" at bounding box center [611, 427] width 109 height 39
type input "3"
click at [503, 408] on span "2" at bounding box center [503, 427] width 108 height 39
type input "32"
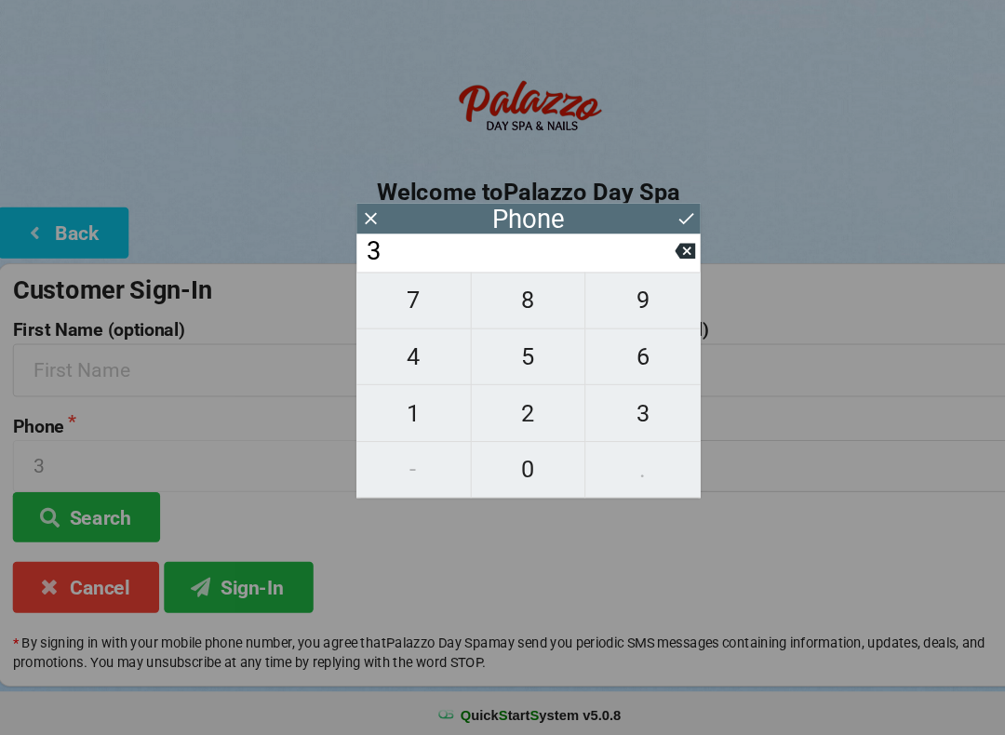
type input "32"
click at [384, 408] on span "1" at bounding box center [394, 427] width 108 height 39
type input "321"
click at [607, 408] on span "3" at bounding box center [611, 427] width 109 height 39
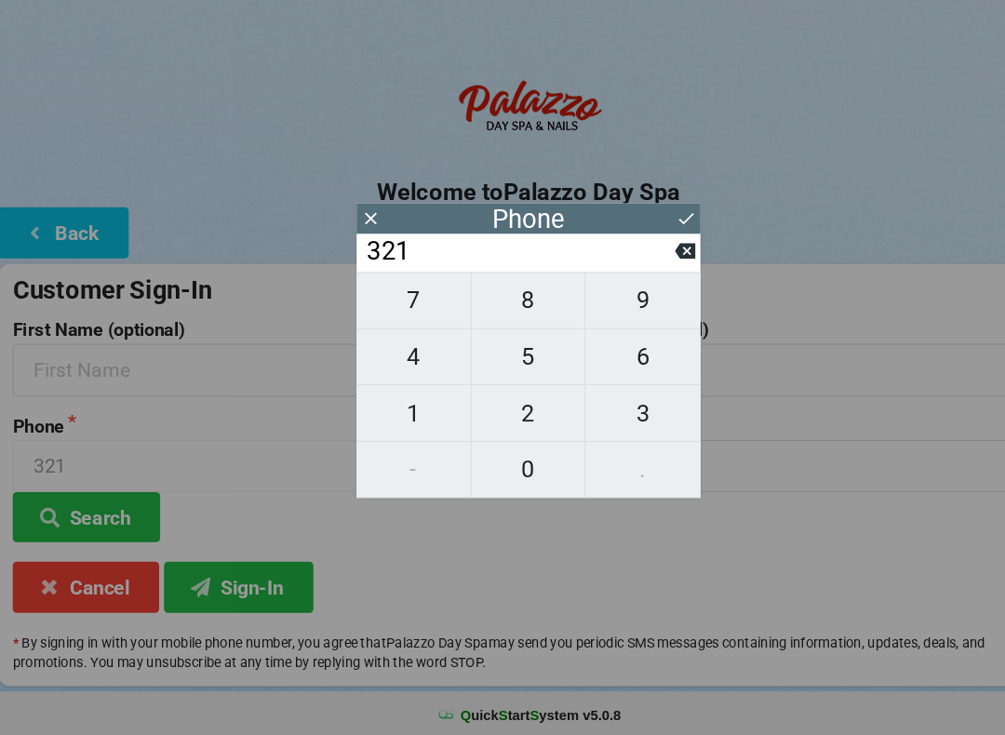
type input "3213"
click at [490, 478] on div "Phone 3213 Search" at bounding box center [254, 490] width 498 height 120
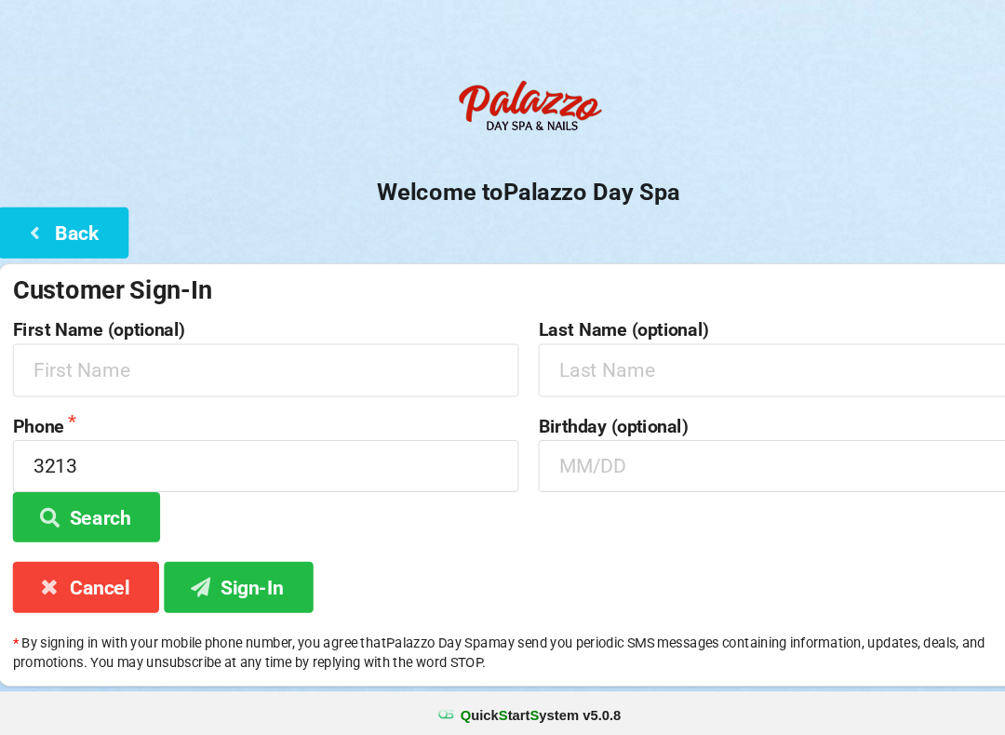
click at [383, 430] on label "Phone" at bounding box center [253, 439] width 479 height 19
click at [398, 361] on input "text" at bounding box center [253, 385] width 479 height 49
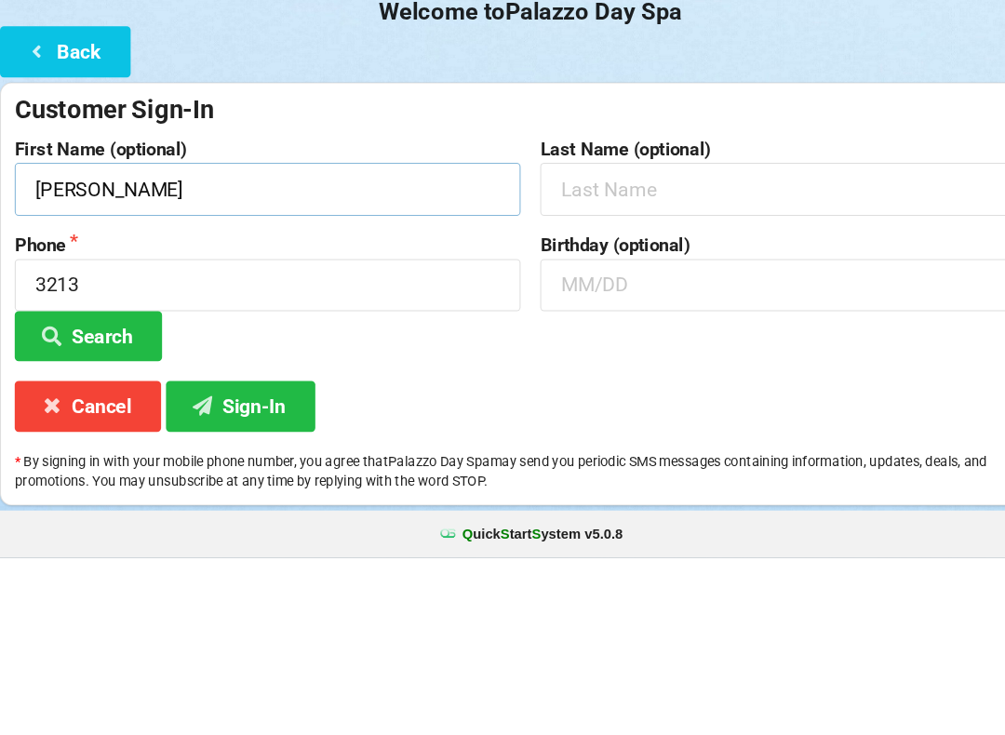
type input "[PERSON_NAME]"
click at [701, 361] on input "text" at bounding box center [751, 385] width 479 height 49
type input "[PERSON_NAME]"
click at [679, 452] on input "text" at bounding box center [751, 476] width 479 height 49
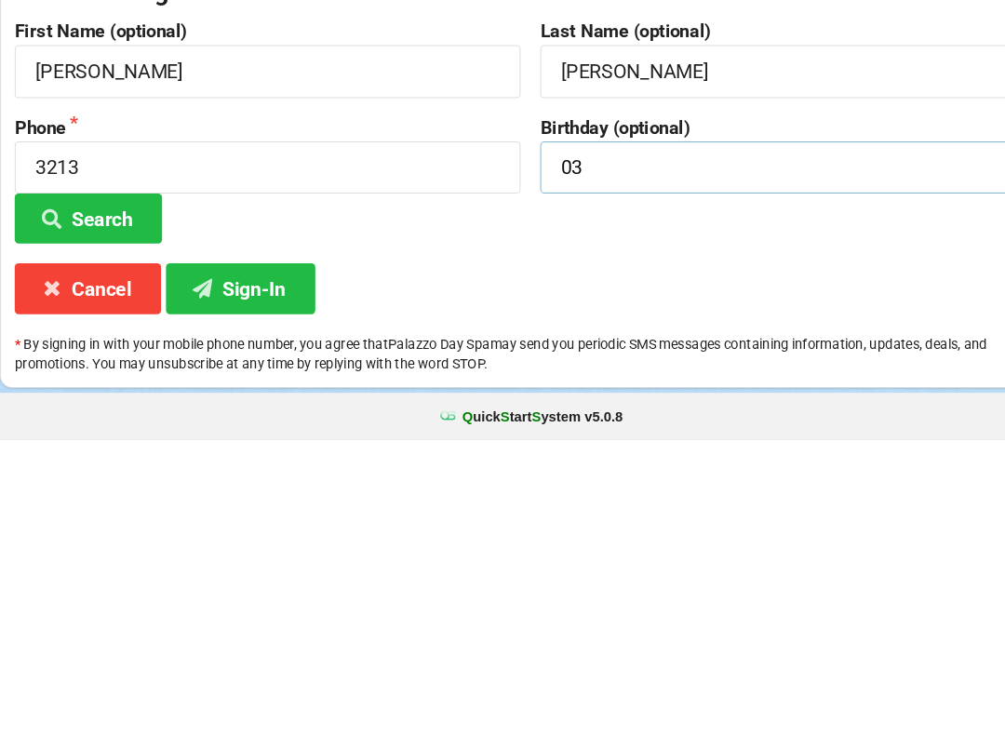
type input "0"
type input "03/26"
click at [181, 452] on input "3213" at bounding box center [253, 476] width 479 height 49
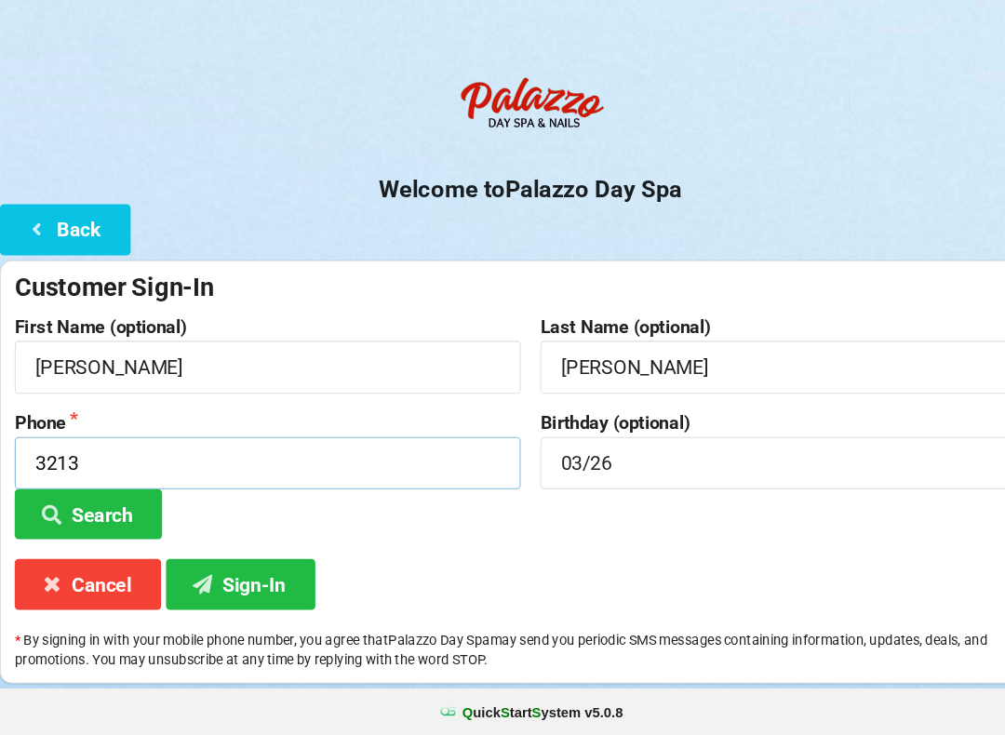
click at [267, 455] on input "3213" at bounding box center [253, 476] width 479 height 49
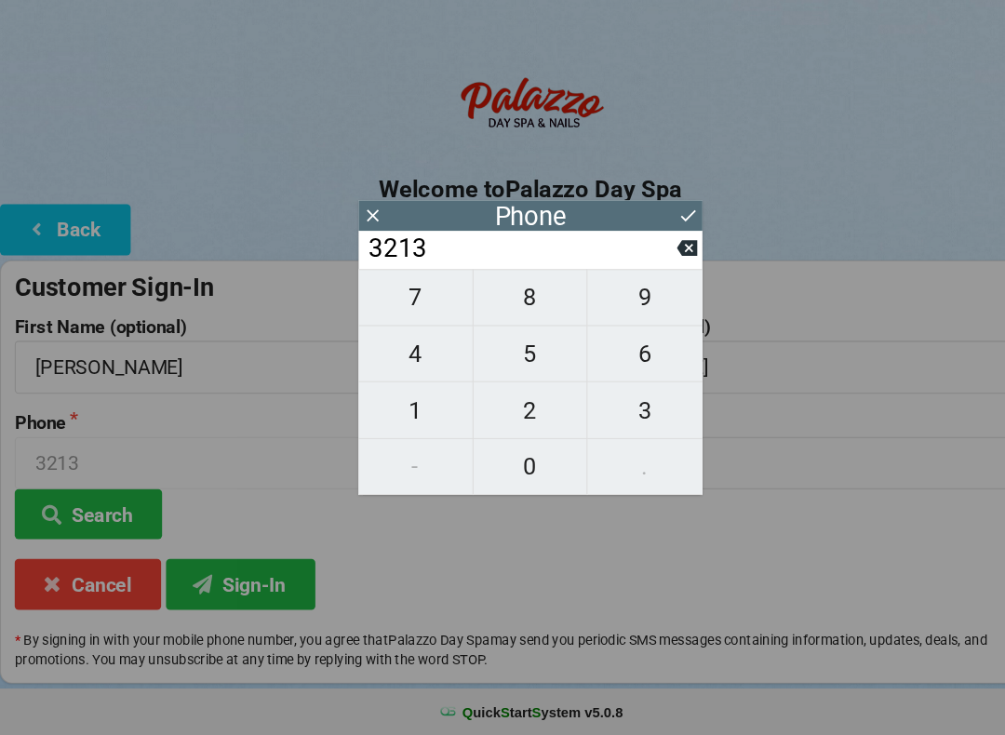
click at [502, 461] on span "0" at bounding box center [503, 480] width 108 height 39
type input "32130"
click at [397, 410] on span "1" at bounding box center [394, 427] width 108 height 39
type input "321301"
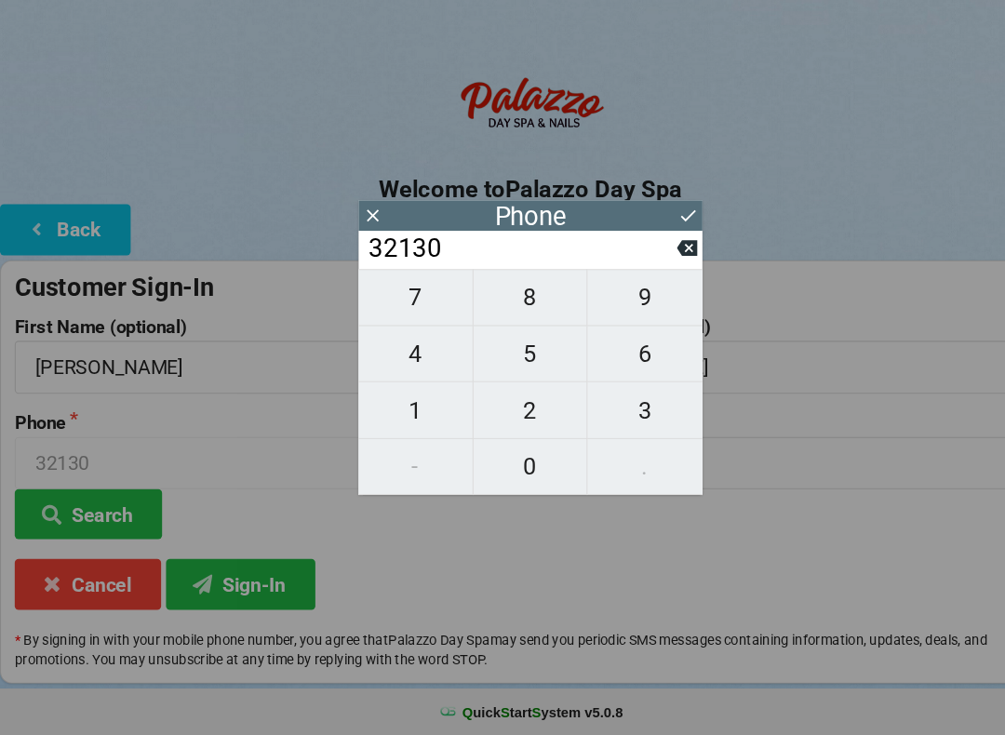
type input "321301"
click at [614, 354] on span "6" at bounding box center [611, 373] width 109 height 39
type input "3213016"
click at [616, 408] on span "3" at bounding box center [611, 427] width 109 height 39
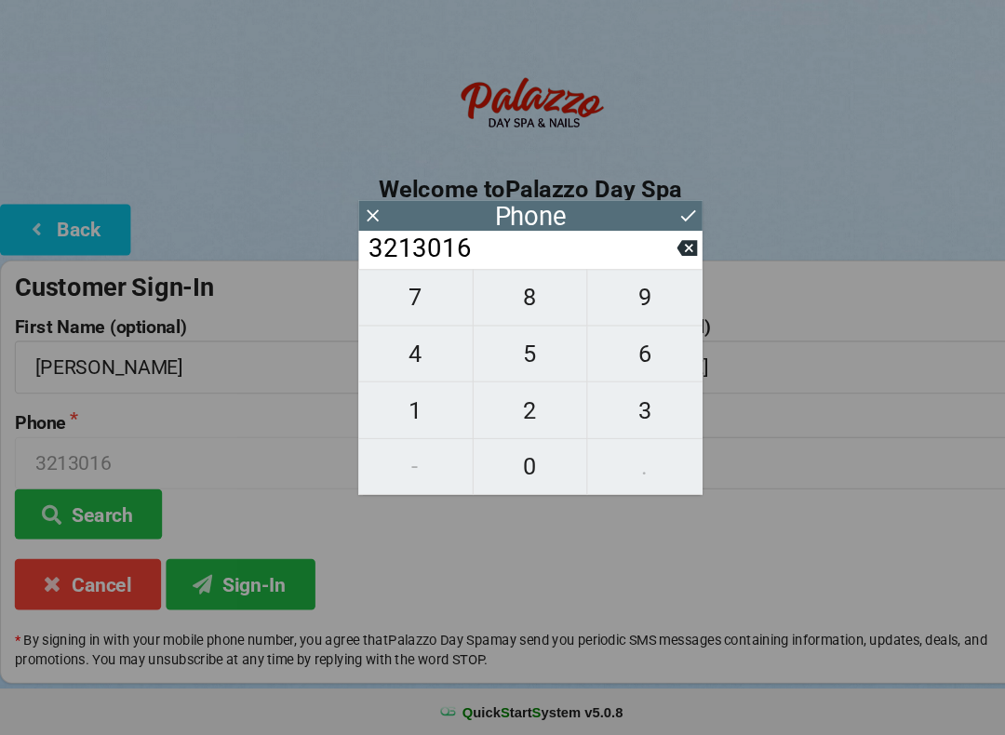
type input "32130163"
click at [607, 354] on span "6" at bounding box center [611, 373] width 109 height 39
type input "321301636"
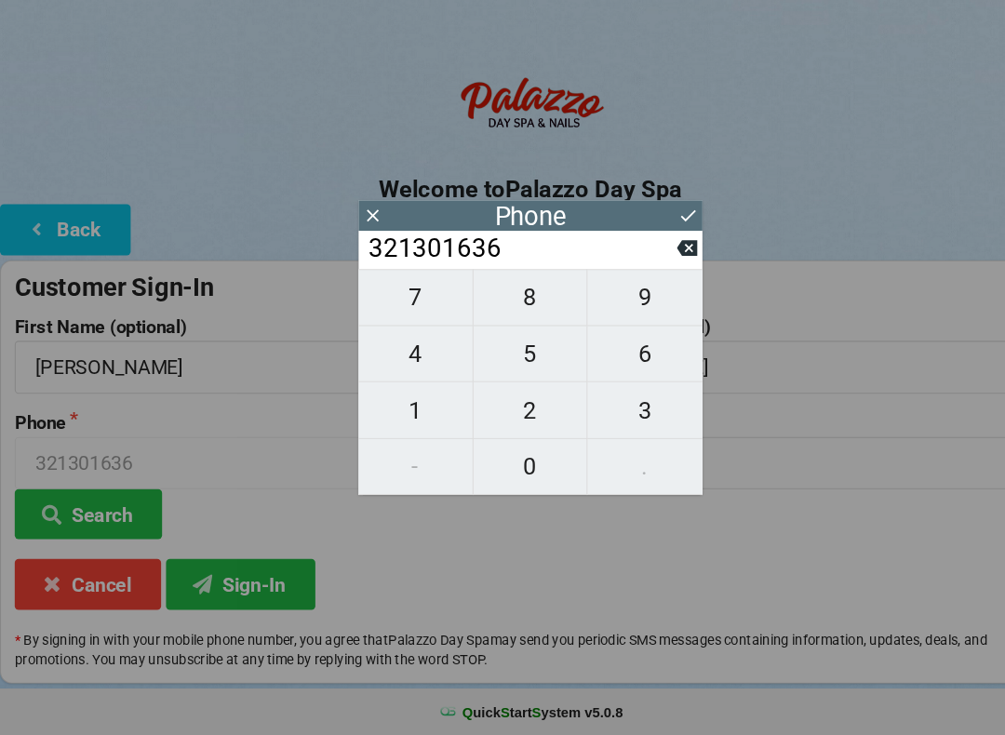
click at [519, 408] on span "2" at bounding box center [503, 427] width 108 height 39
type input "3213016362"
click at [642, 233] on icon at bounding box center [652, 243] width 20 height 20
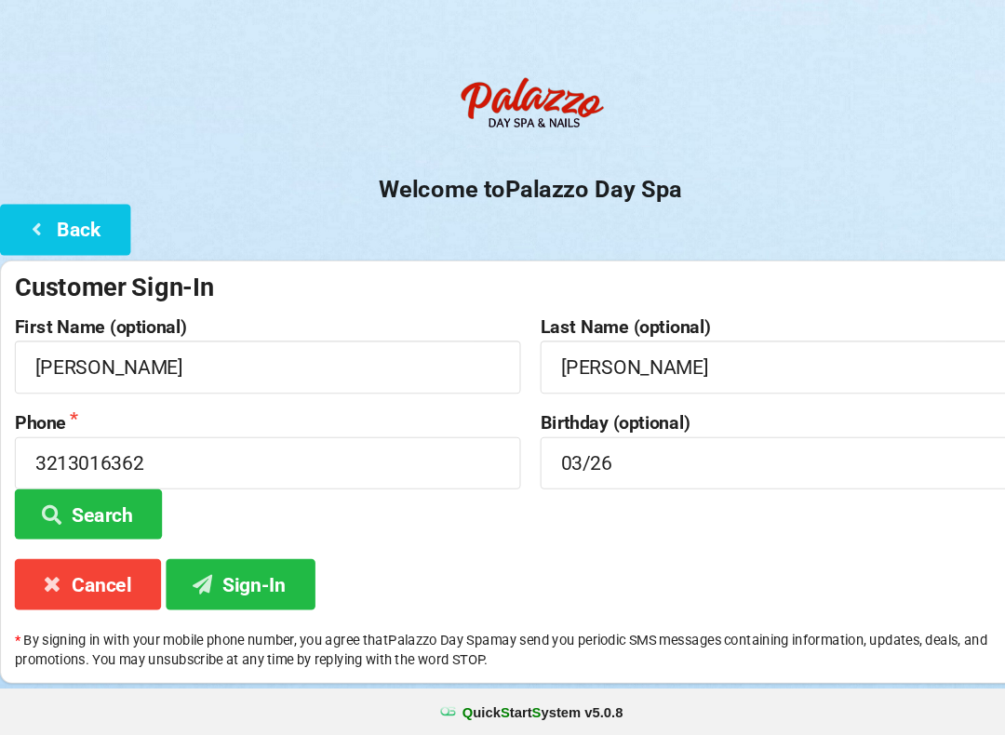
click at [257, 568] on button "Sign-In" at bounding box center [227, 591] width 141 height 47
